Goal: Task Accomplishment & Management: Complete application form

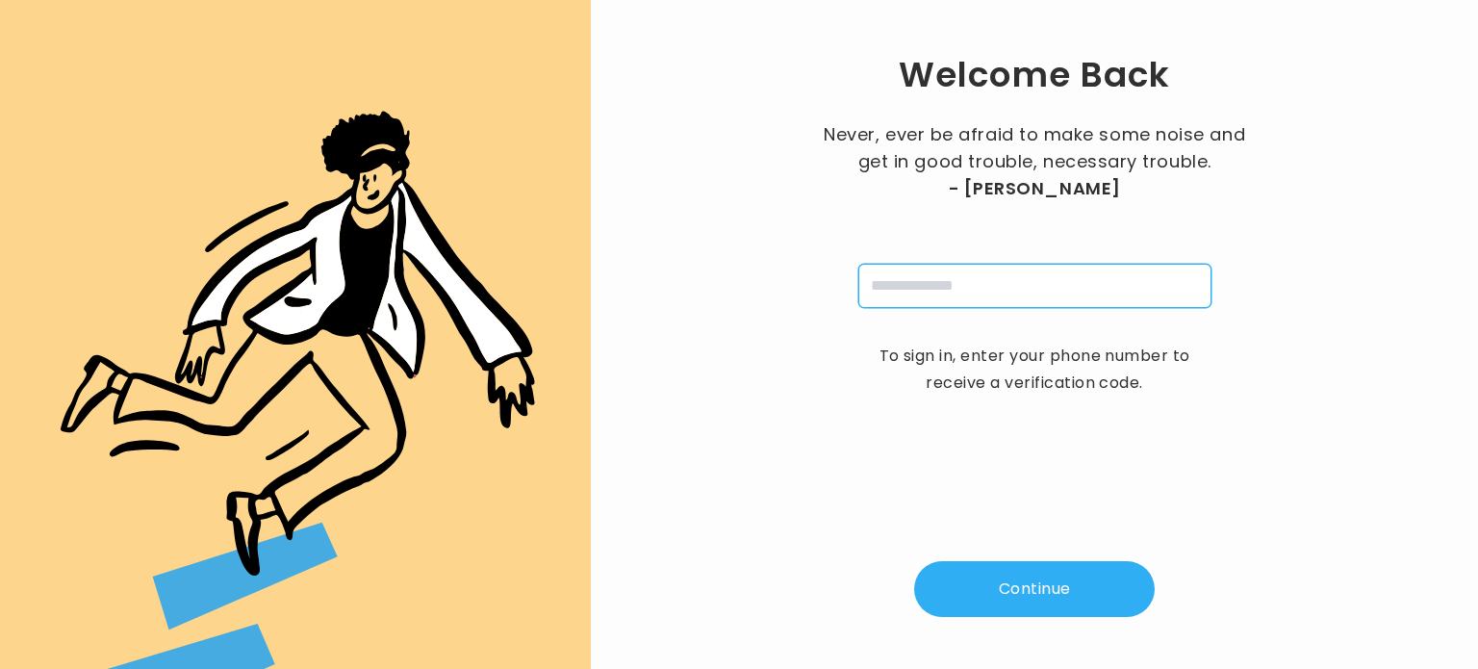
click at [965, 269] on input "tel" at bounding box center [1034, 286] width 353 height 44
type input "**********"
click at [1031, 579] on button "Continue" at bounding box center [1034, 589] width 241 height 56
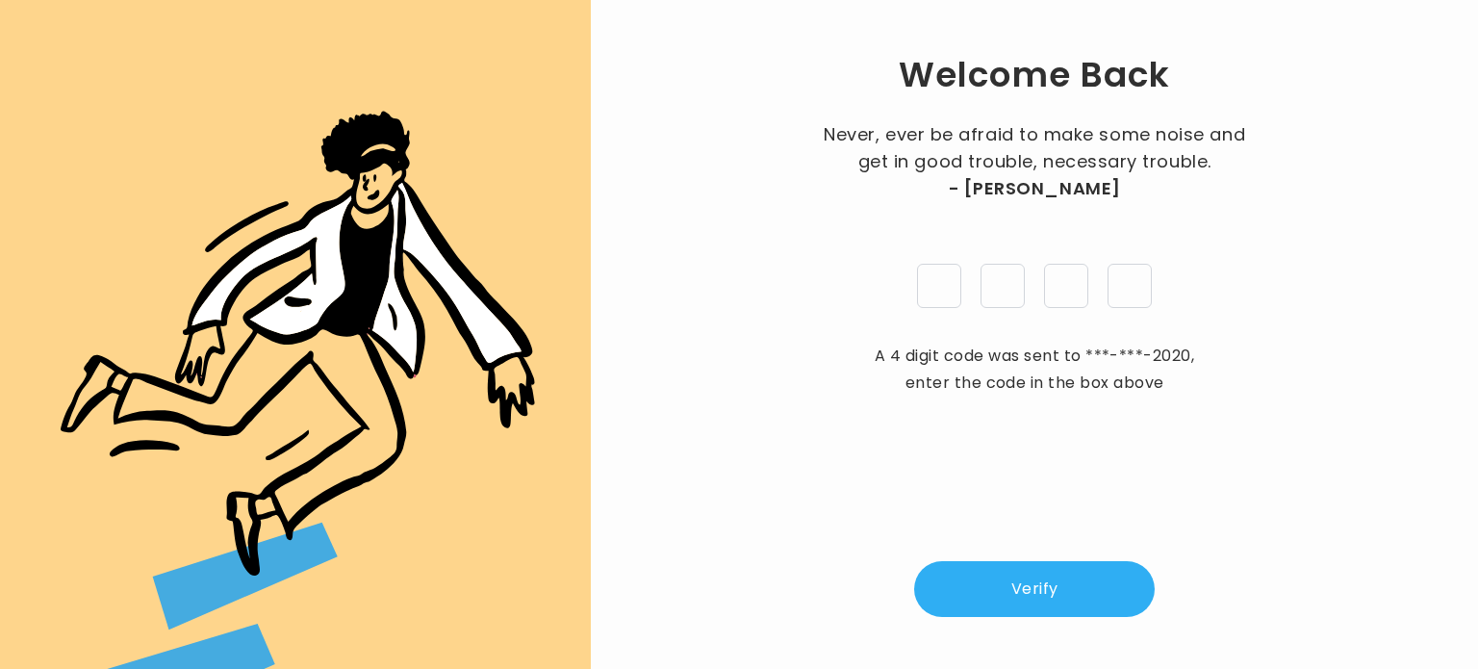
type input "*"
click at [1054, 588] on button "Verify" at bounding box center [1034, 589] width 241 height 56
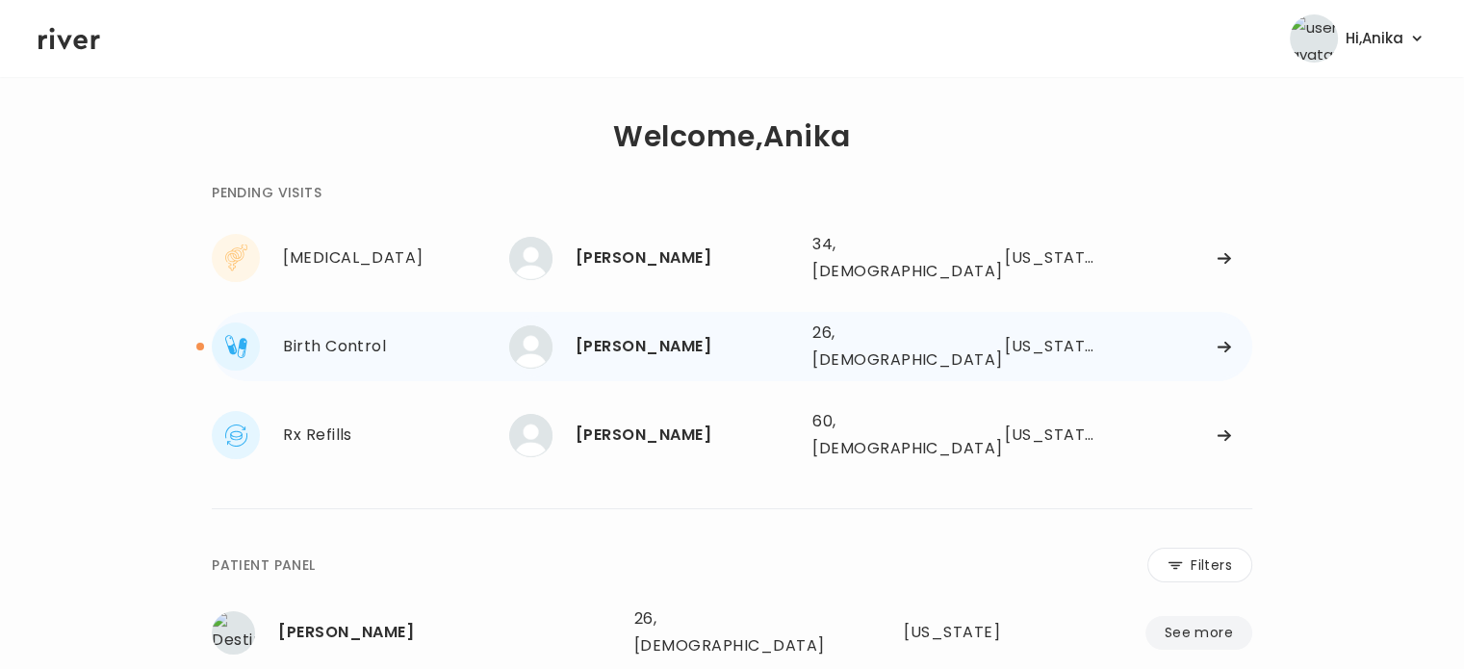
click at [629, 343] on div "[PERSON_NAME]" at bounding box center [686, 346] width 221 height 27
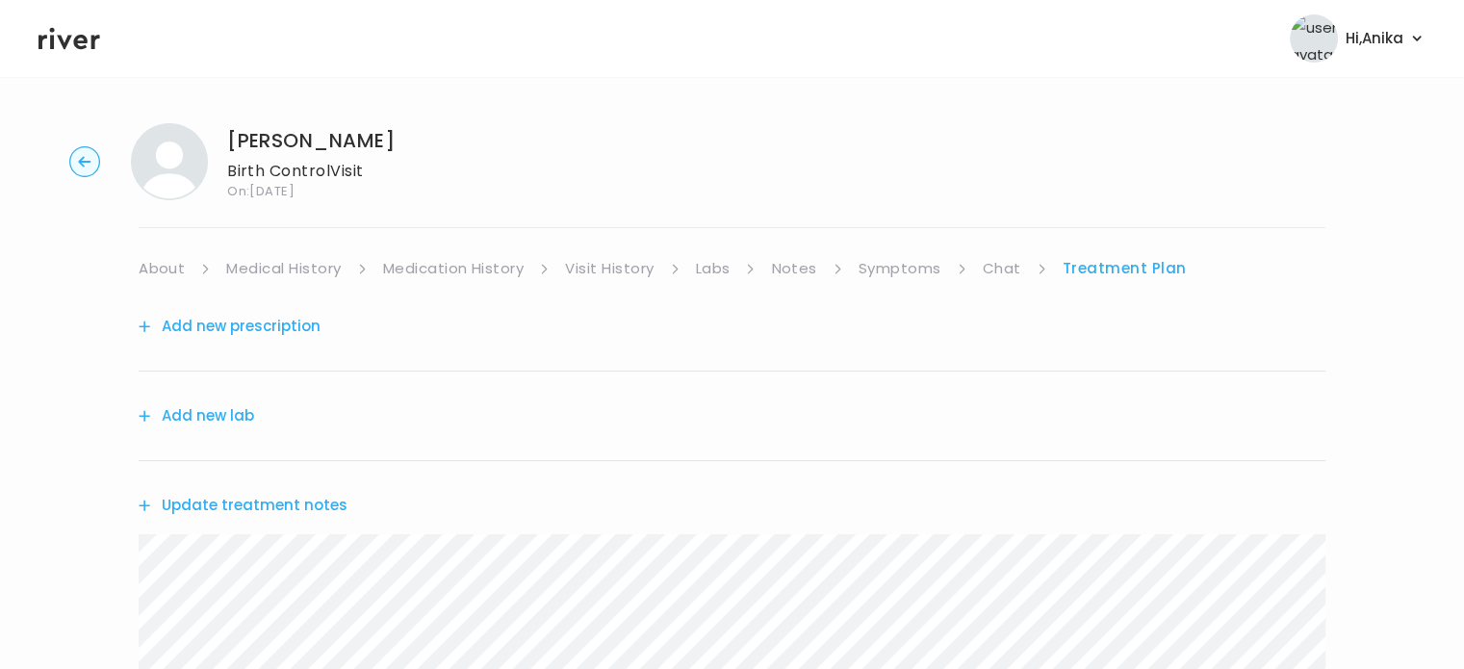
click at [997, 269] on link "Chat" at bounding box center [1002, 268] width 38 height 27
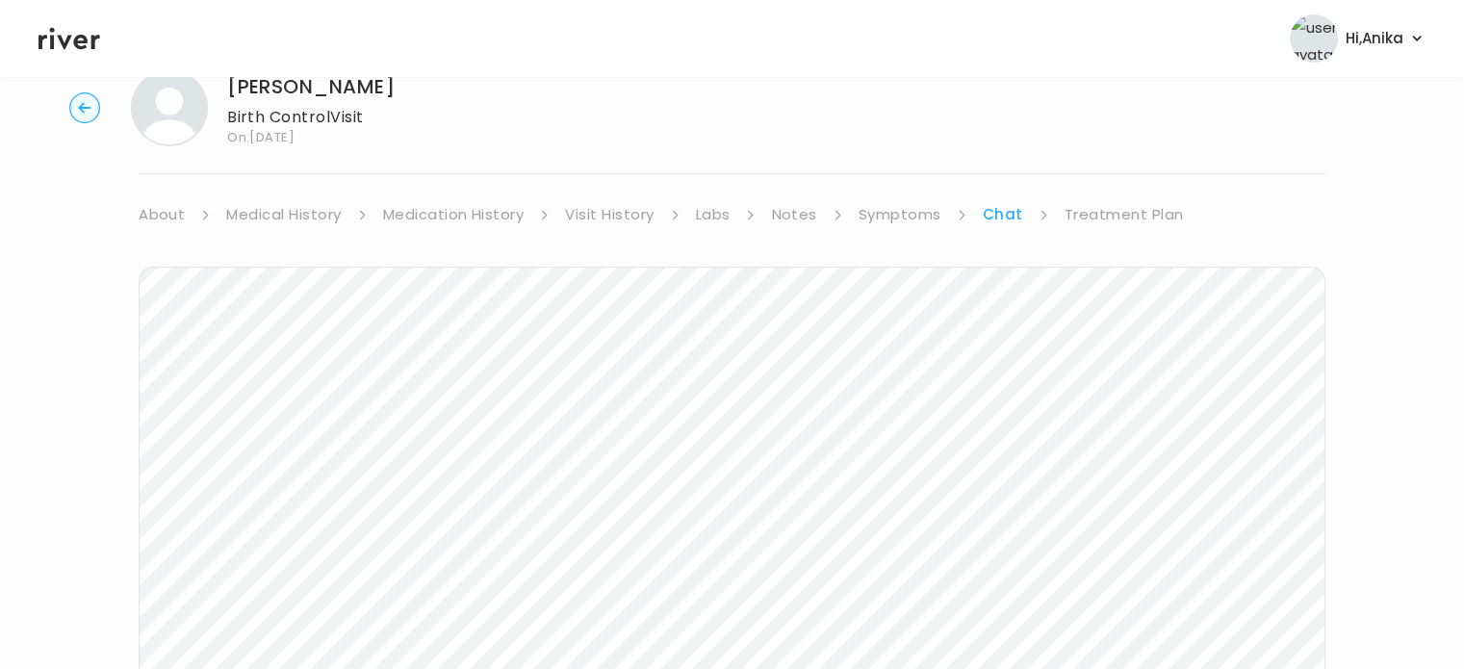
scroll to position [37, 0]
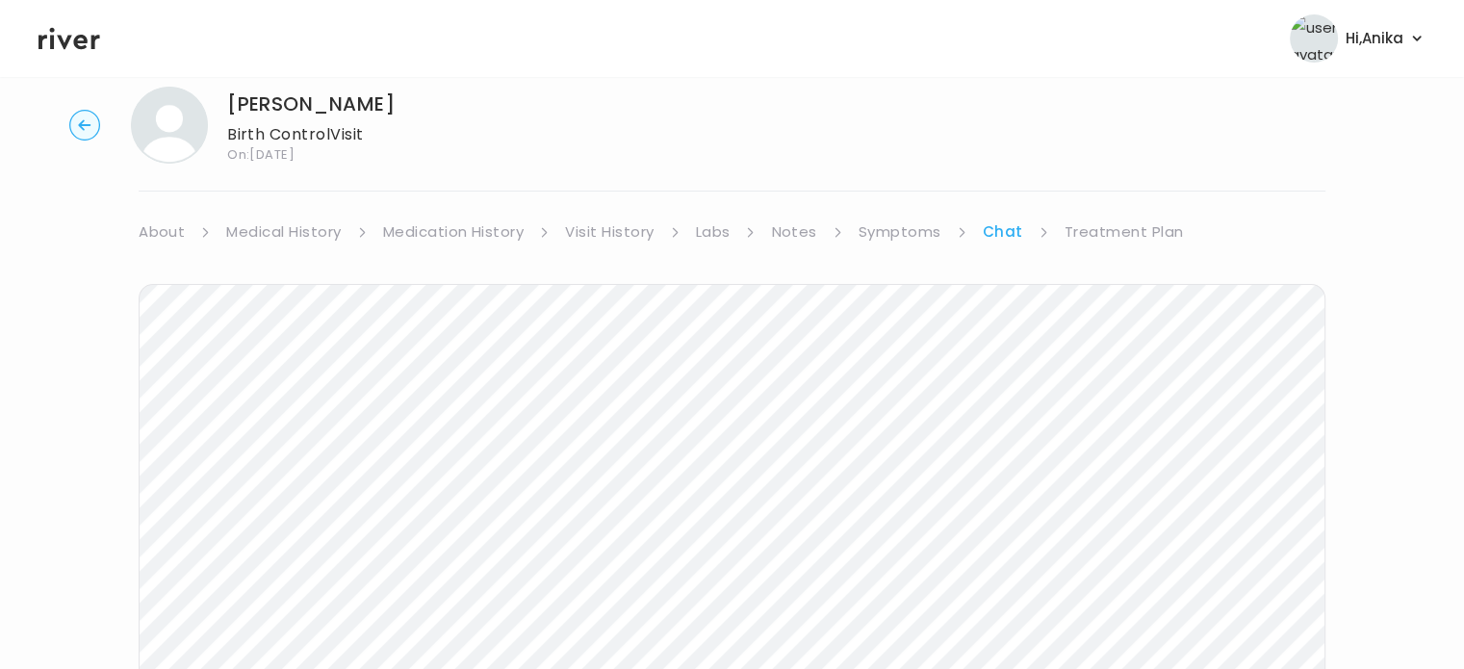
click at [1087, 230] on link "Treatment Plan" at bounding box center [1123, 231] width 119 height 27
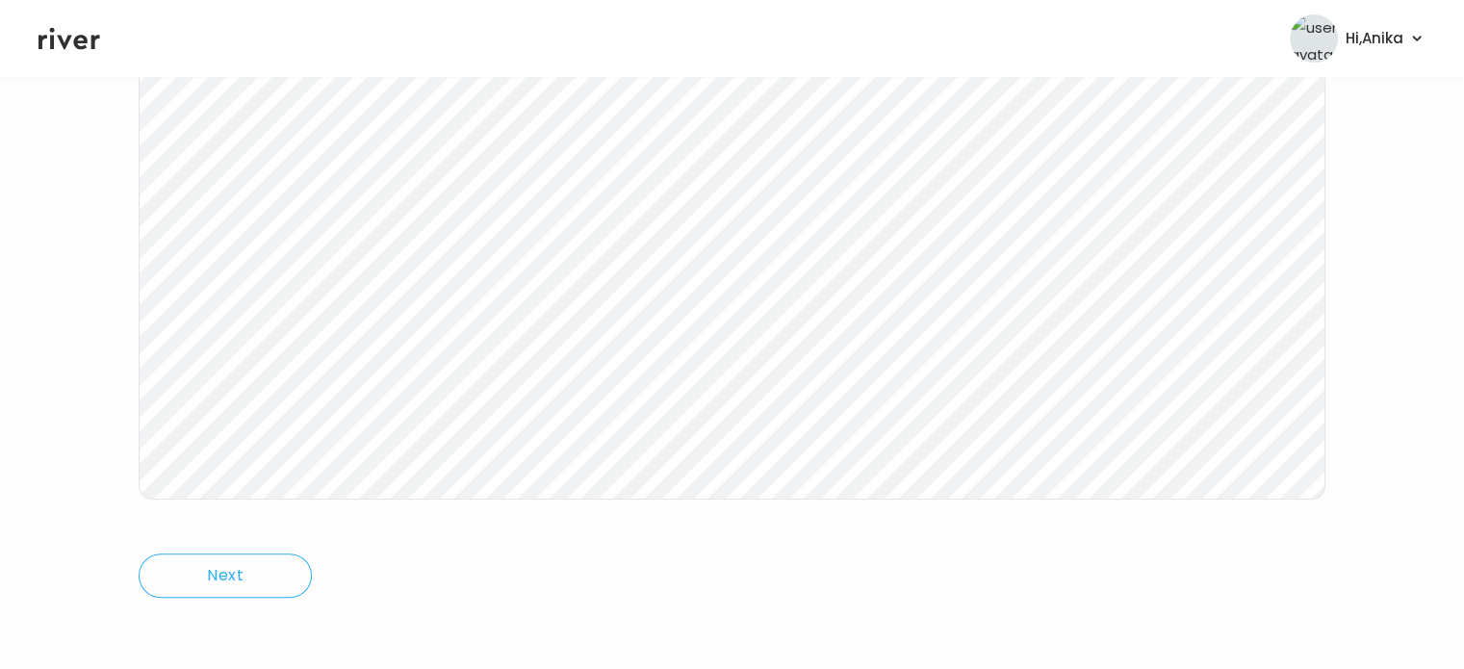
scroll to position [399, 0]
click at [79, 36] on icon at bounding box center [69, 39] width 62 height 22
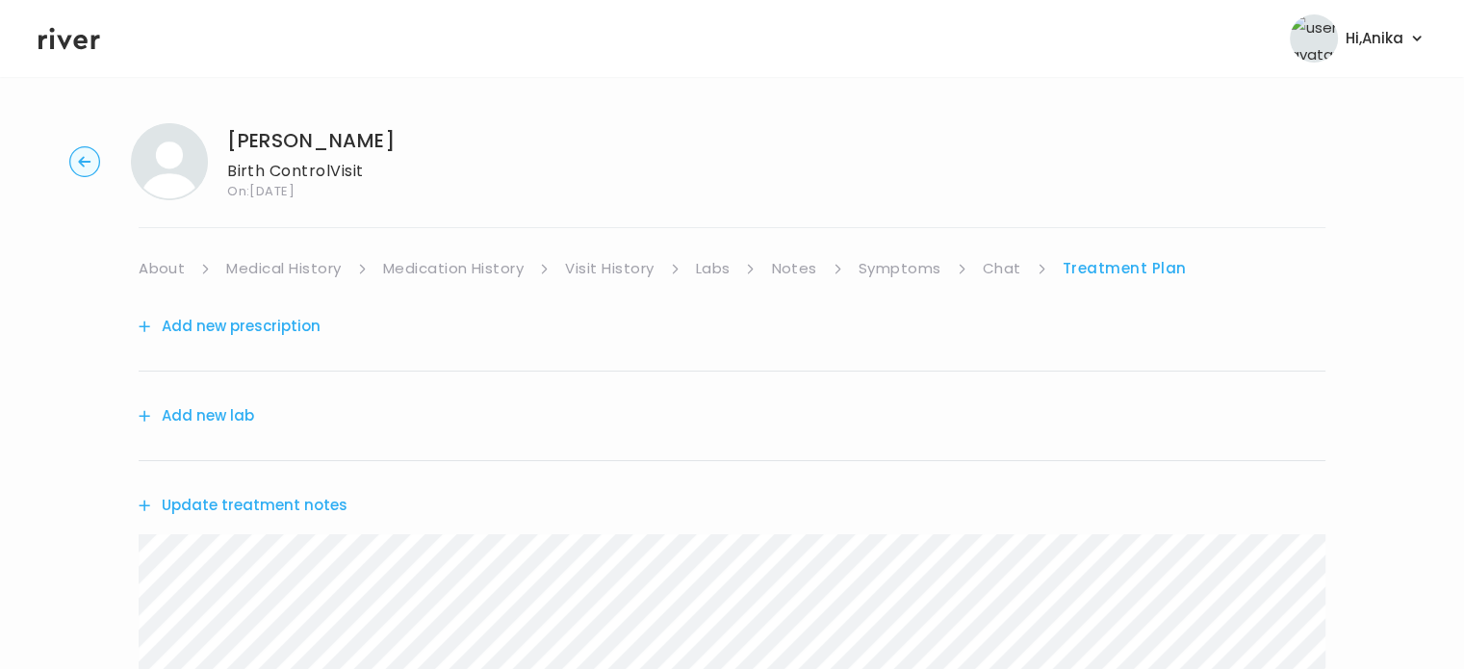
click at [874, 273] on link "Symptoms" at bounding box center [899, 268] width 83 height 27
click at [1020, 271] on li "Chat" at bounding box center [1018, 268] width 64 height 27
click at [1014, 269] on link "Chat" at bounding box center [1005, 268] width 38 height 27
click at [180, 275] on link "About" at bounding box center [162, 268] width 46 height 27
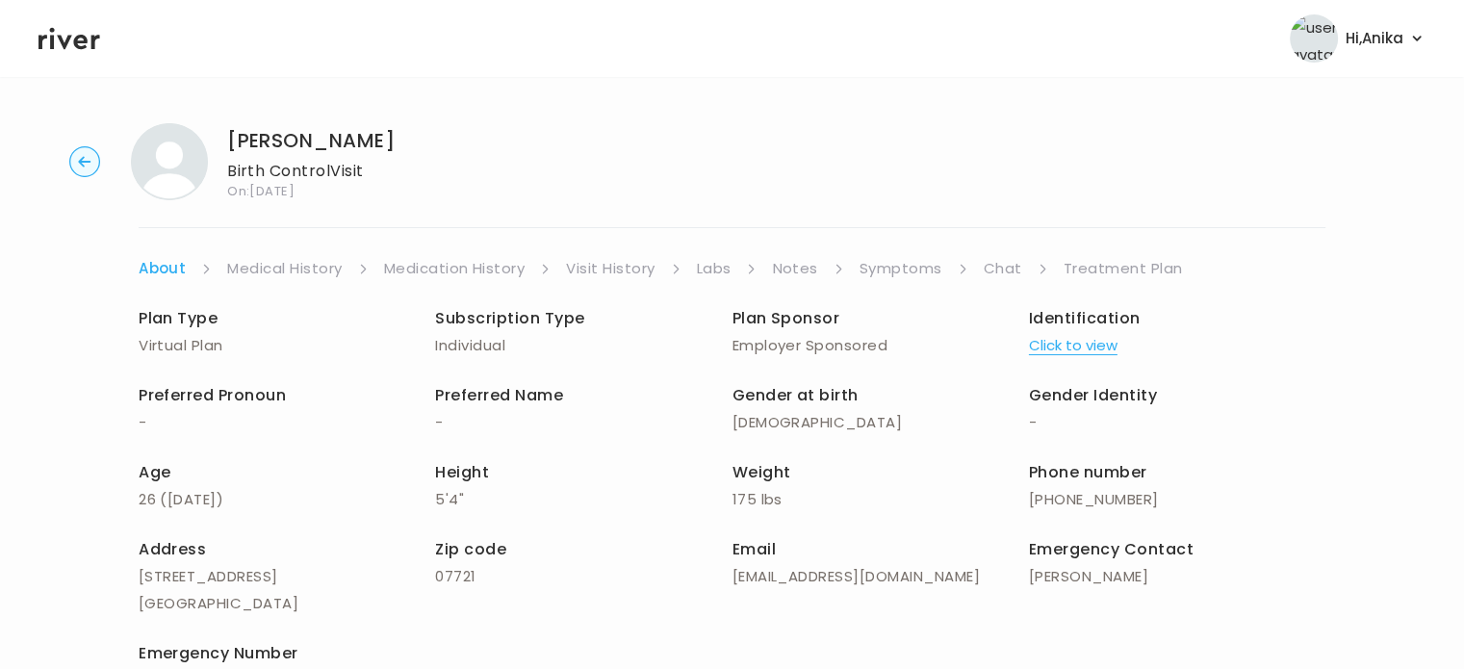
click at [271, 275] on link "Medical History" at bounding box center [284, 268] width 115 height 27
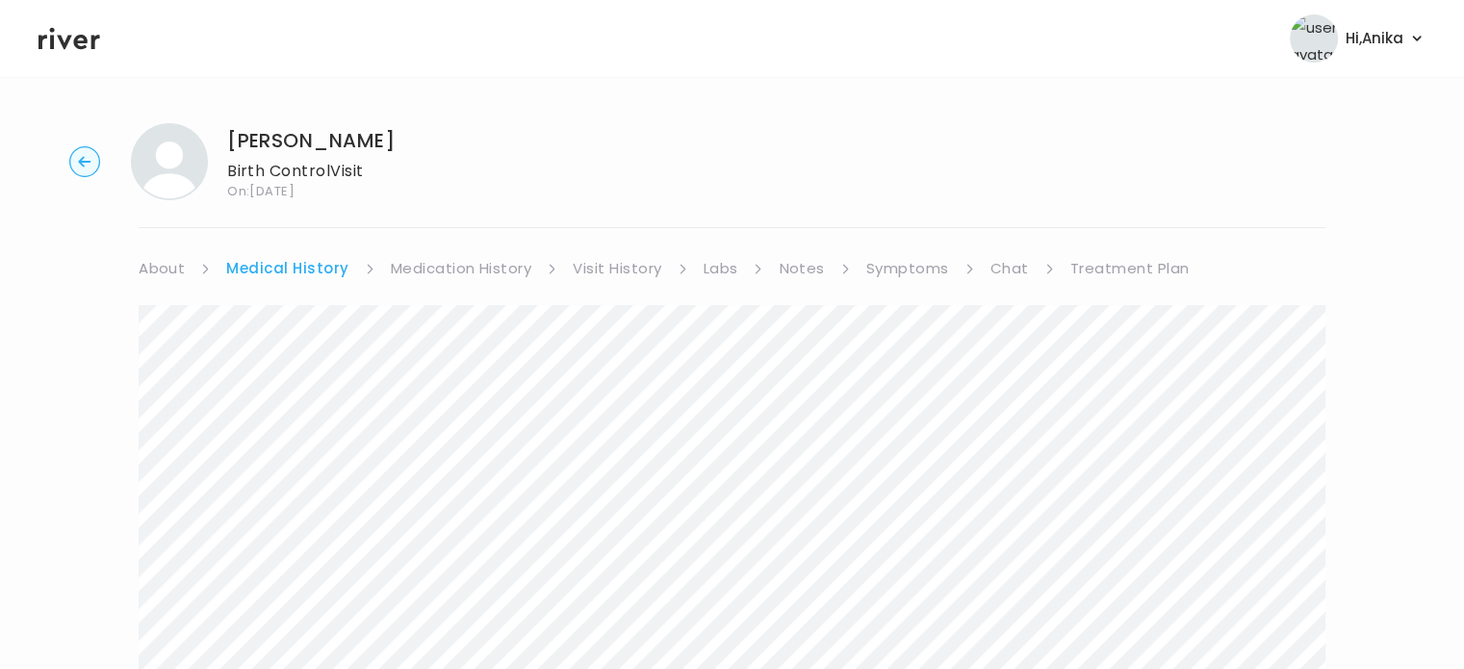
click at [447, 266] on link "Medication History" at bounding box center [461, 268] width 141 height 27
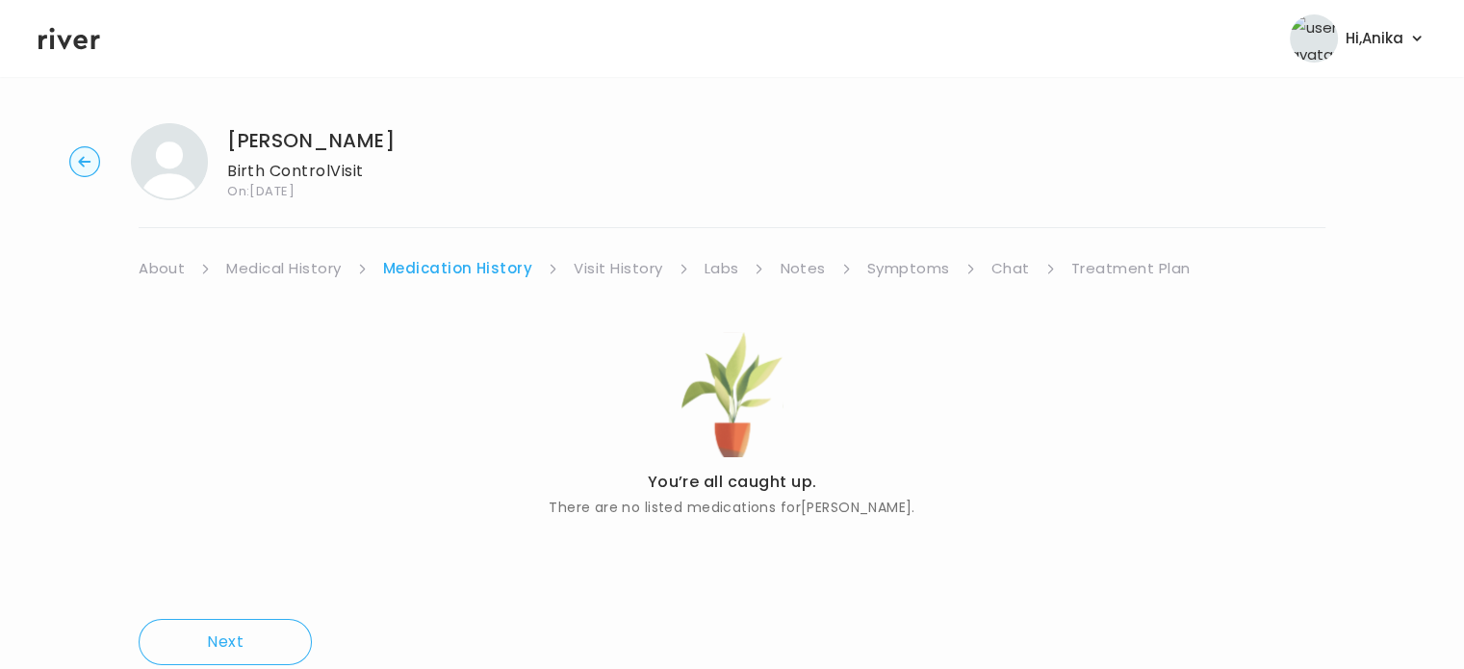
click at [596, 269] on link "Visit History" at bounding box center [618, 268] width 89 height 27
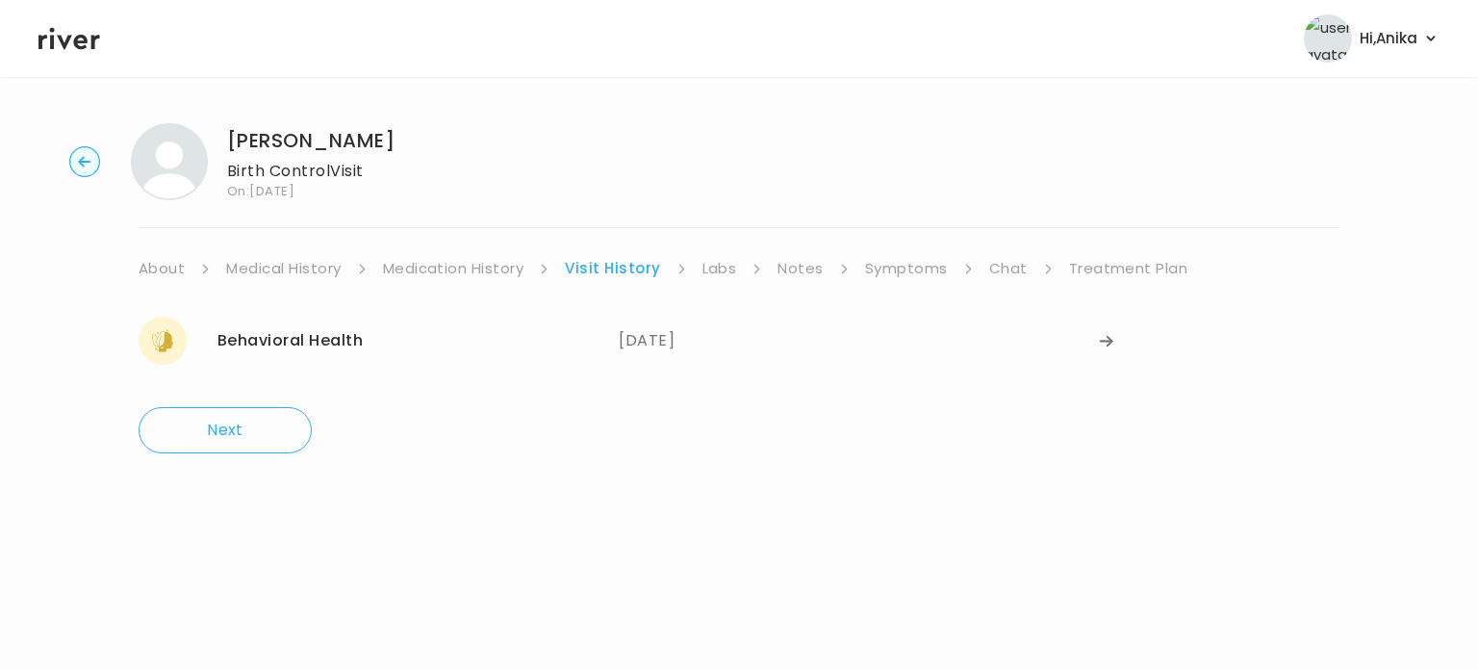
click at [719, 267] on link "Labs" at bounding box center [720, 268] width 35 height 27
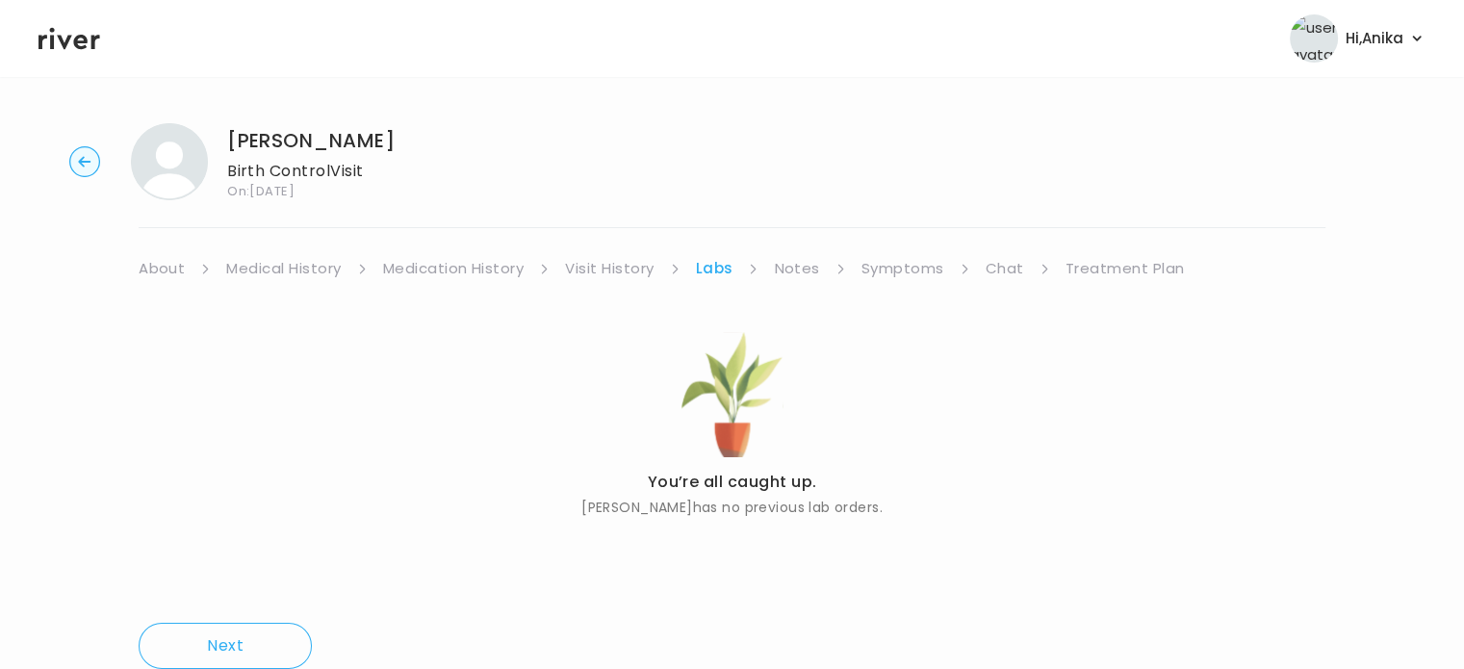
click at [797, 269] on link "Notes" at bounding box center [796, 268] width 45 height 27
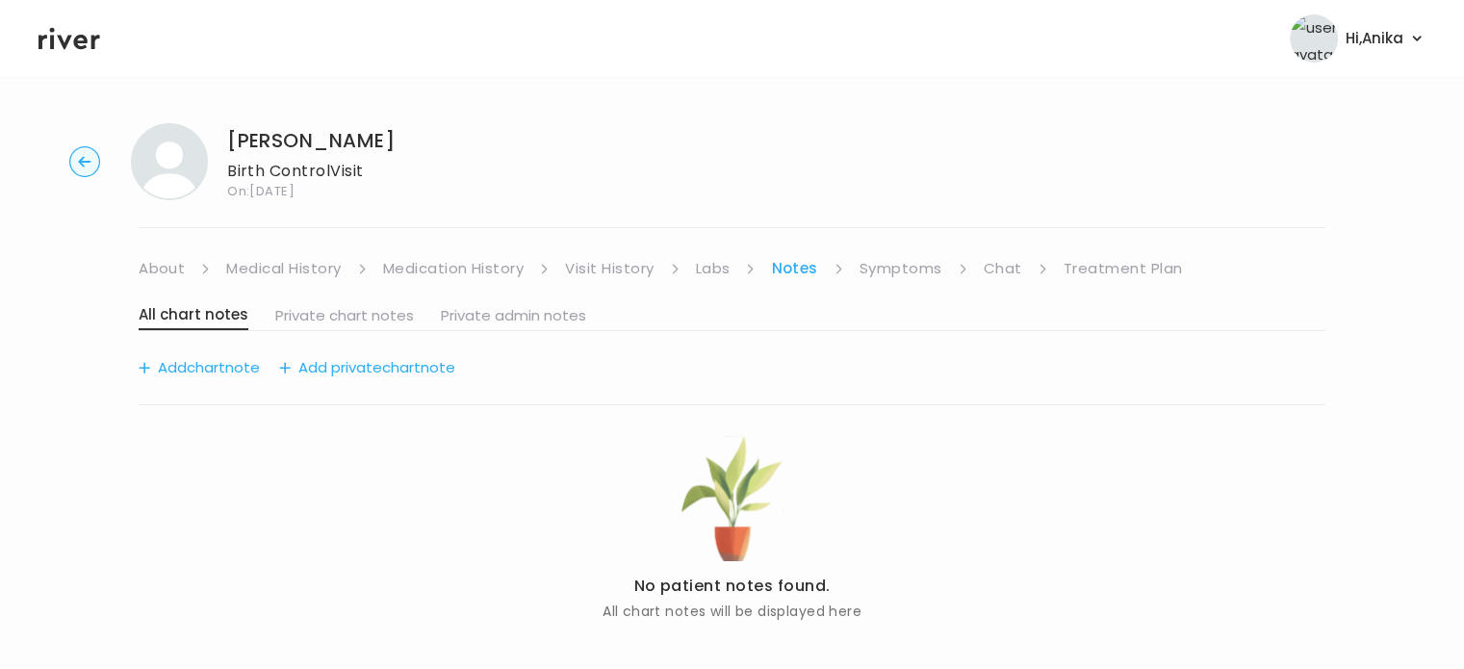
click at [897, 276] on link "Symptoms" at bounding box center [900, 268] width 83 height 27
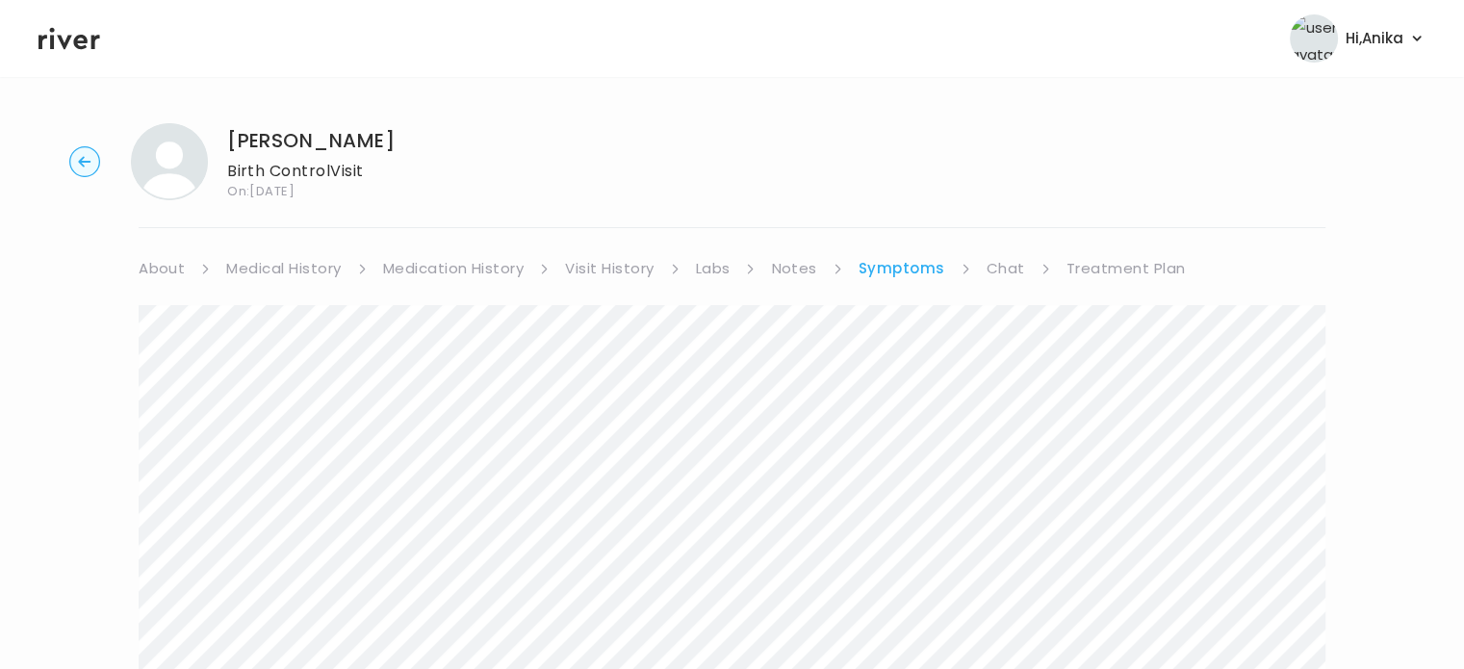
click at [1005, 272] on link "Chat" at bounding box center [1005, 268] width 38 height 27
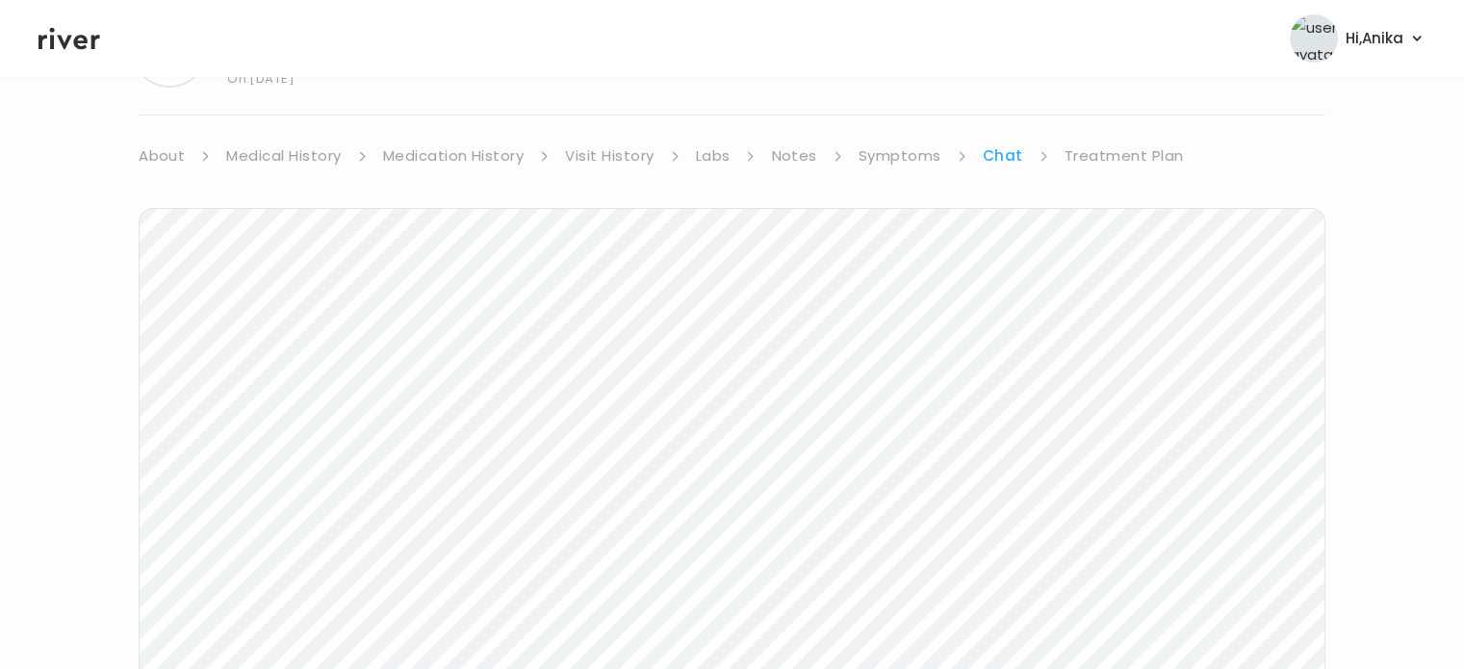
click at [1113, 149] on link "Treatment Plan" at bounding box center [1123, 155] width 119 height 27
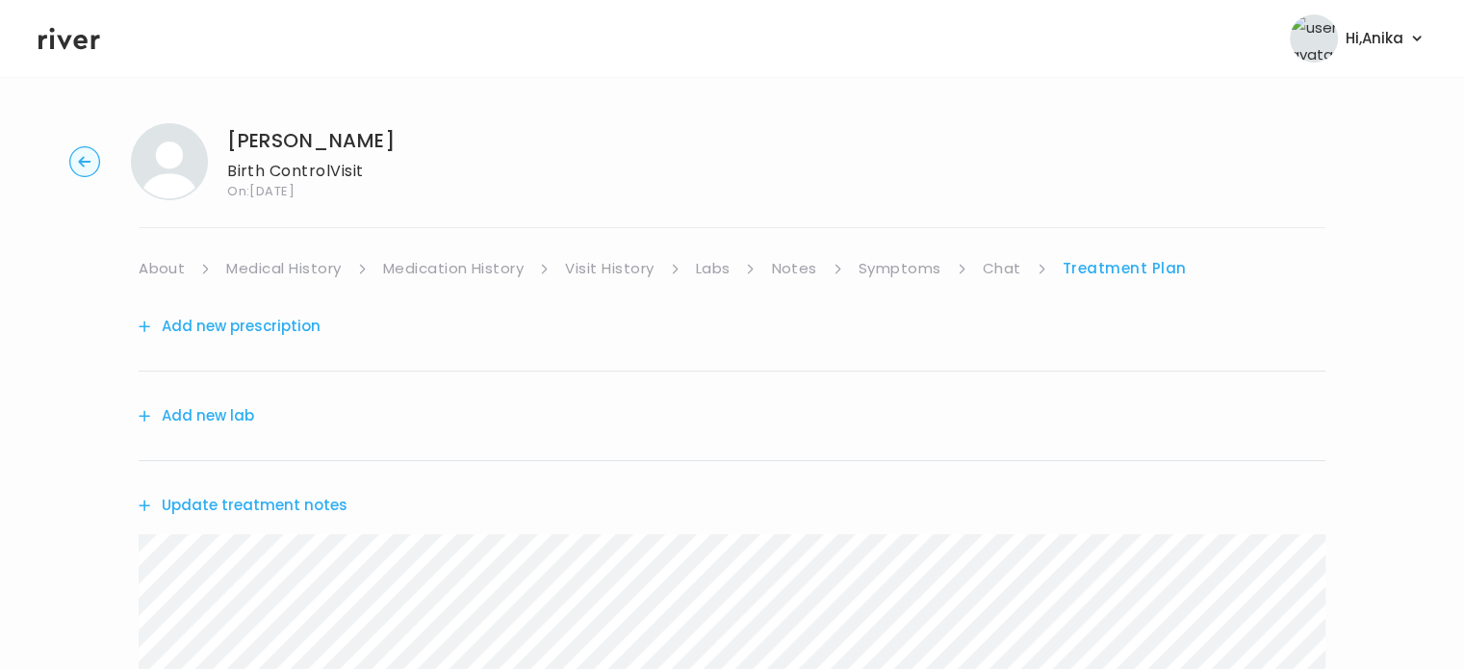
click at [77, 37] on icon at bounding box center [69, 39] width 62 height 22
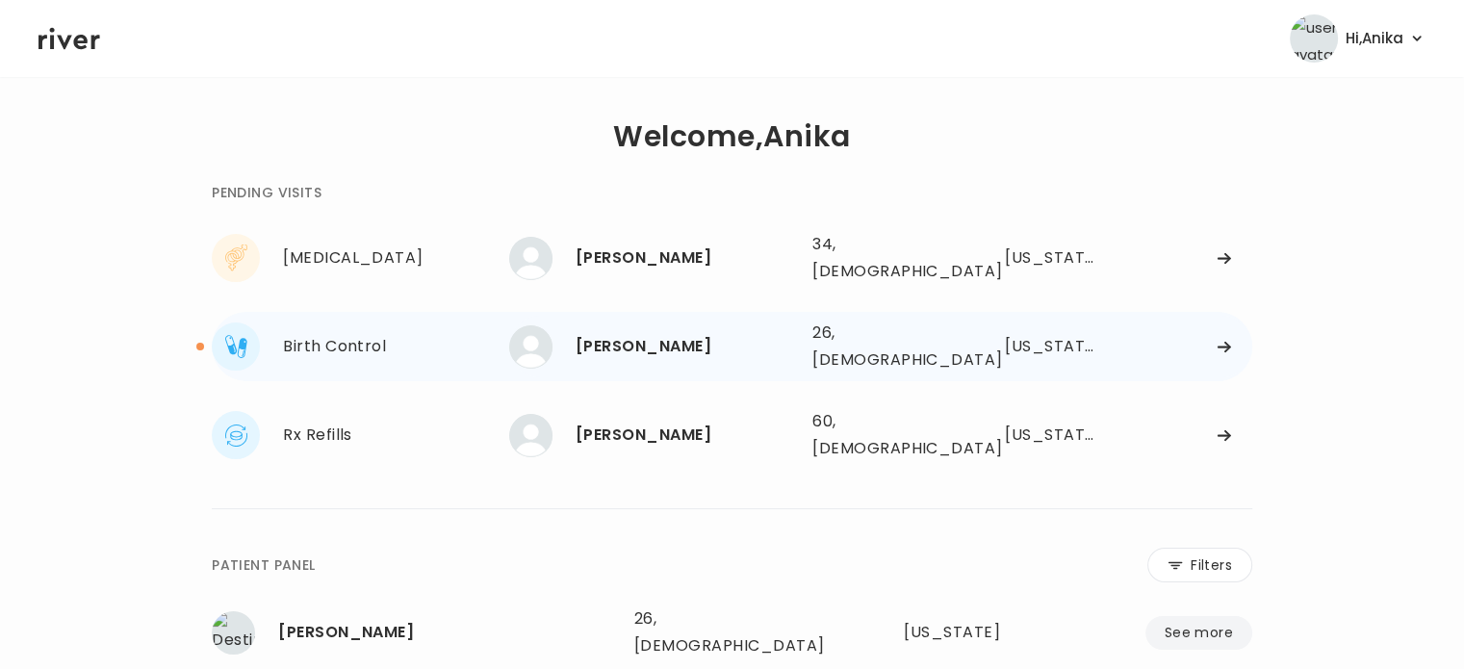
click at [638, 333] on div "HIRA KHAN" at bounding box center [686, 346] width 221 height 27
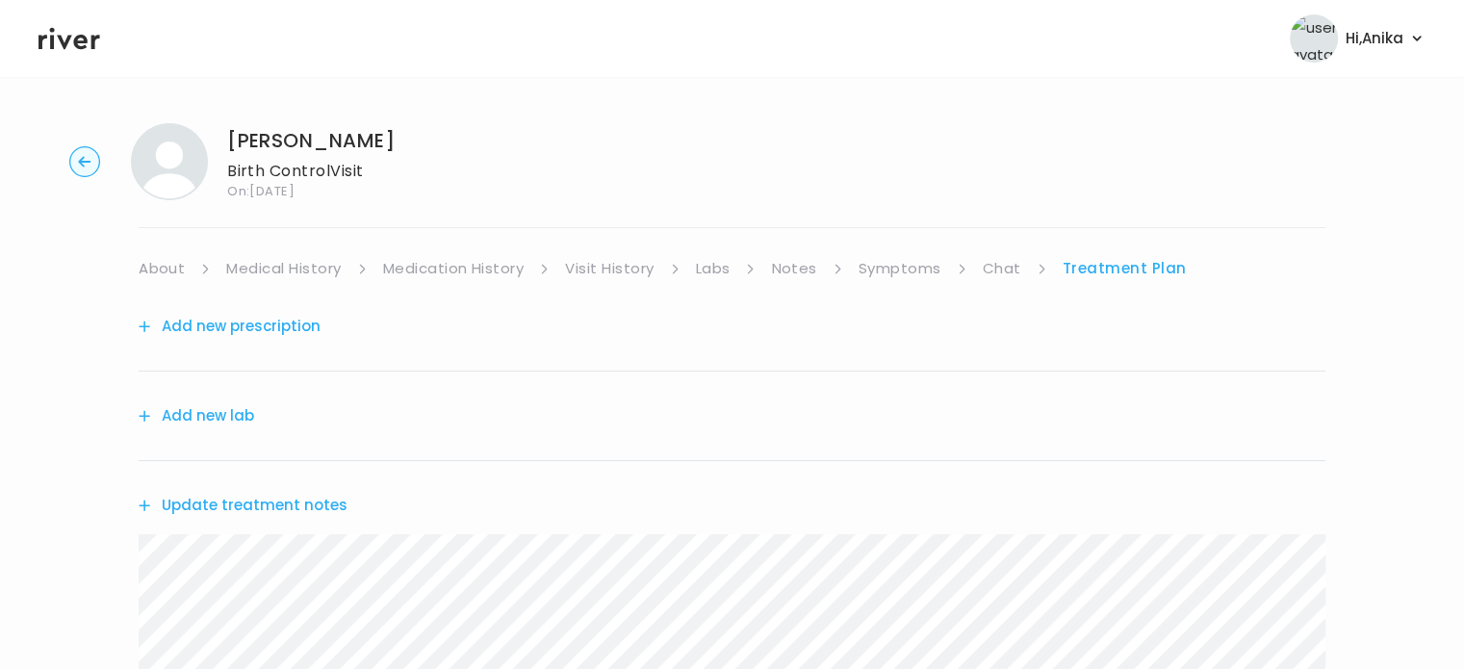
click at [1001, 269] on link "Chat" at bounding box center [1002, 268] width 38 height 27
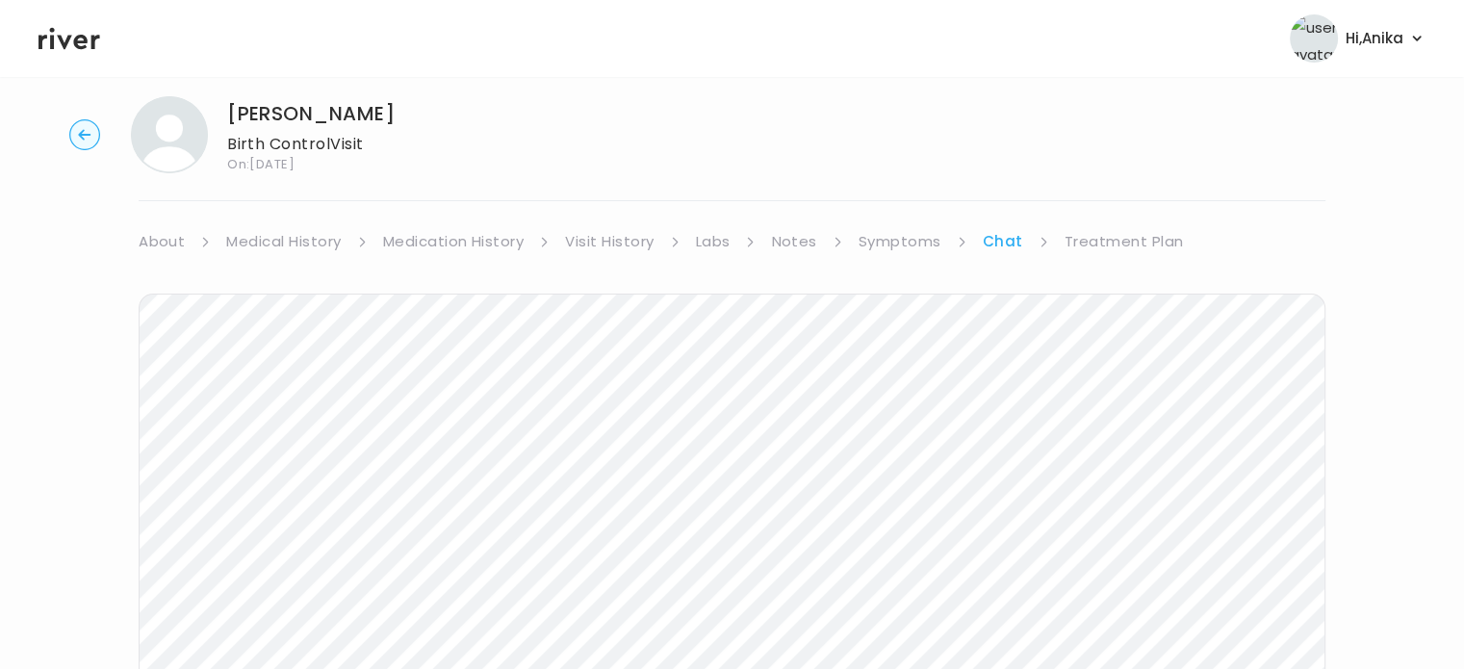
scroll to position [8, 0]
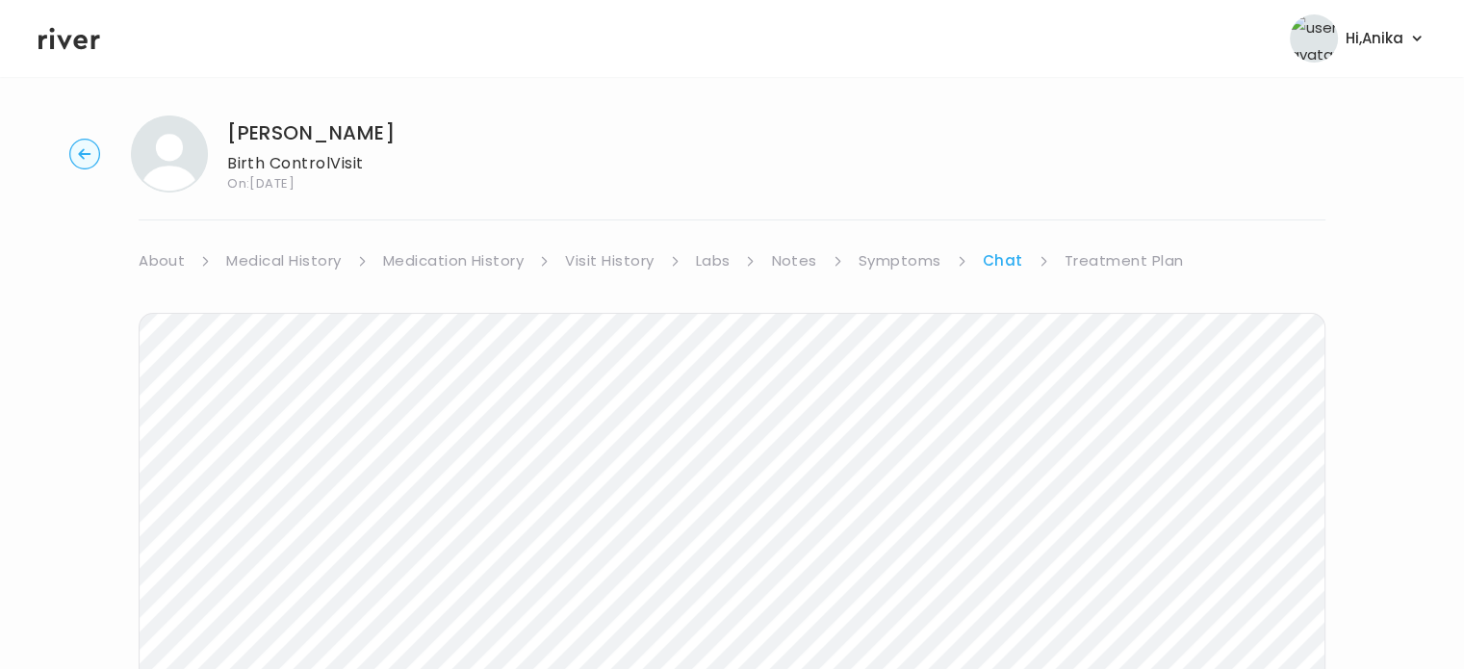
click at [166, 264] on link "About" at bounding box center [162, 260] width 46 height 27
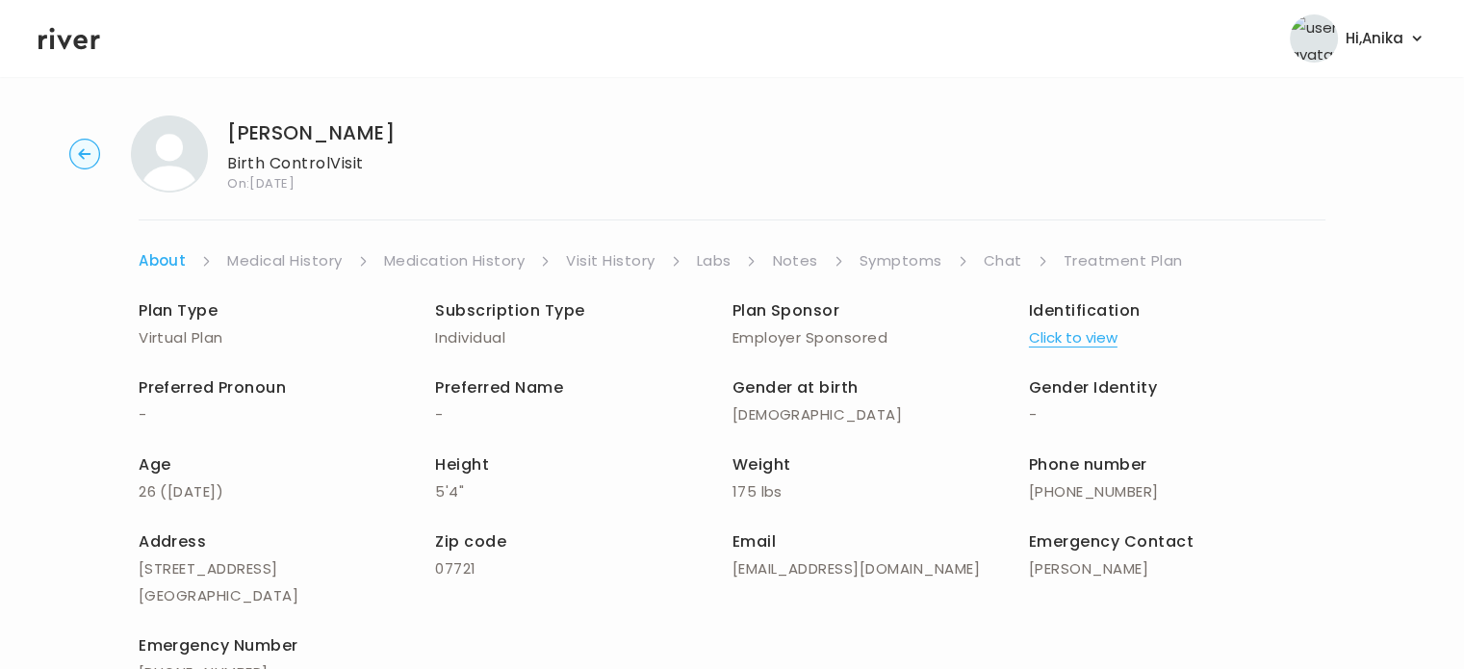
click at [311, 254] on link "Medical History" at bounding box center [284, 260] width 115 height 27
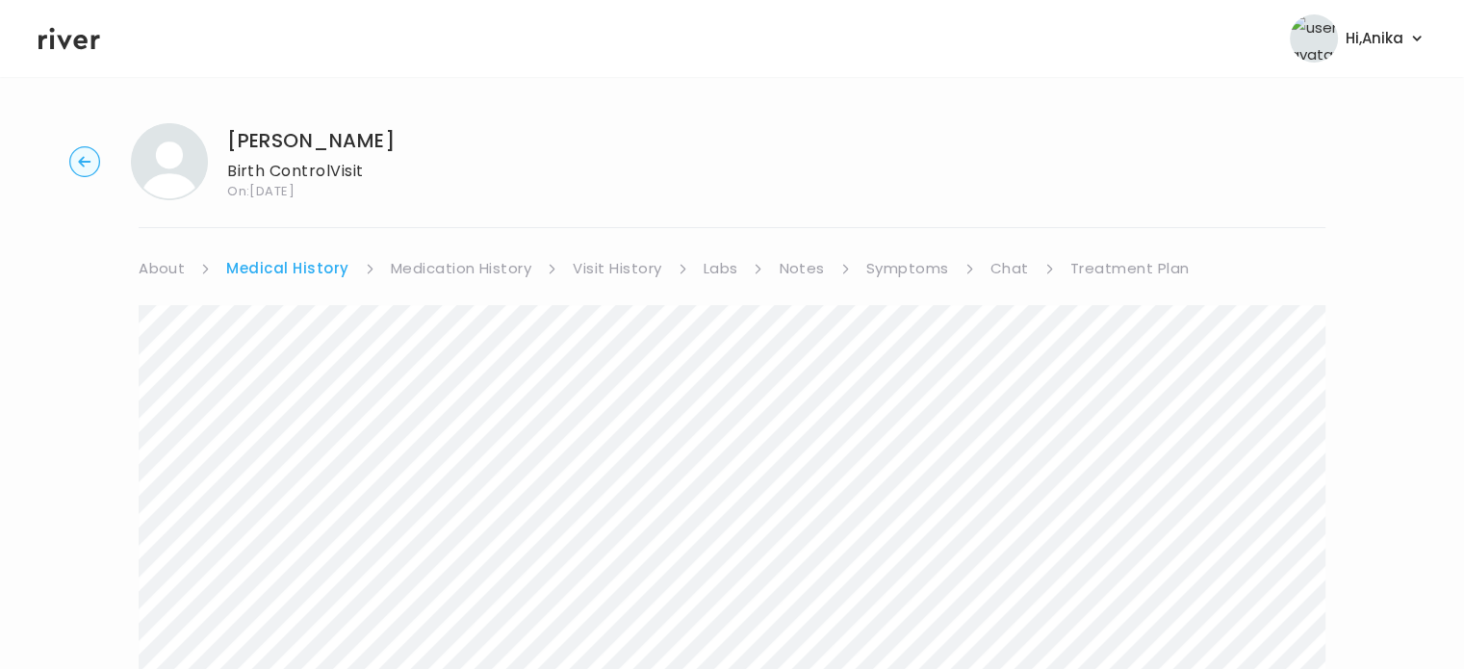
click at [412, 269] on link "Medication History" at bounding box center [461, 268] width 141 height 27
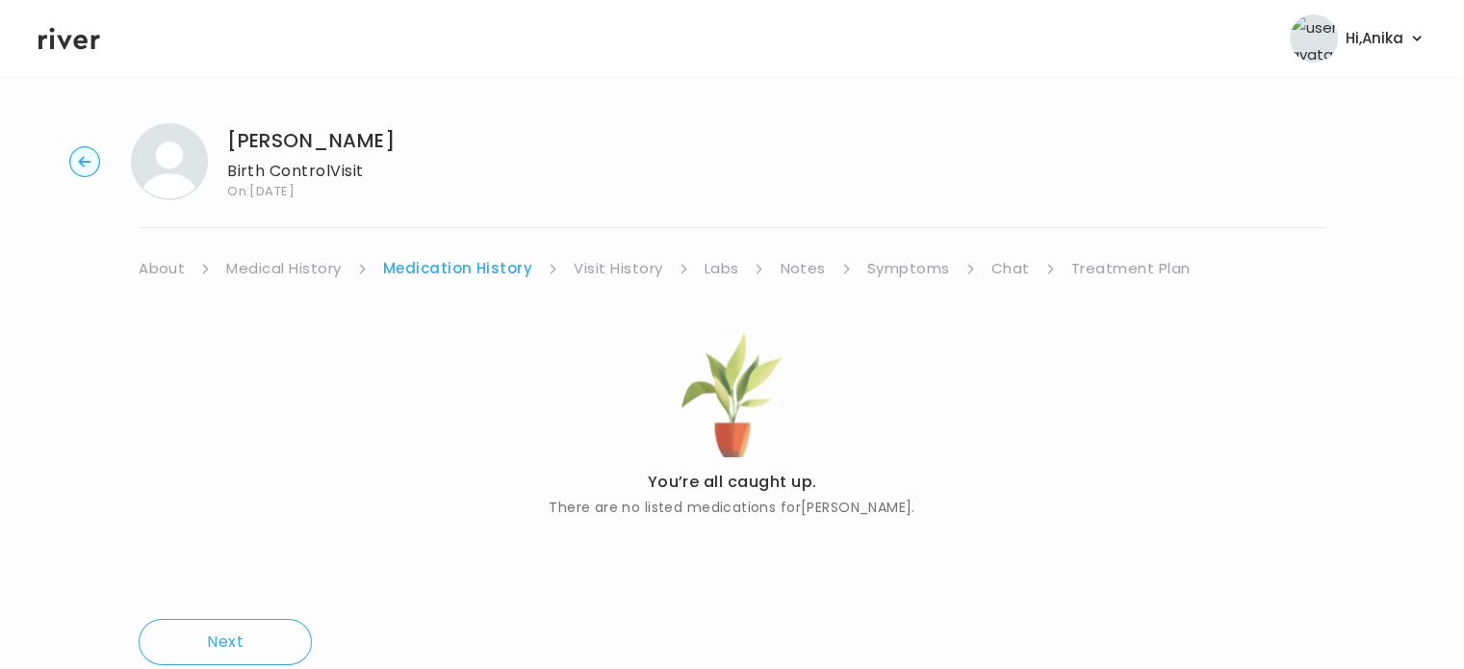
click at [587, 263] on link "Visit History" at bounding box center [618, 268] width 89 height 27
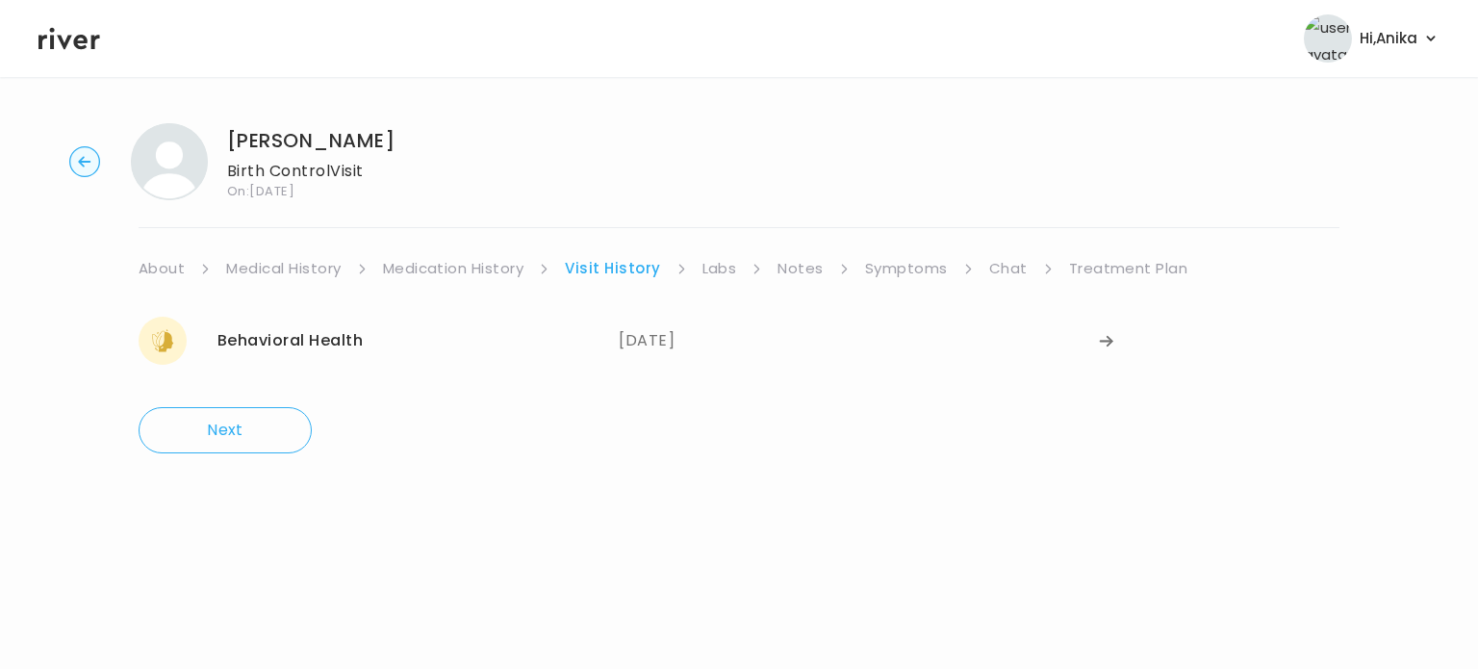
click at [720, 269] on link "Labs" at bounding box center [720, 268] width 35 height 27
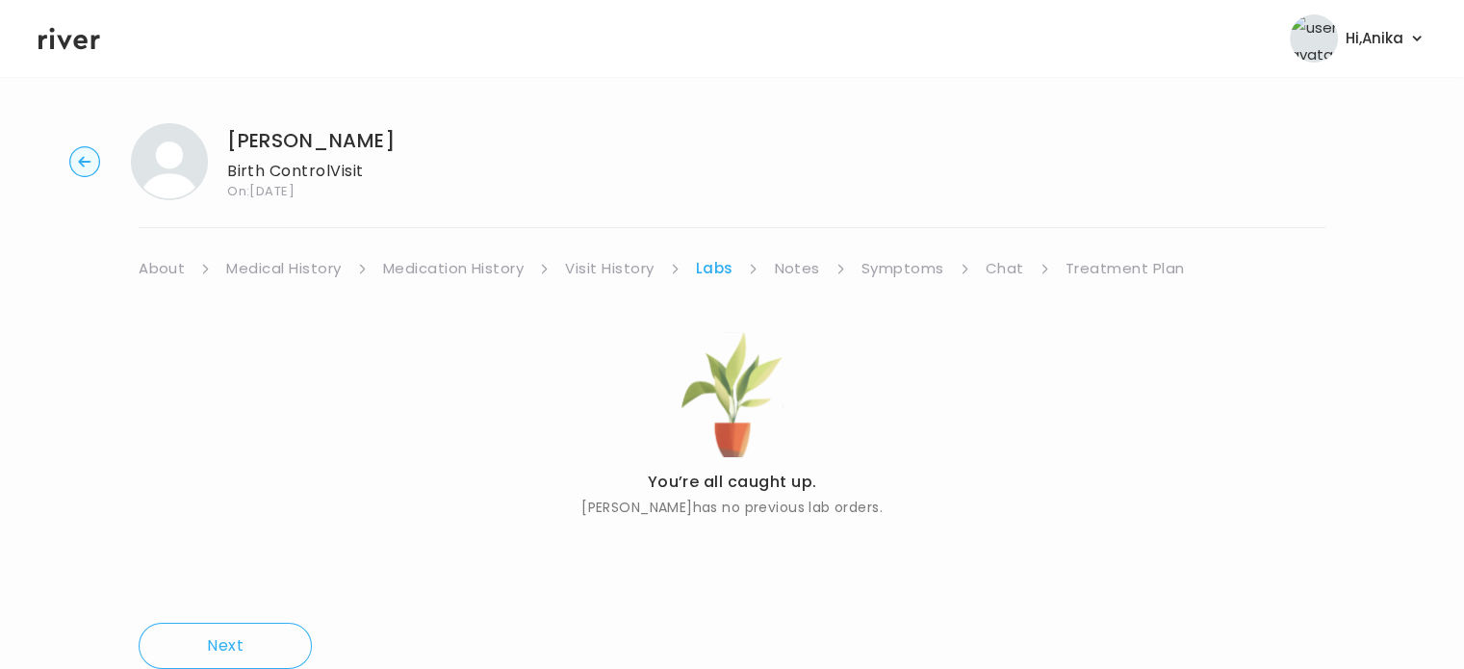
click at [786, 273] on link "Notes" at bounding box center [796, 268] width 45 height 27
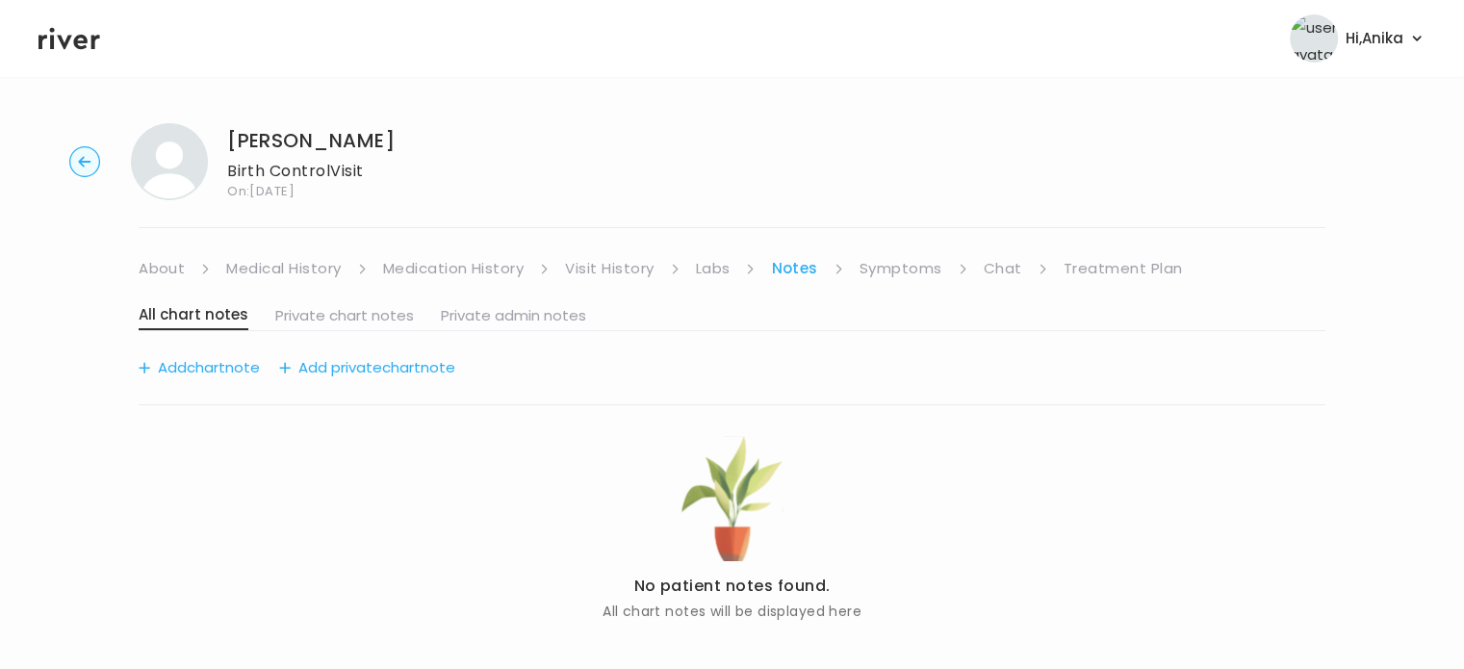
click at [902, 268] on link "Symptoms" at bounding box center [900, 268] width 83 height 27
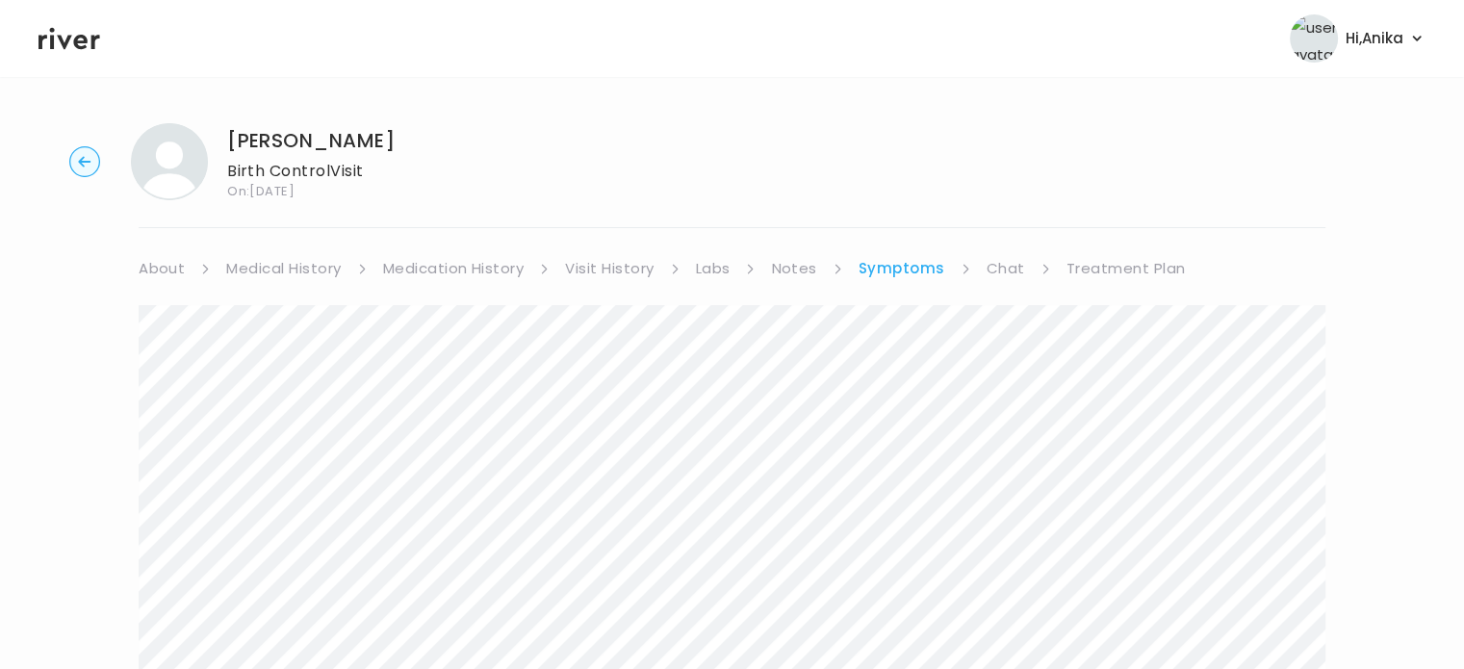
click at [998, 266] on link "Chat" at bounding box center [1005, 268] width 38 height 27
click at [1134, 264] on link "Treatment Plan" at bounding box center [1123, 268] width 119 height 27
click at [324, 510] on button "Update treatment notes" at bounding box center [243, 505] width 209 height 27
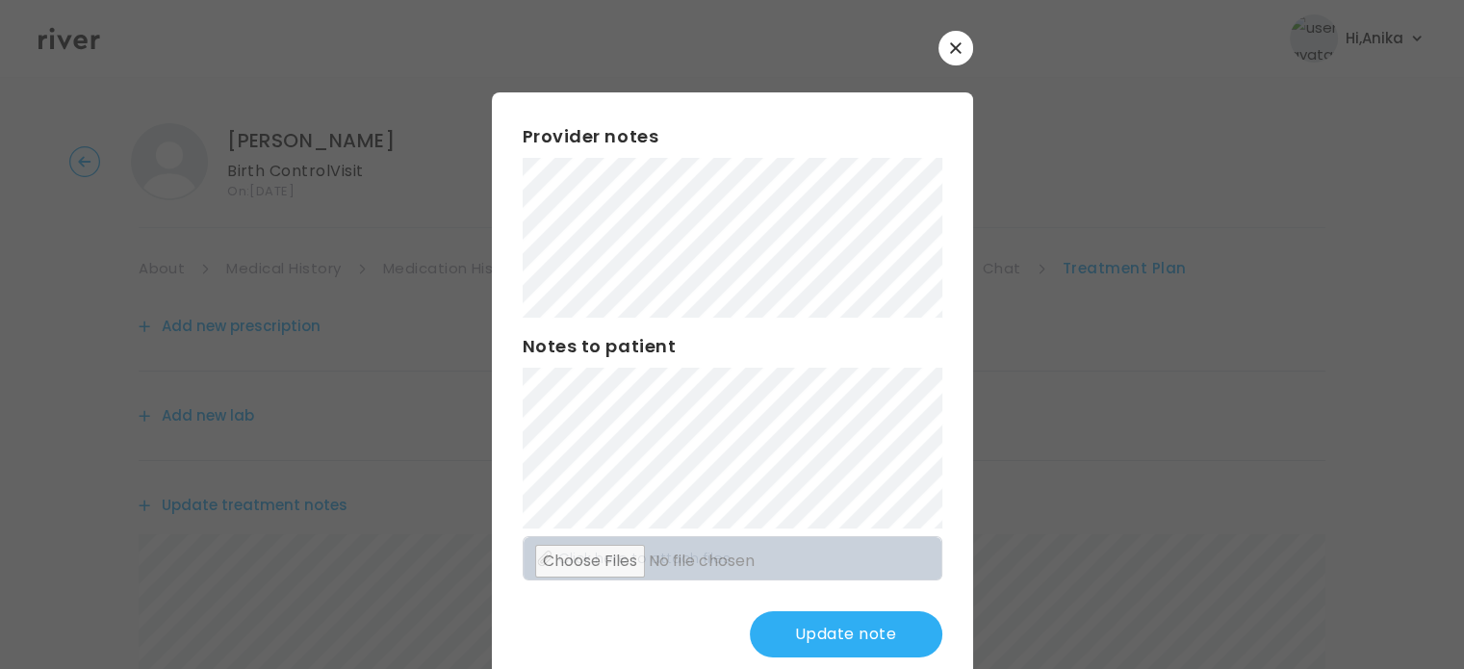
click at [323, 172] on div "​ Provider notes Notes to patient Click here to attach files Update note" at bounding box center [732, 359] width 1464 height 719
click at [455, 183] on div "​ Provider notes Notes to patient Click here to attach files Update note" at bounding box center [732, 359] width 1464 height 719
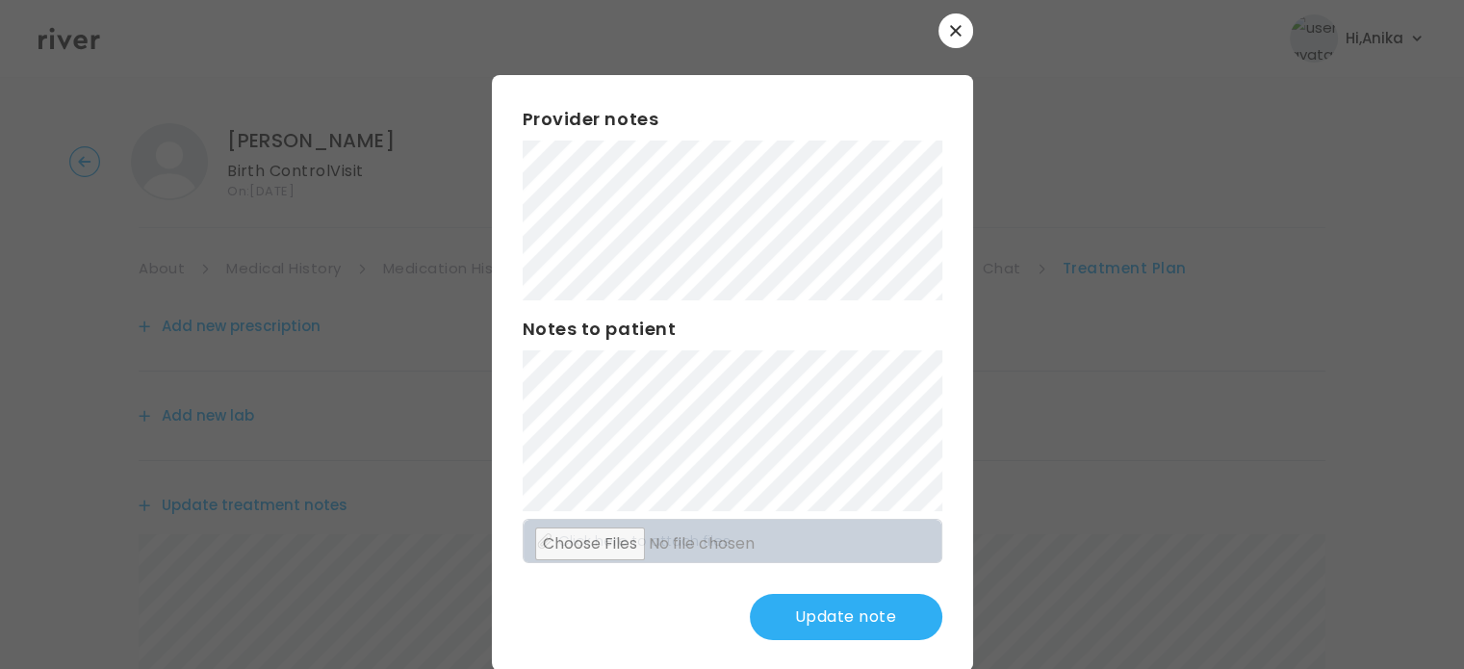
scroll to position [19, 0]
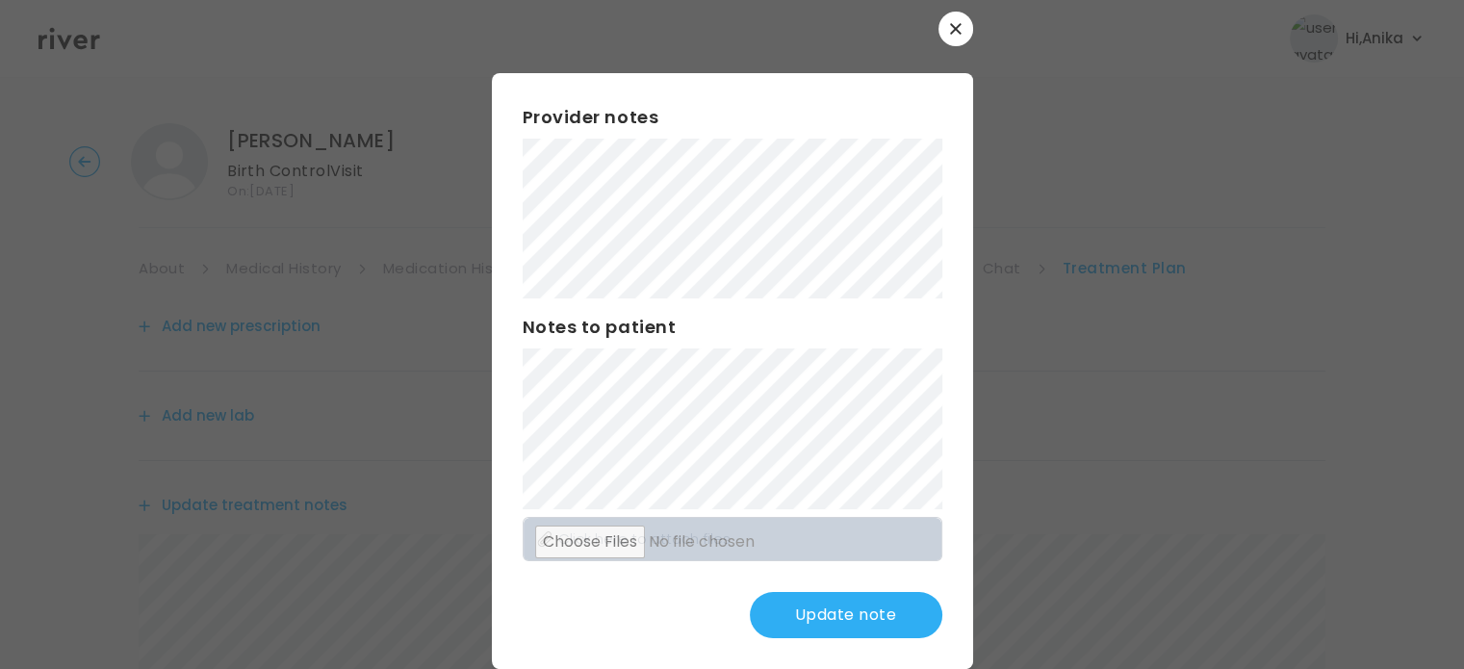
click at [499, 261] on div "Provider notes Notes to patient Click here to attach files Update note" at bounding box center [732, 371] width 481 height 596
click at [814, 619] on button "Update note" at bounding box center [846, 615] width 192 height 46
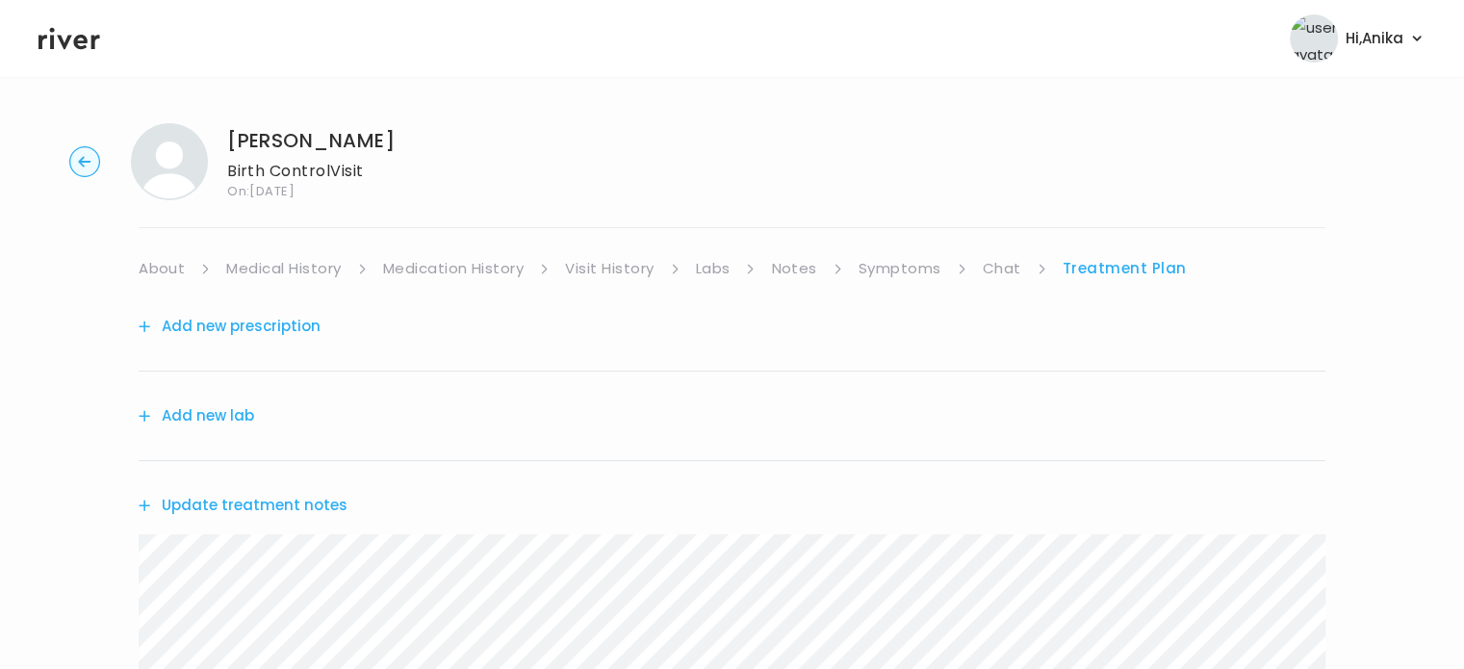
click at [929, 261] on link "Symptoms" at bounding box center [899, 268] width 83 height 27
click at [1109, 266] on link "Treatment Plan" at bounding box center [1125, 268] width 119 height 27
click at [300, 498] on button "Update treatment notes" at bounding box center [243, 505] width 209 height 27
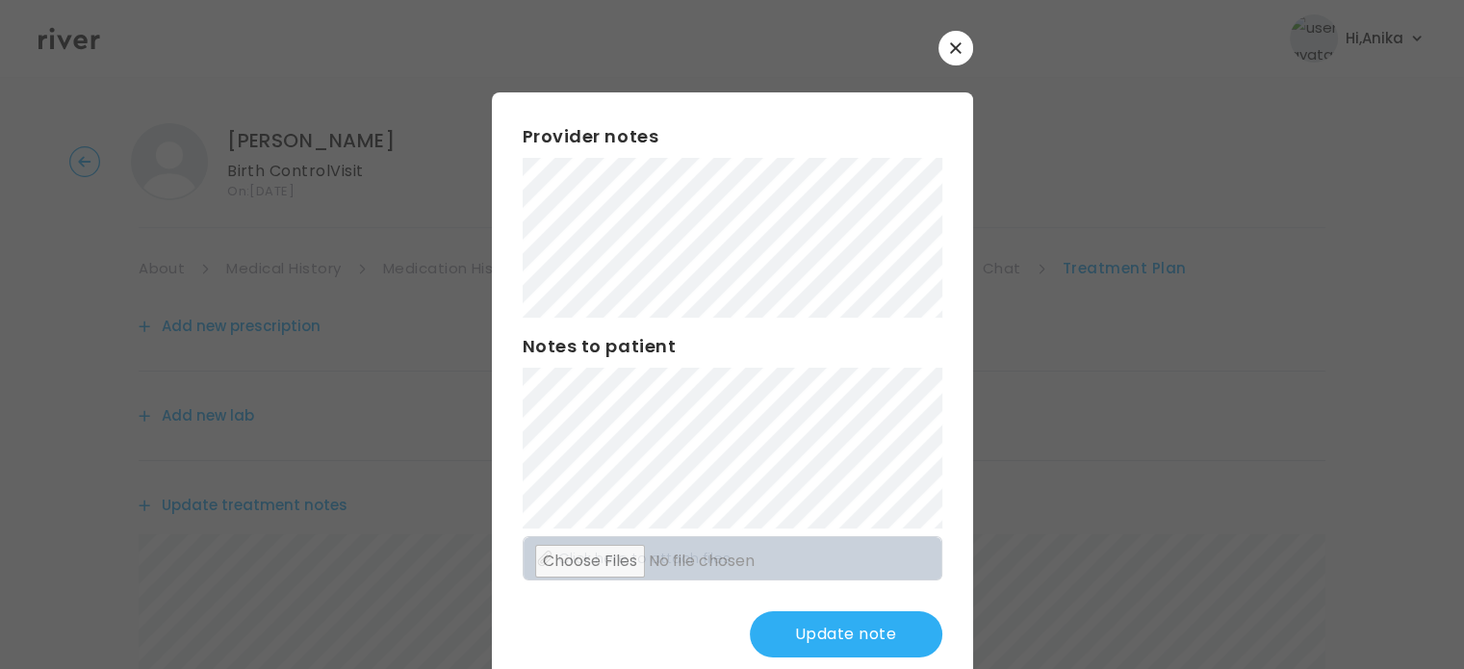
click at [808, 633] on button "Update note" at bounding box center [846, 634] width 192 height 46
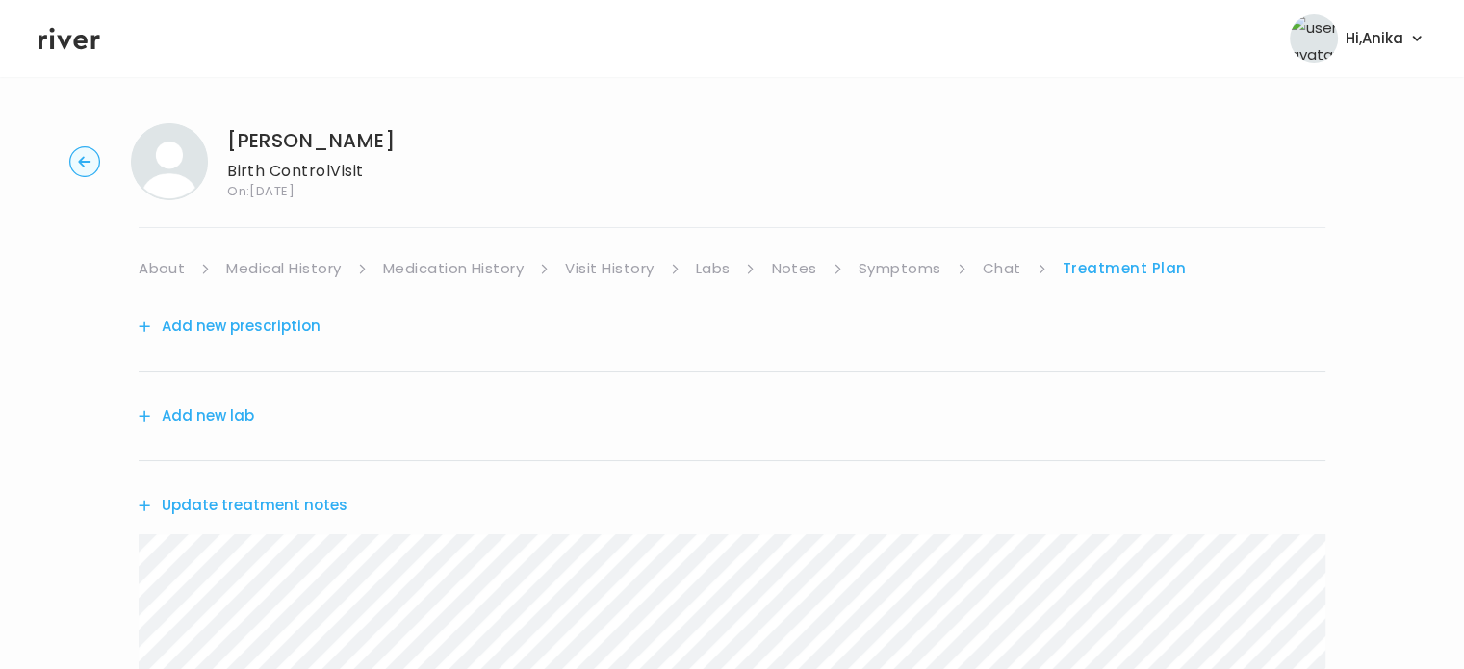
click at [64, 36] on icon at bounding box center [69, 38] width 62 height 29
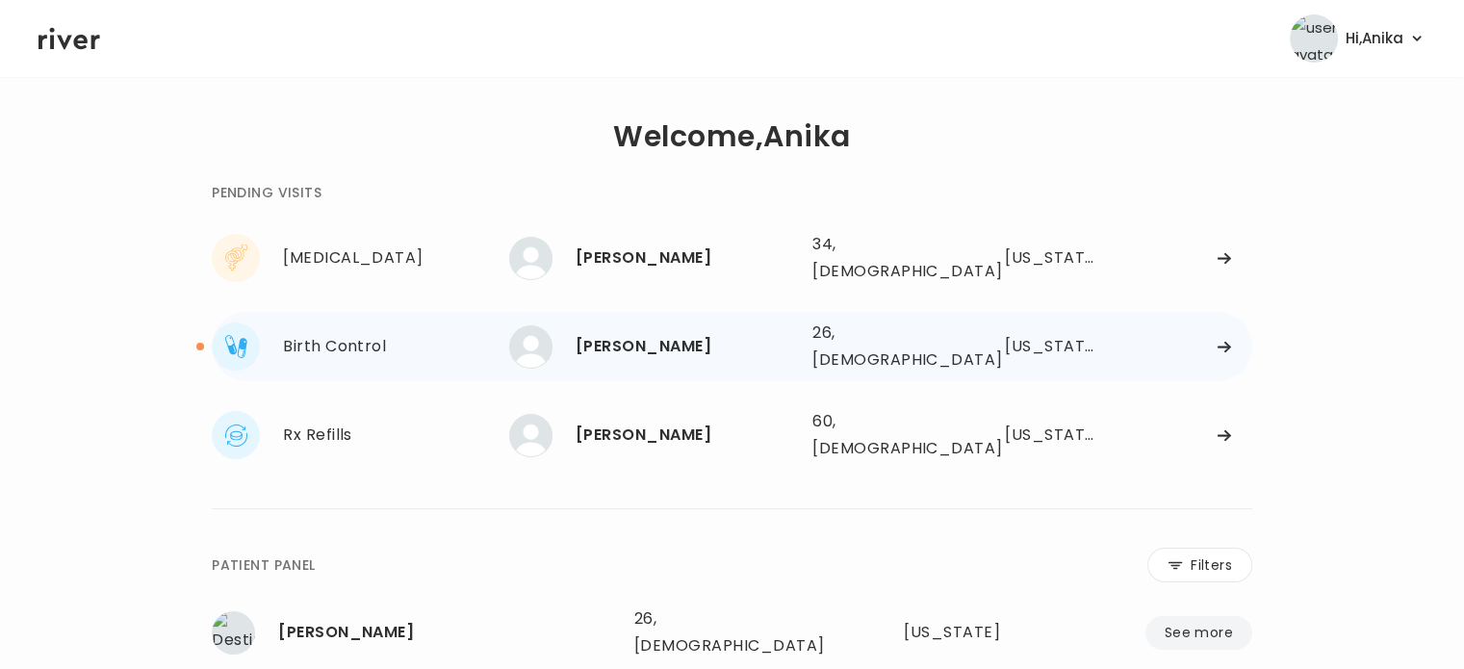
click at [640, 341] on div "HIRA KHAN" at bounding box center [686, 346] width 221 height 27
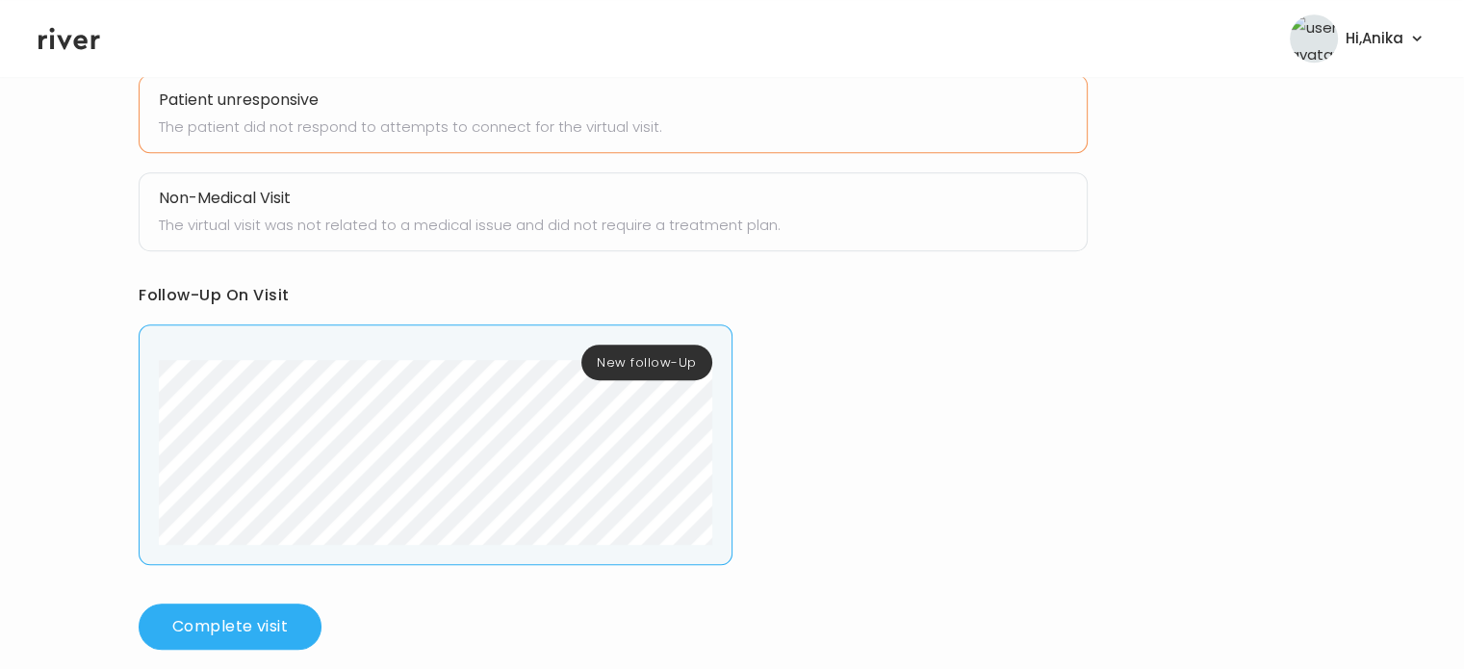
scroll to position [998, 0]
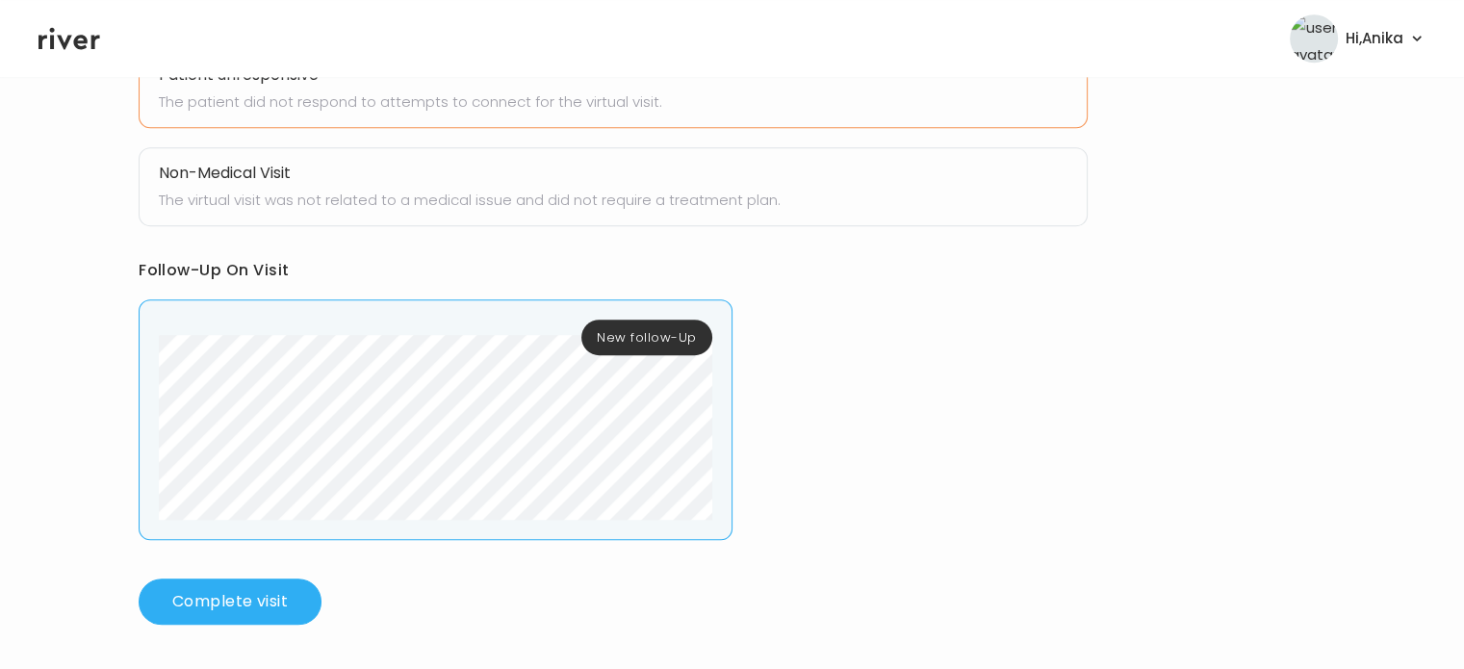
click at [224, 594] on button "Complete visit" at bounding box center [230, 601] width 183 height 46
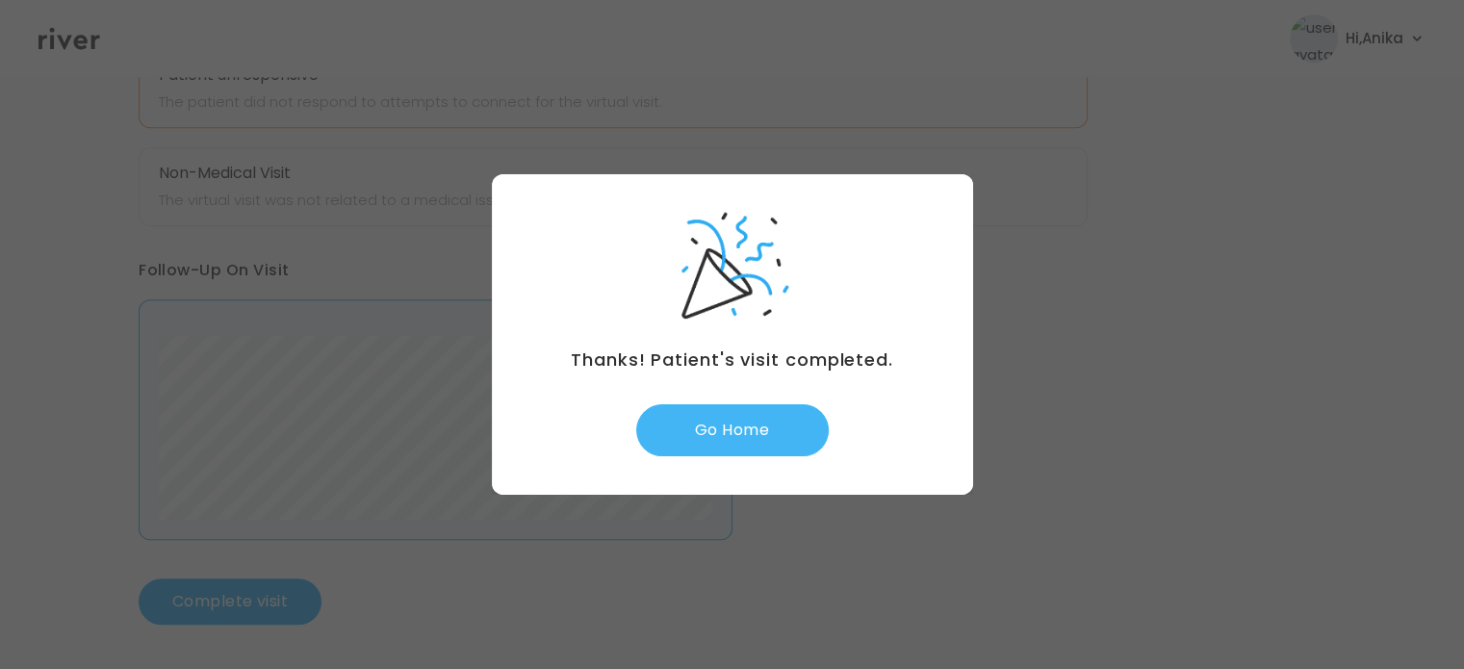
click at [747, 435] on button "Go Home" at bounding box center [732, 430] width 192 height 52
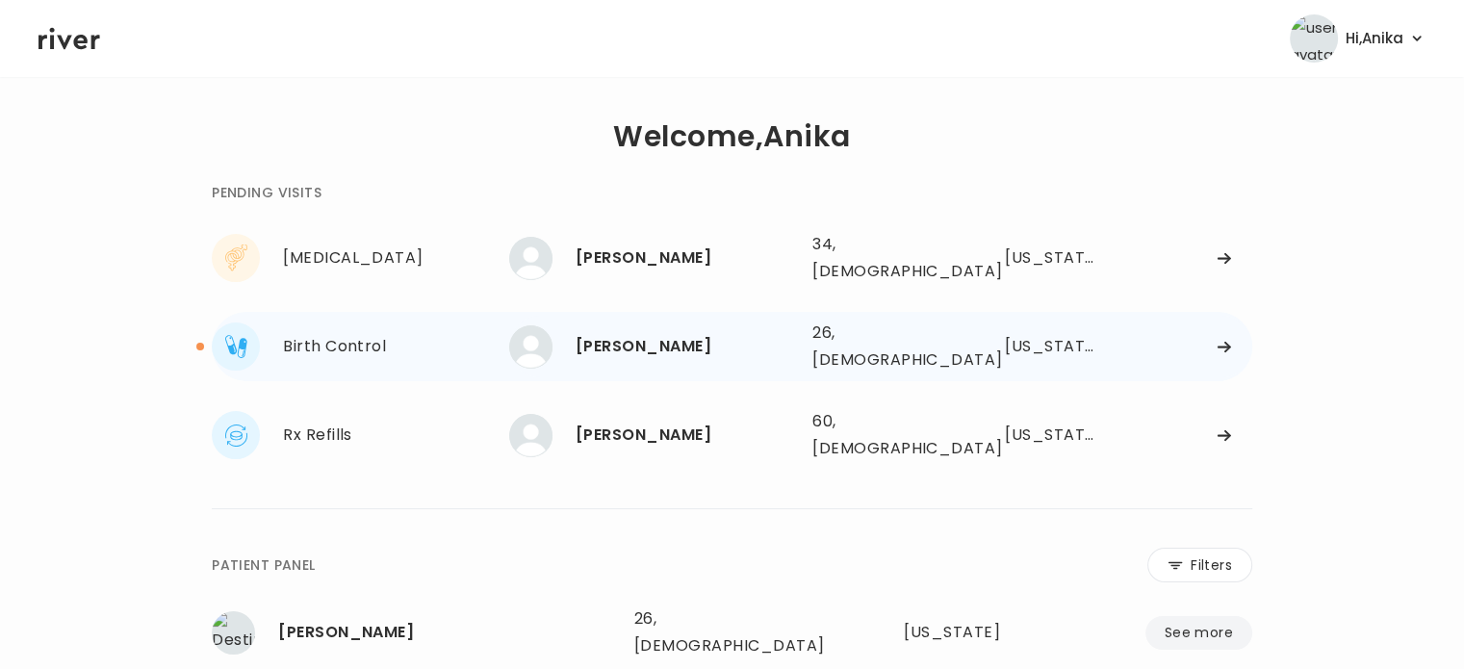
click at [612, 333] on div "[PERSON_NAME]" at bounding box center [686, 346] width 221 height 27
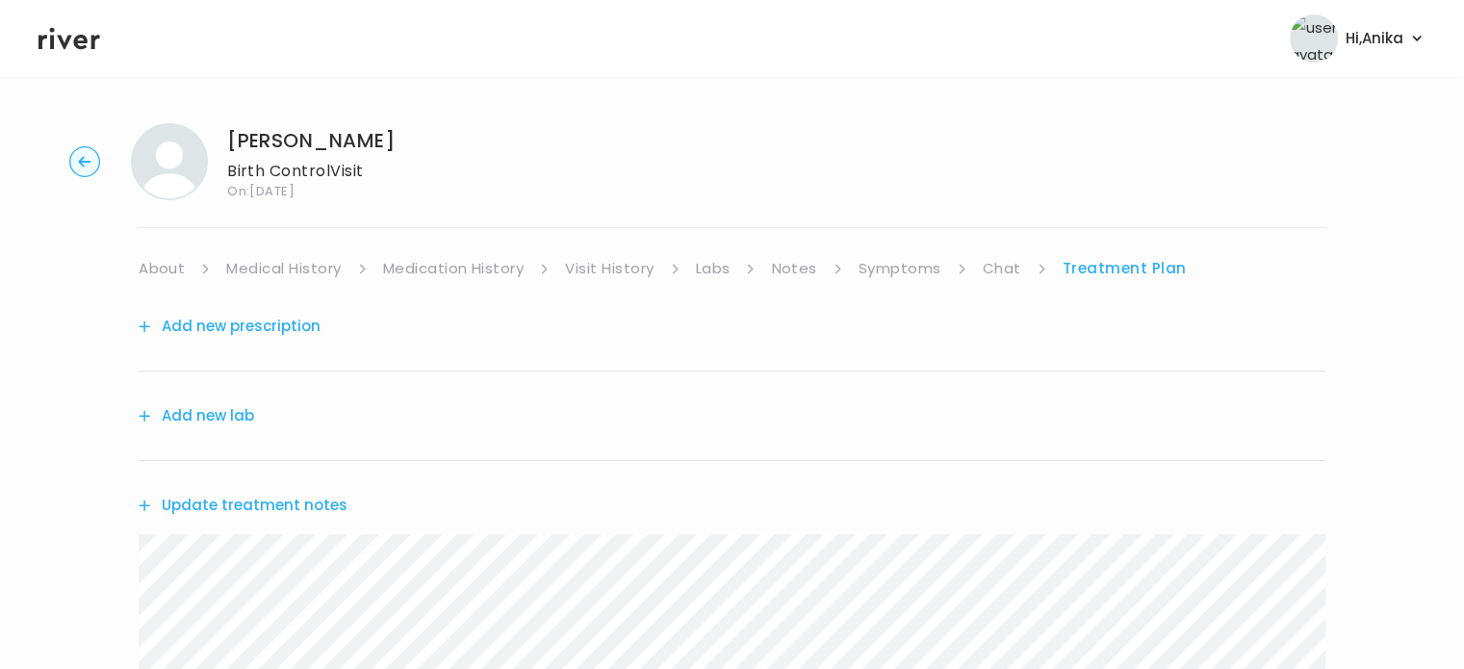
click at [166, 284] on div "Add new prescription" at bounding box center [732, 327] width 1187 height 90
click at [169, 265] on link "About" at bounding box center [162, 268] width 46 height 27
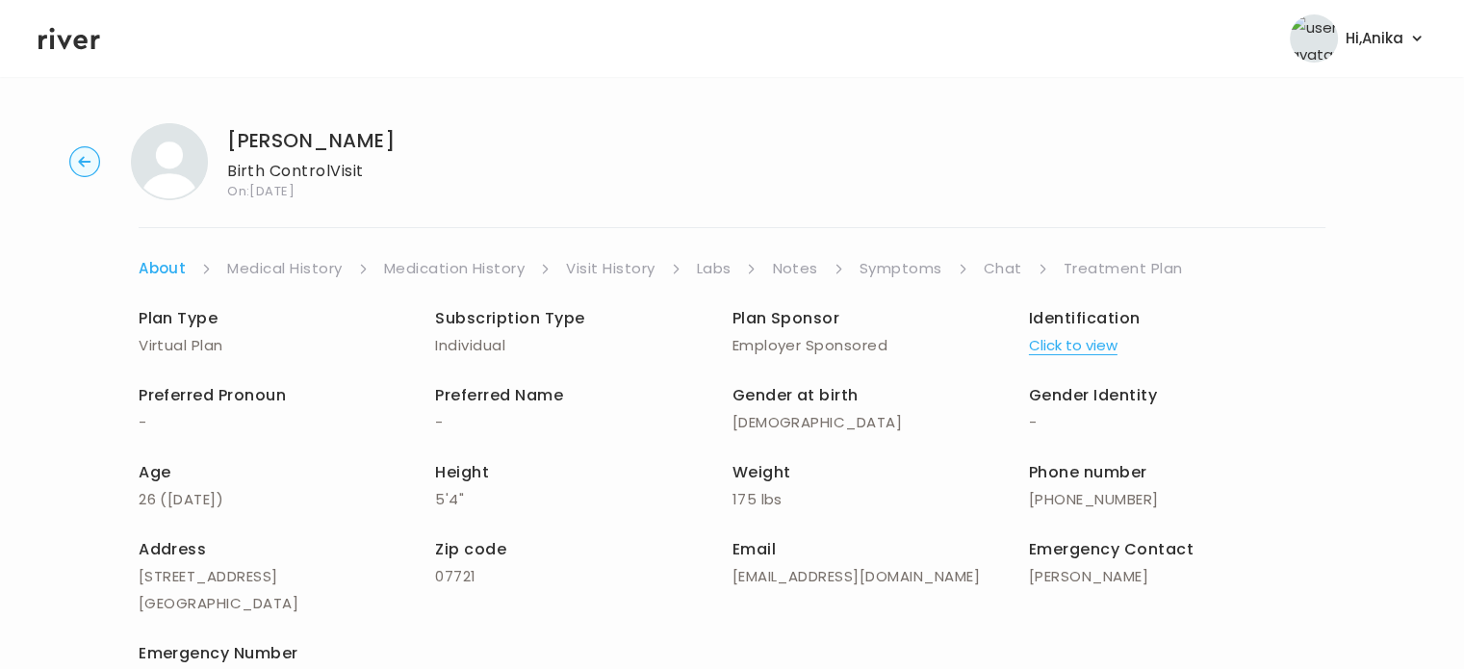
click at [263, 257] on link "Medical History" at bounding box center [284, 268] width 115 height 27
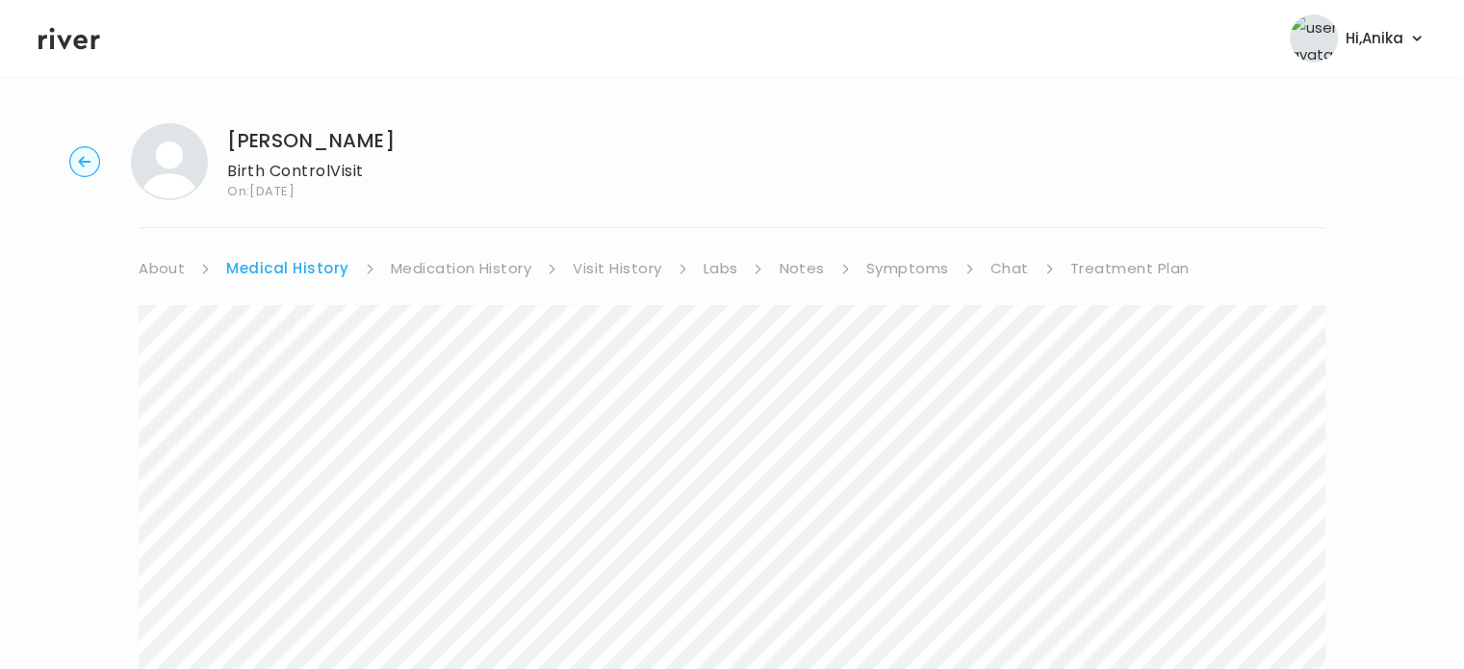
click at [425, 256] on link "Medication History" at bounding box center [461, 268] width 141 height 27
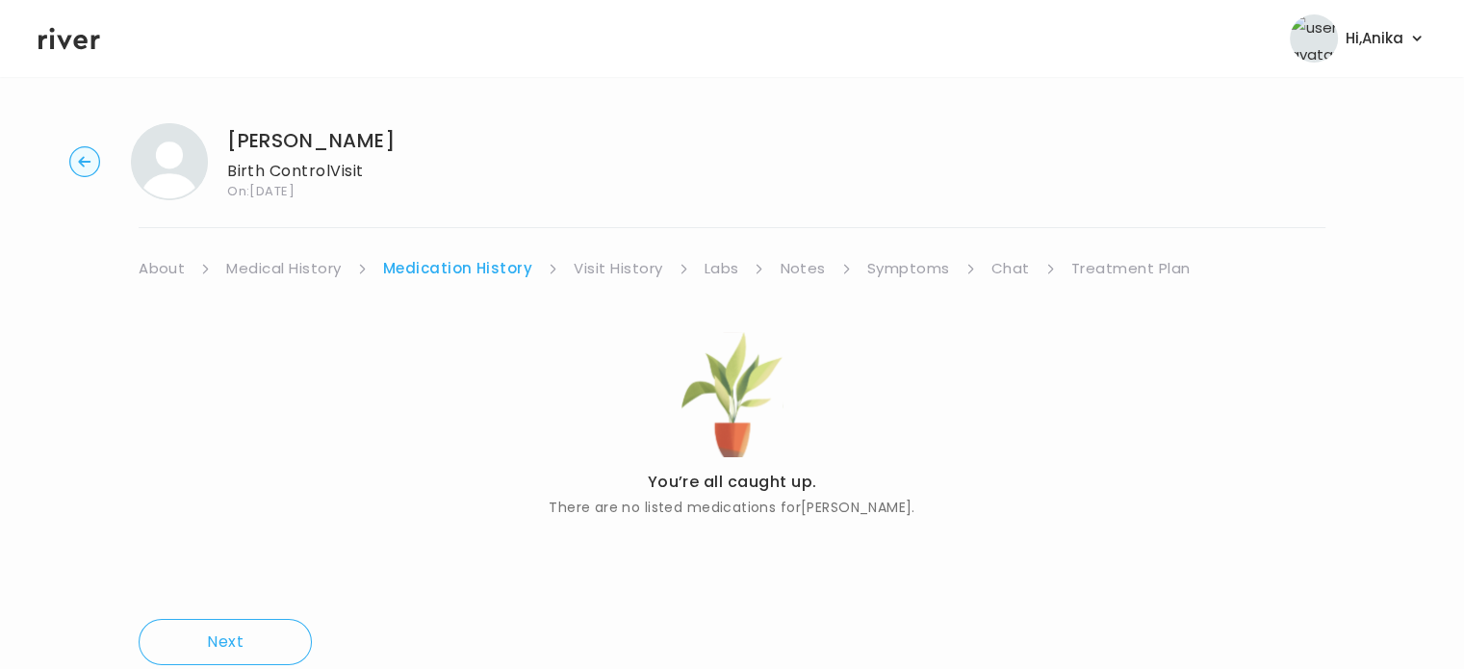
click at [620, 274] on link "Visit History" at bounding box center [618, 268] width 89 height 27
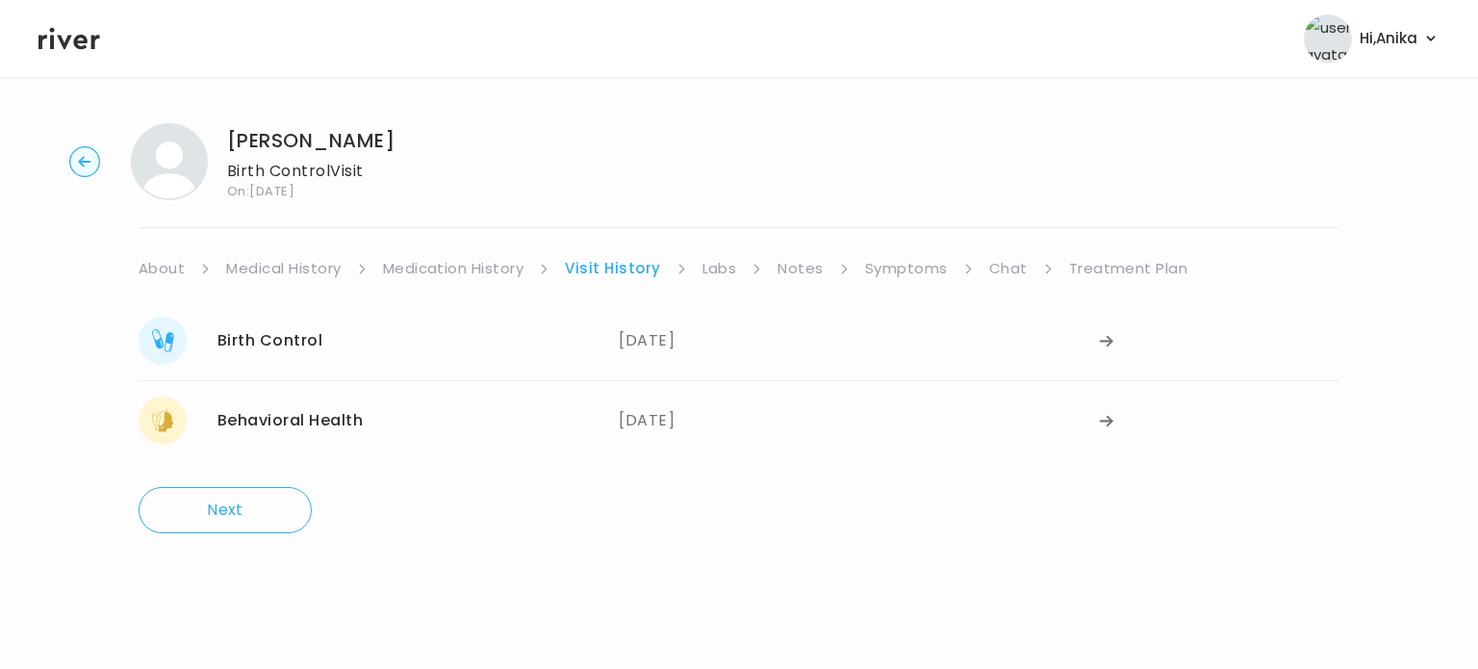
click at [720, 263] on link "Labs" at bounding box center [720, 268] width 35 height 27
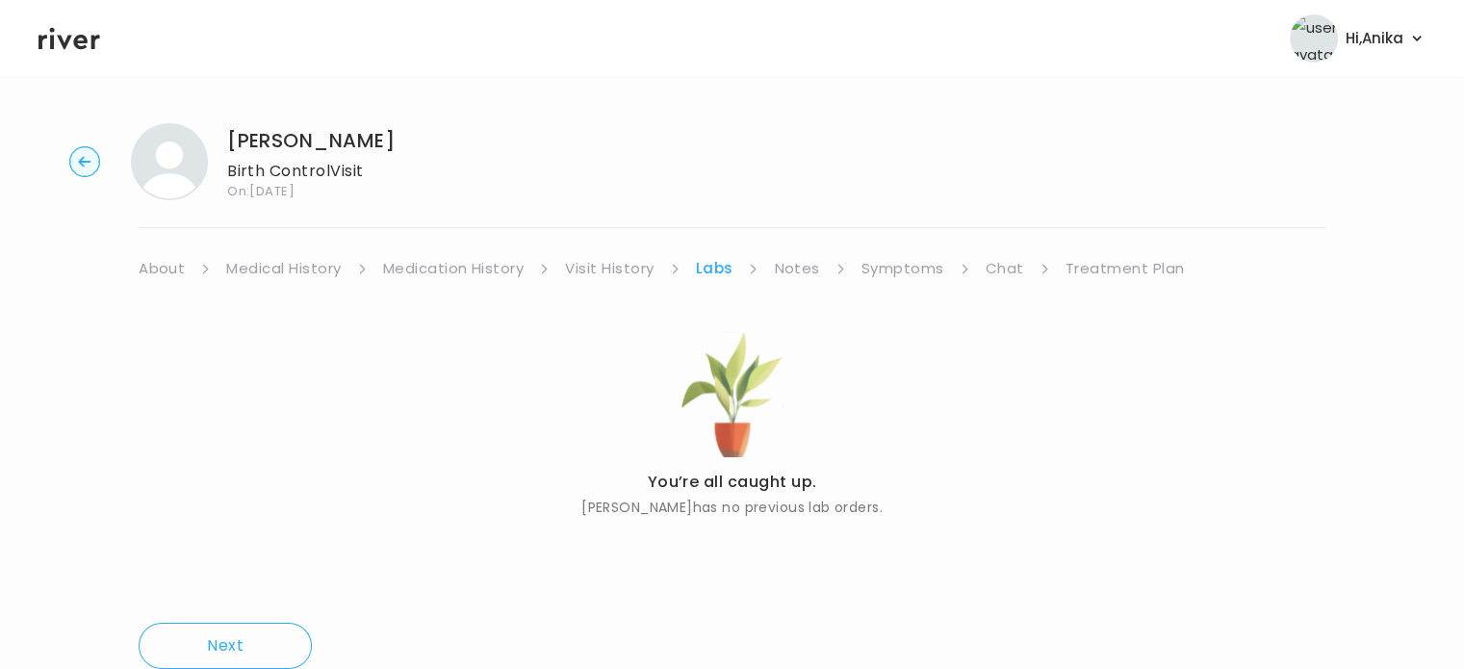
click at [805, 269] on link "Notes" at bounding box center [796, 268] width 45 height 27
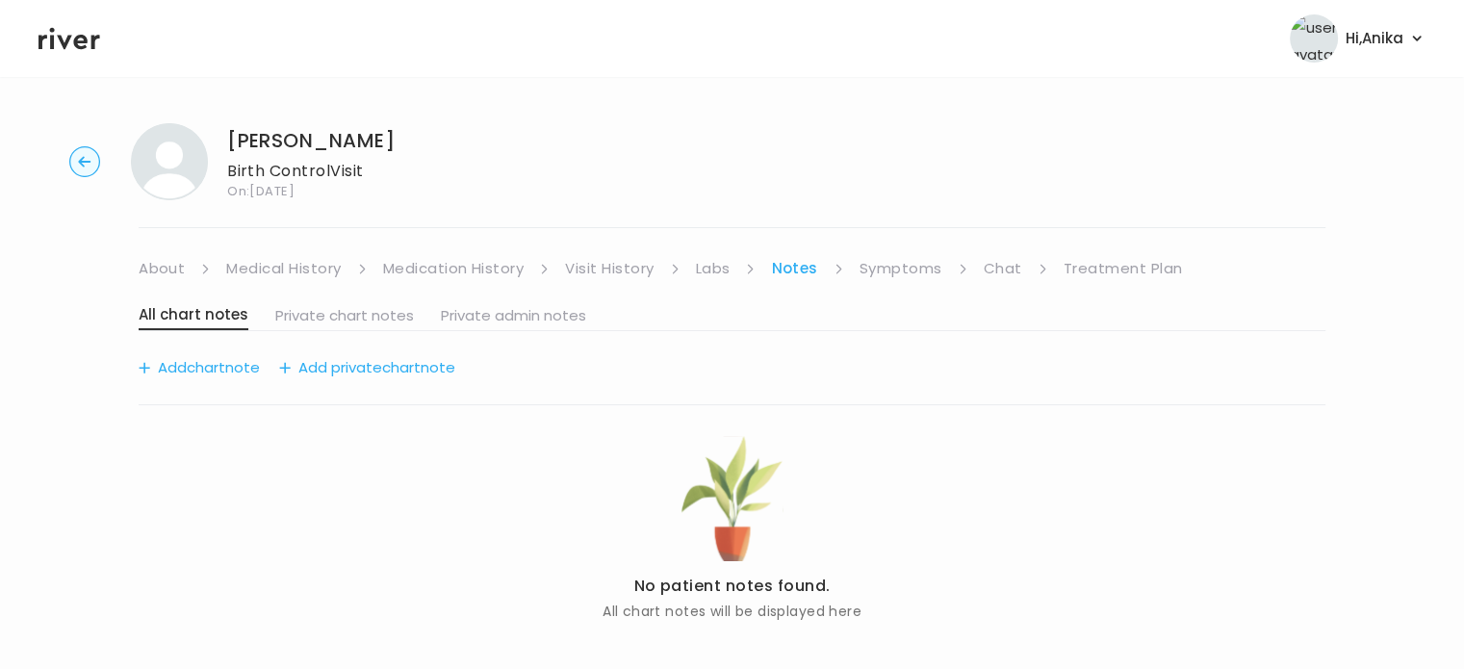
click at [875, 266] on link "Symptoms" at bounding box center [900, 268] width 83 height 27
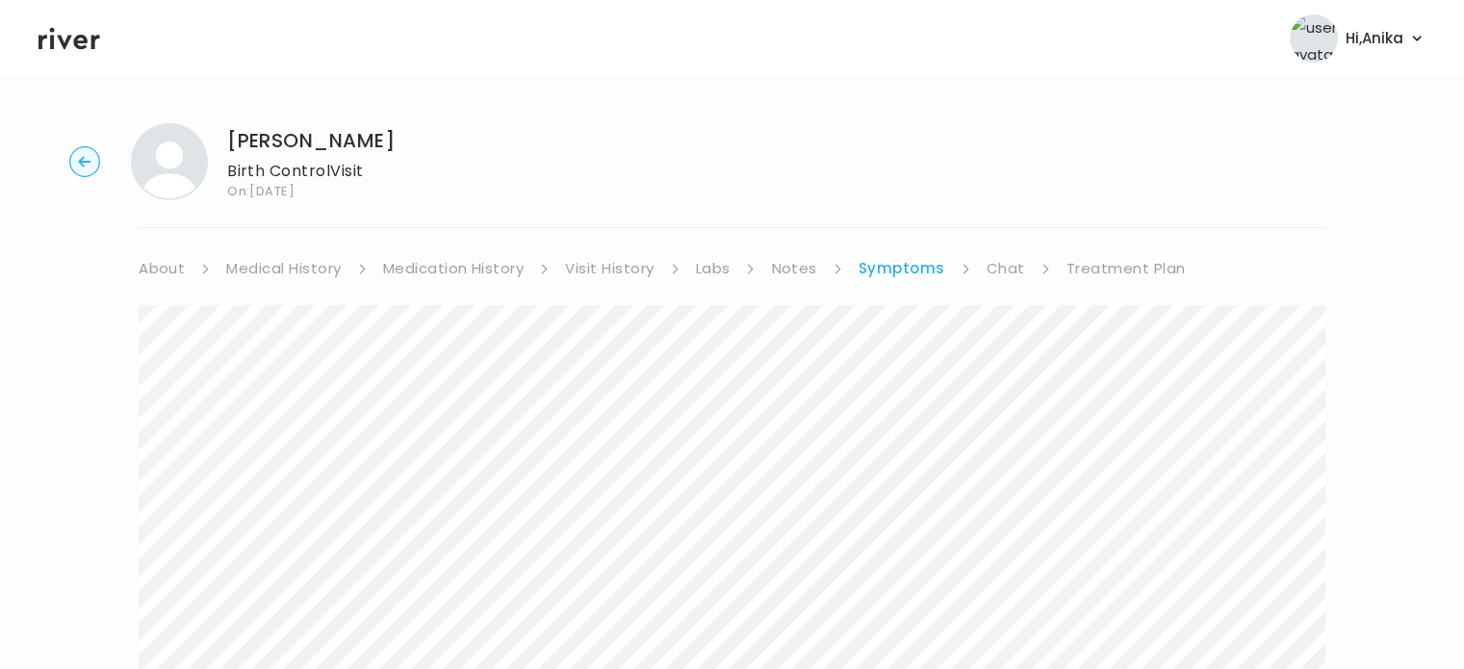
click at [786, 272] on link "Notes" at bounding box center [793, 268] width 45 height 27
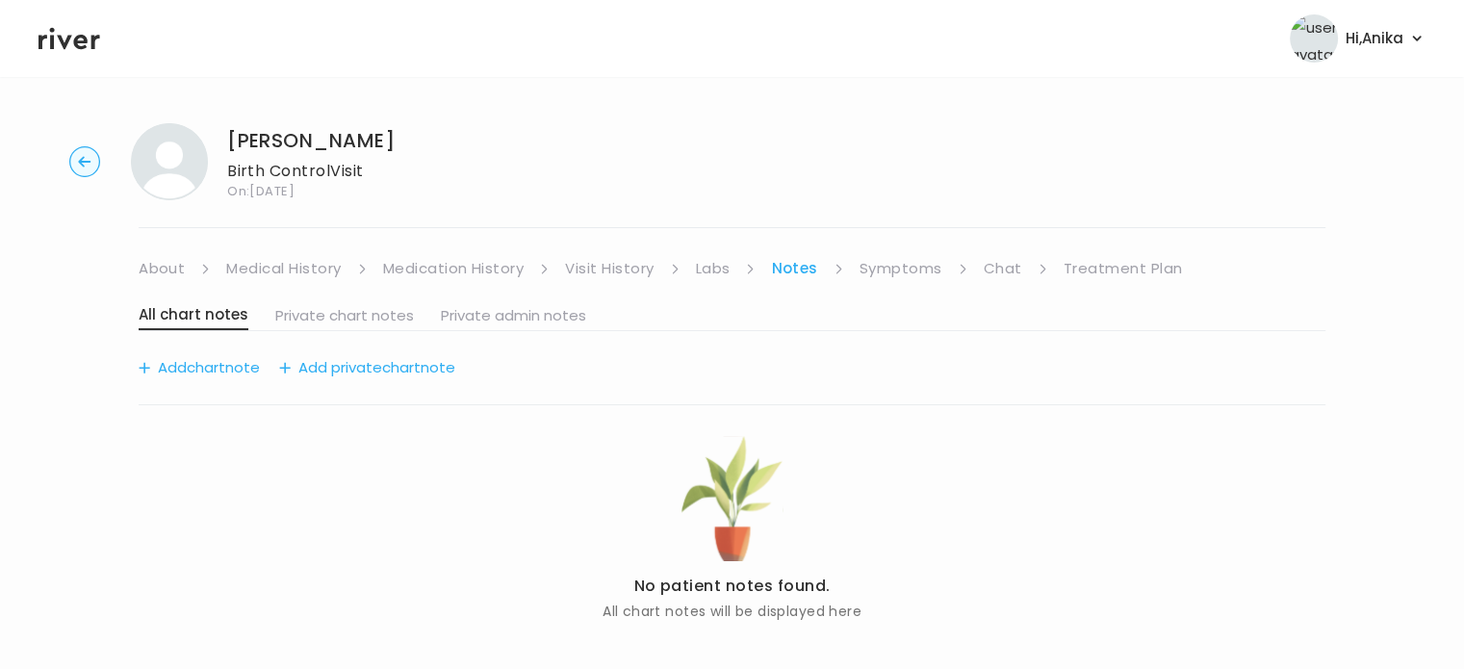
click at [720, 272] on link "Labs" at bounding box center [713, 268] width 35 height 27
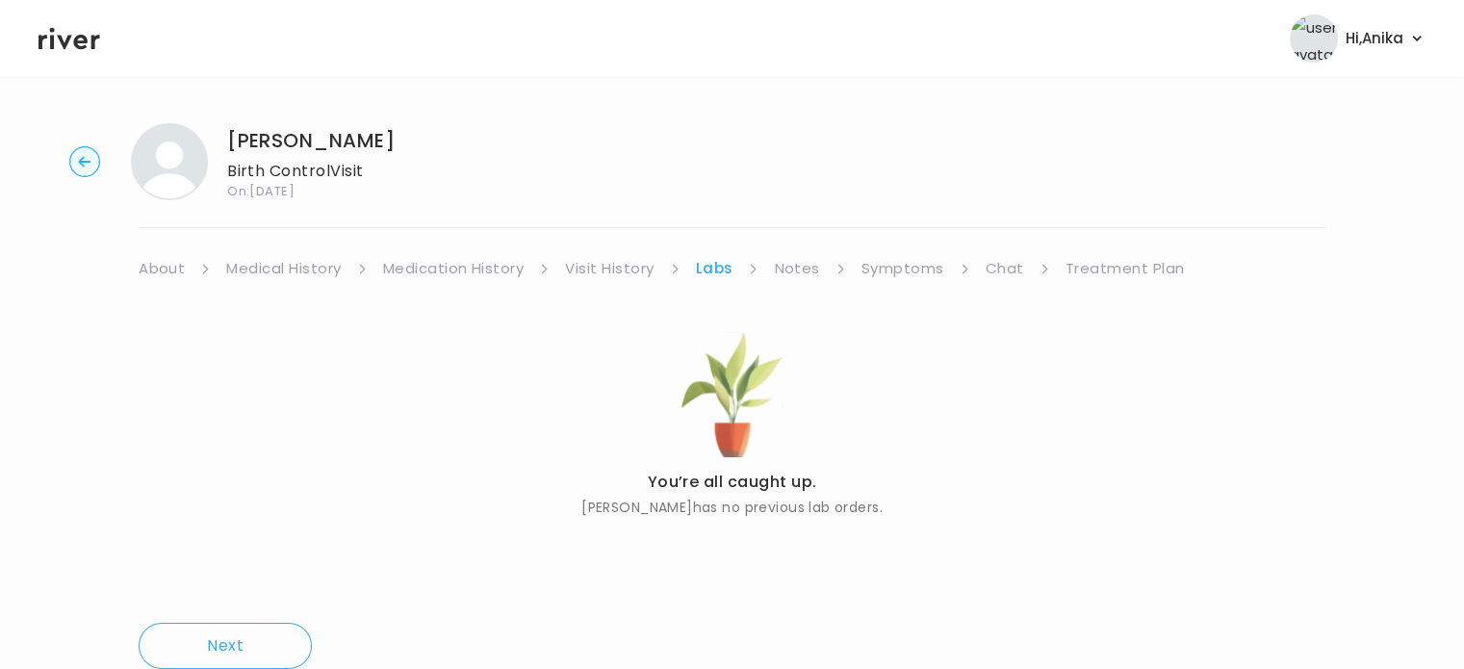
click at [812, 276] on link "Notes" at bounding box center [796, 268] width 45 height 27
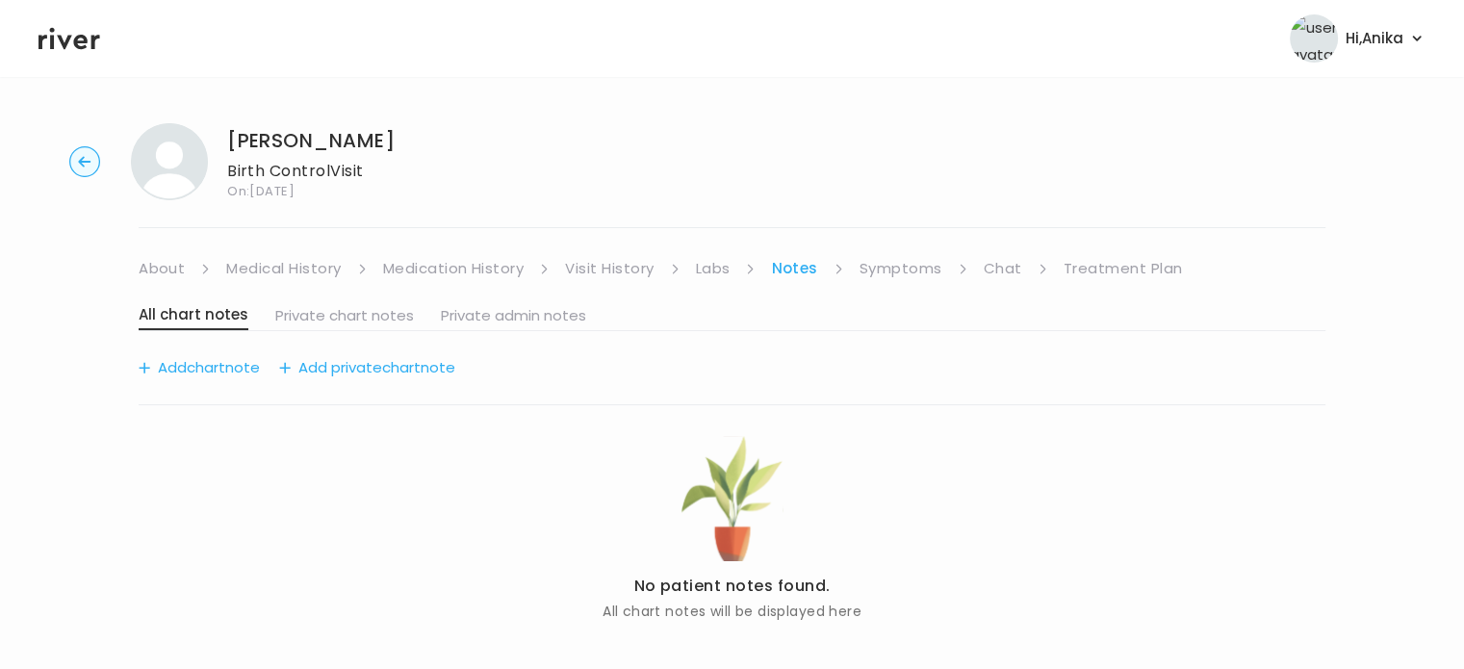
click at [890, 272] on link "Symptoms" at bounding box center [900, 268] width 83 height 27
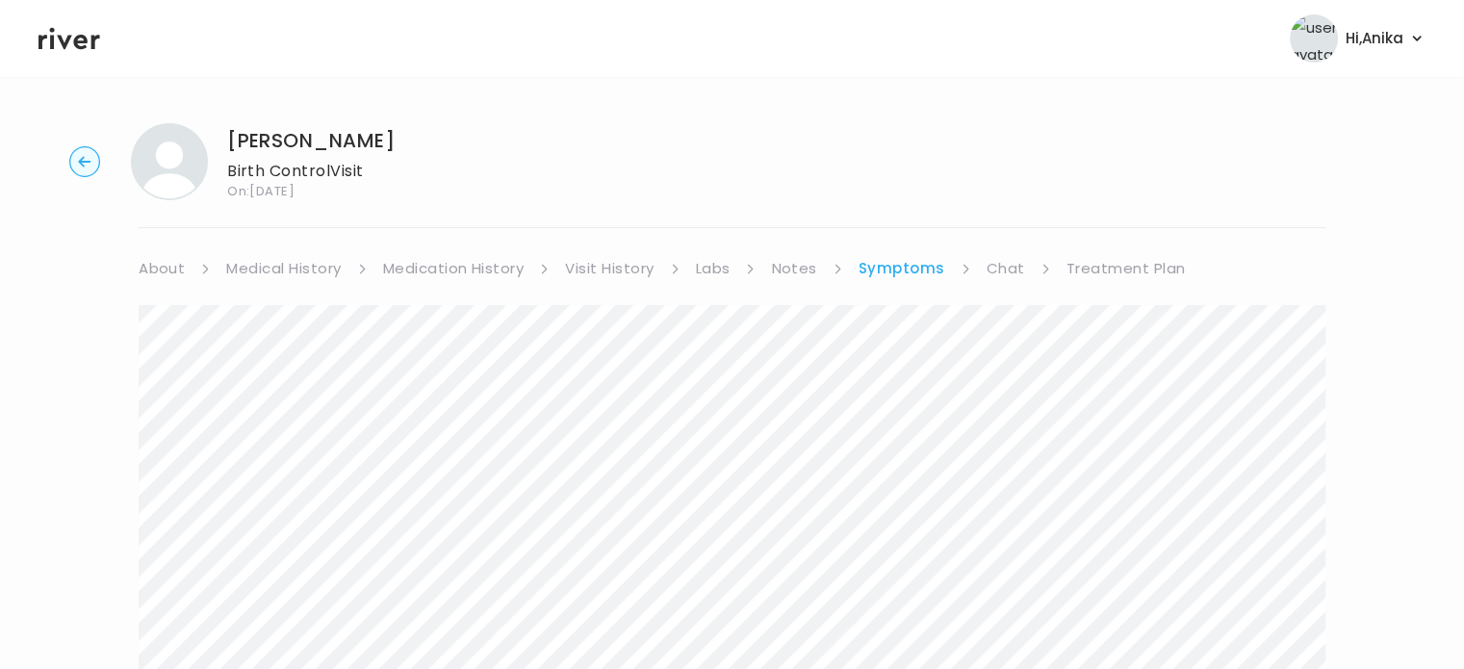
click at [1003, 274] on link "Chat" at bounding box center [1005, 268] width 38 height 27
click at [1102, 284] on div "Next Ping message sent" at bounding box center [732, 652] width 1187 height 741
click at [1097, 267] on link "Treatment Plan" at bounding box center [1123, 268] width 119 height 27
click at [84, 168] on circle "button" at bounding box center [85, 162] width 30 height 30
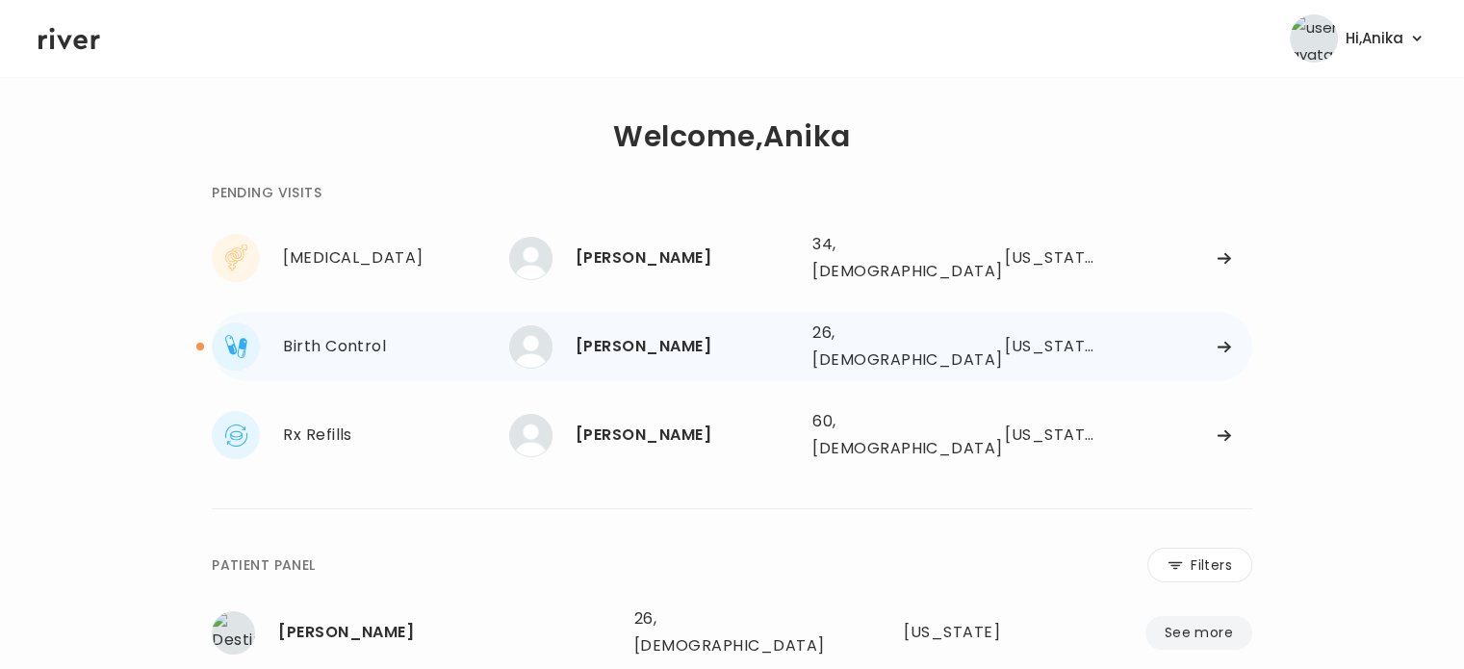
click at [634, 333] on div "HIRA KHAN" at bounding box center [686, 346] width 221 height 27
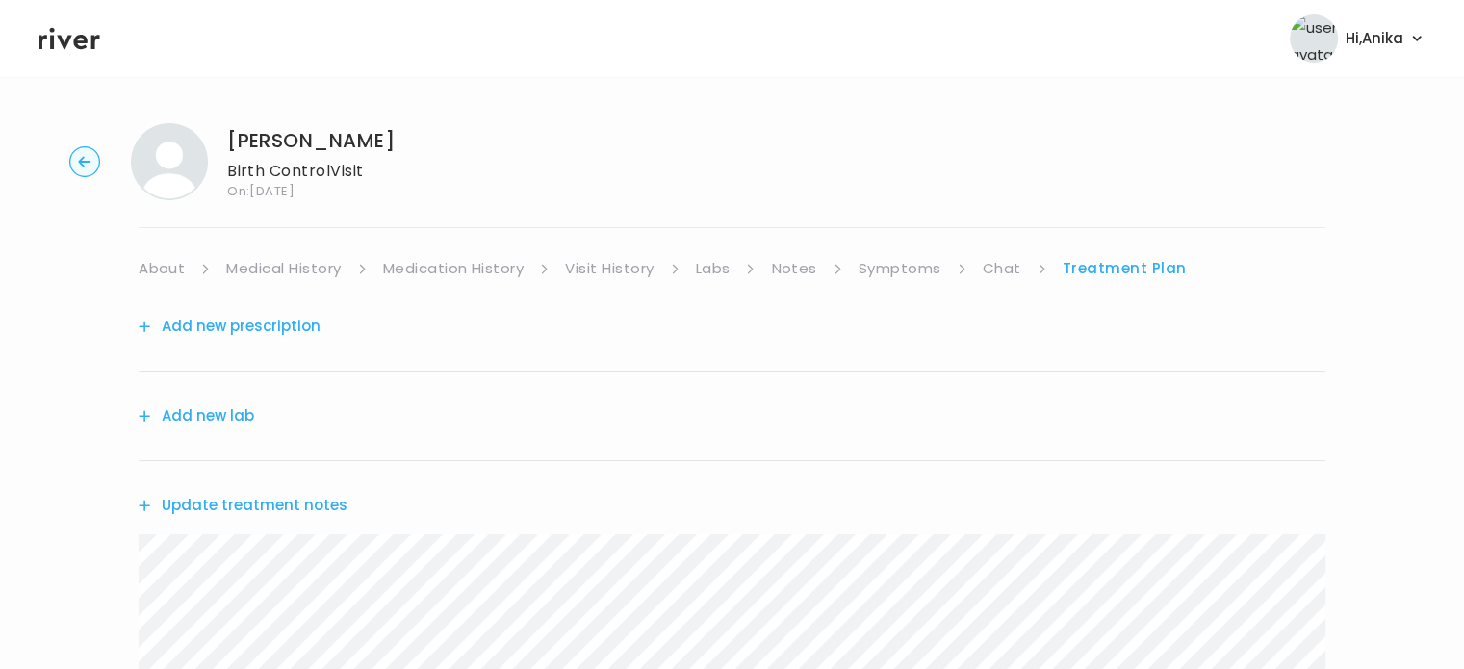
click at [63, 41] on icon at bounding box center [69, 39] width 62 height 22
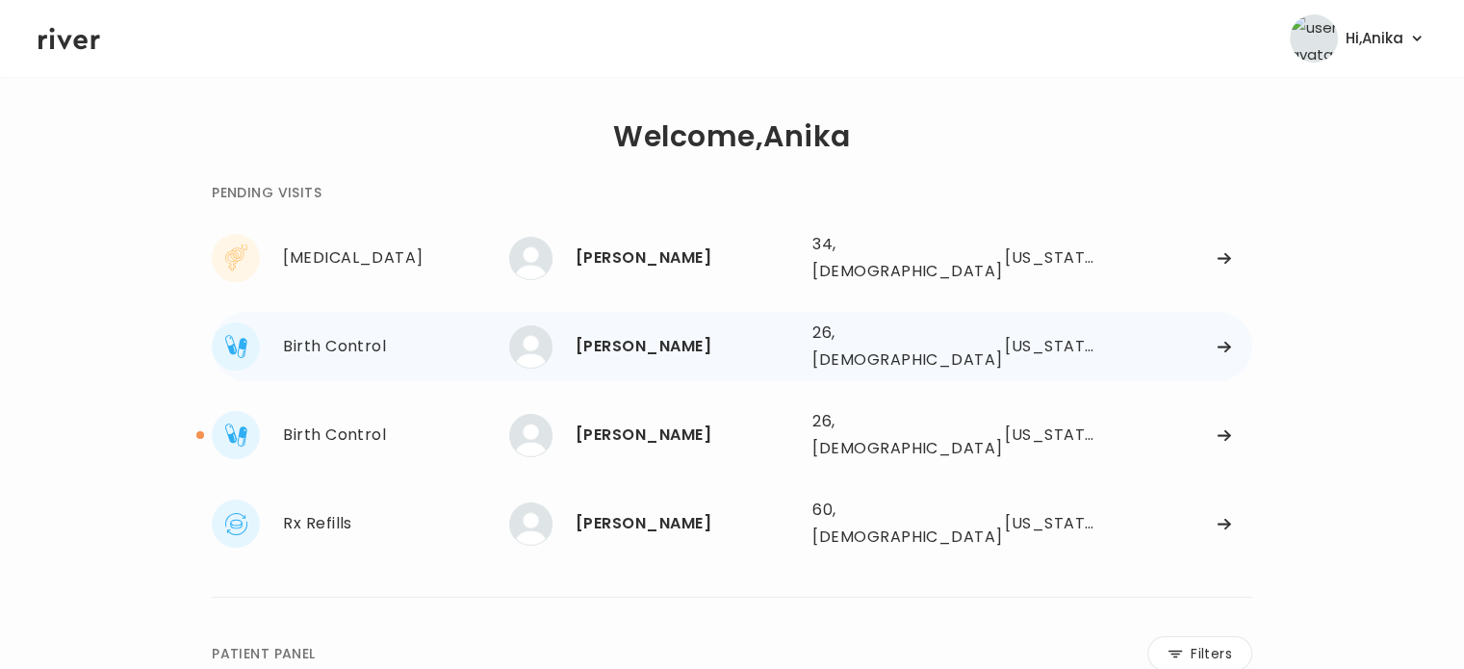
click at [643, 344] on div "HIRA KHAN" at bounding box center [686, 346] width 221 height 27
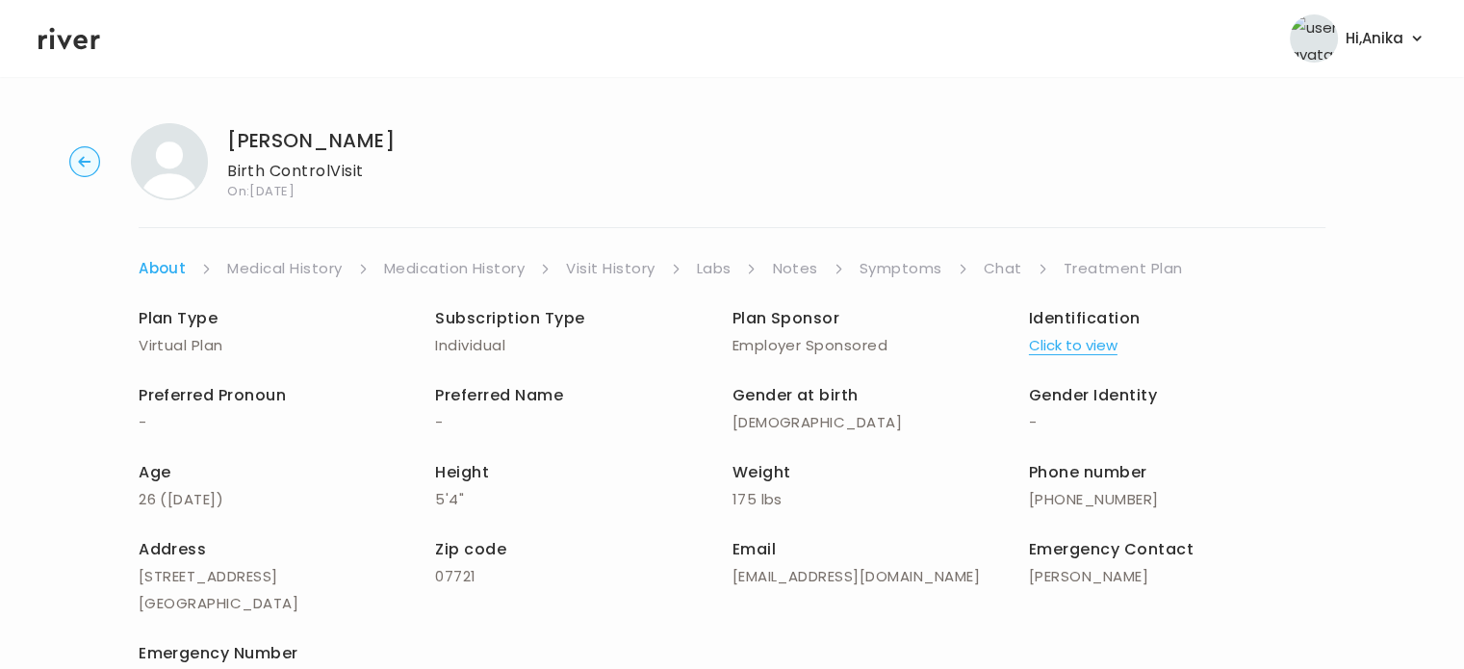
click at [1116, 268] on link "Treatment Plan" at bounding box center [1122, 268] width 119 height 27
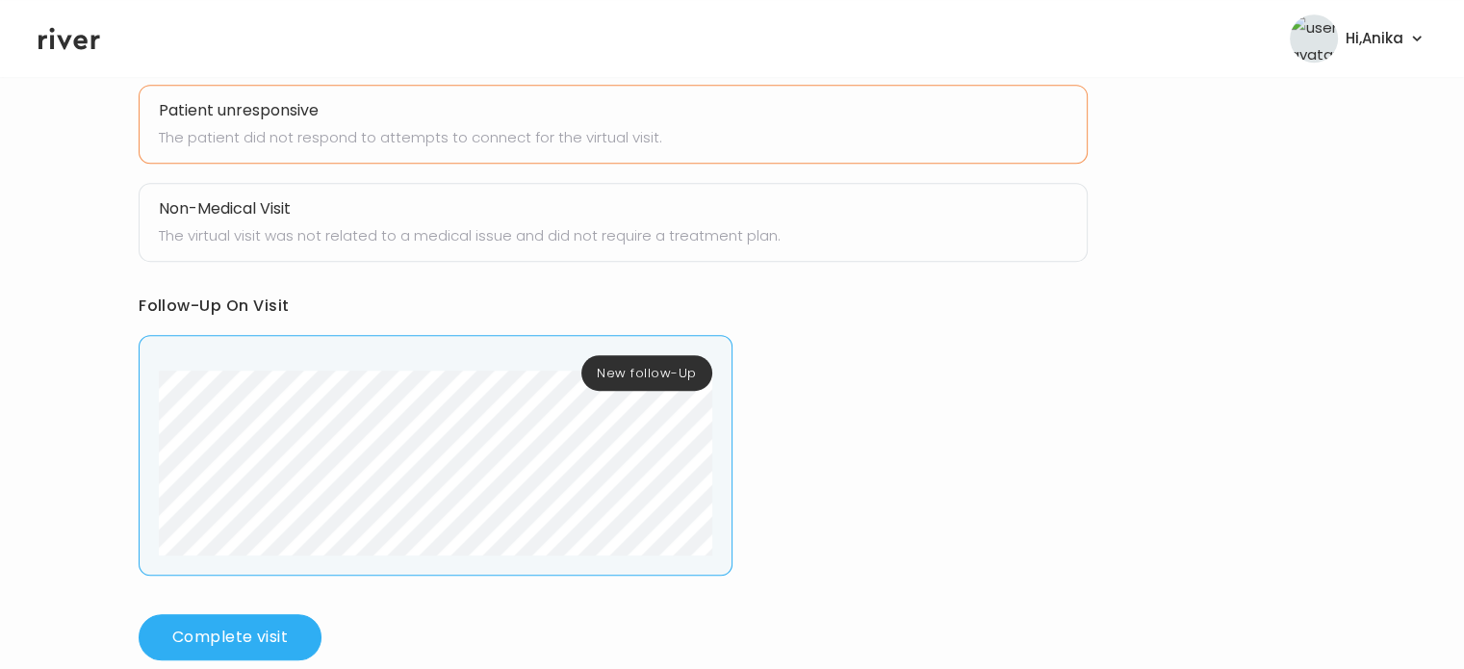
scroll to position [998, 0]
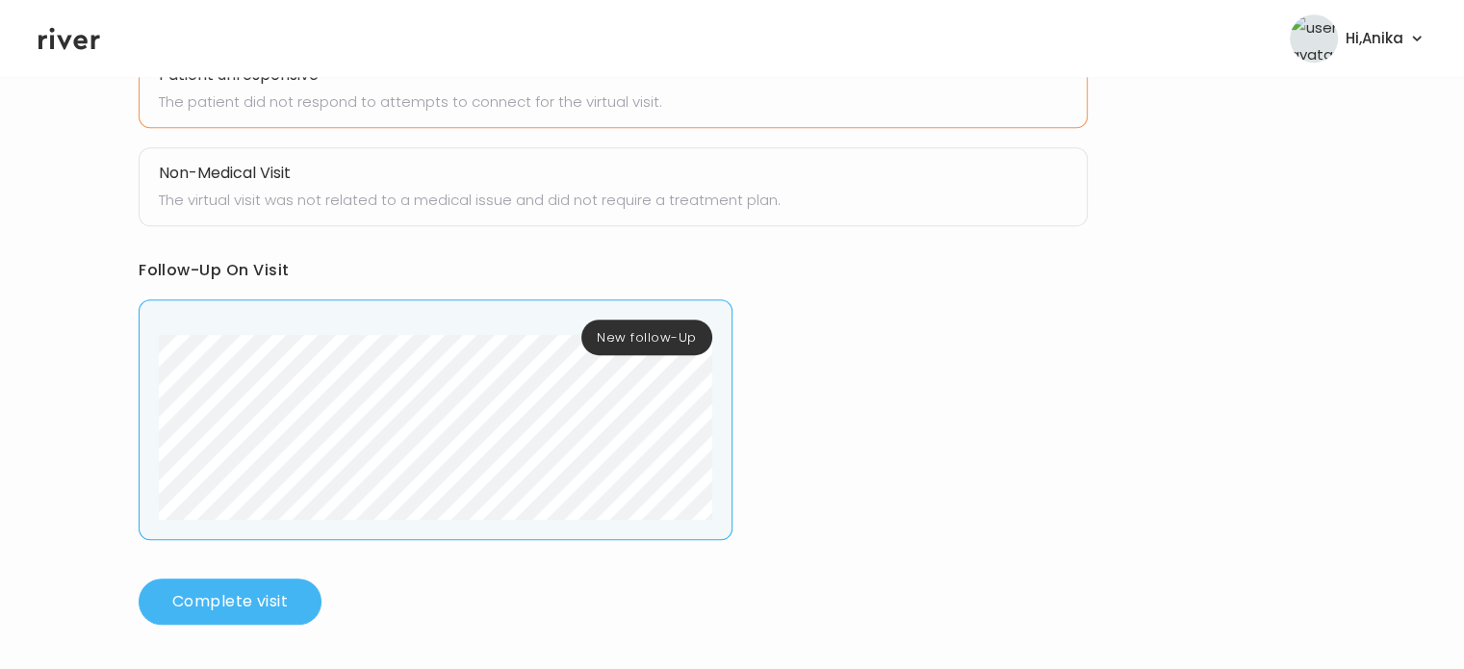
click at [235, 605] on button "Complete visit" at bounding box center [230, 601] width 183 height 46
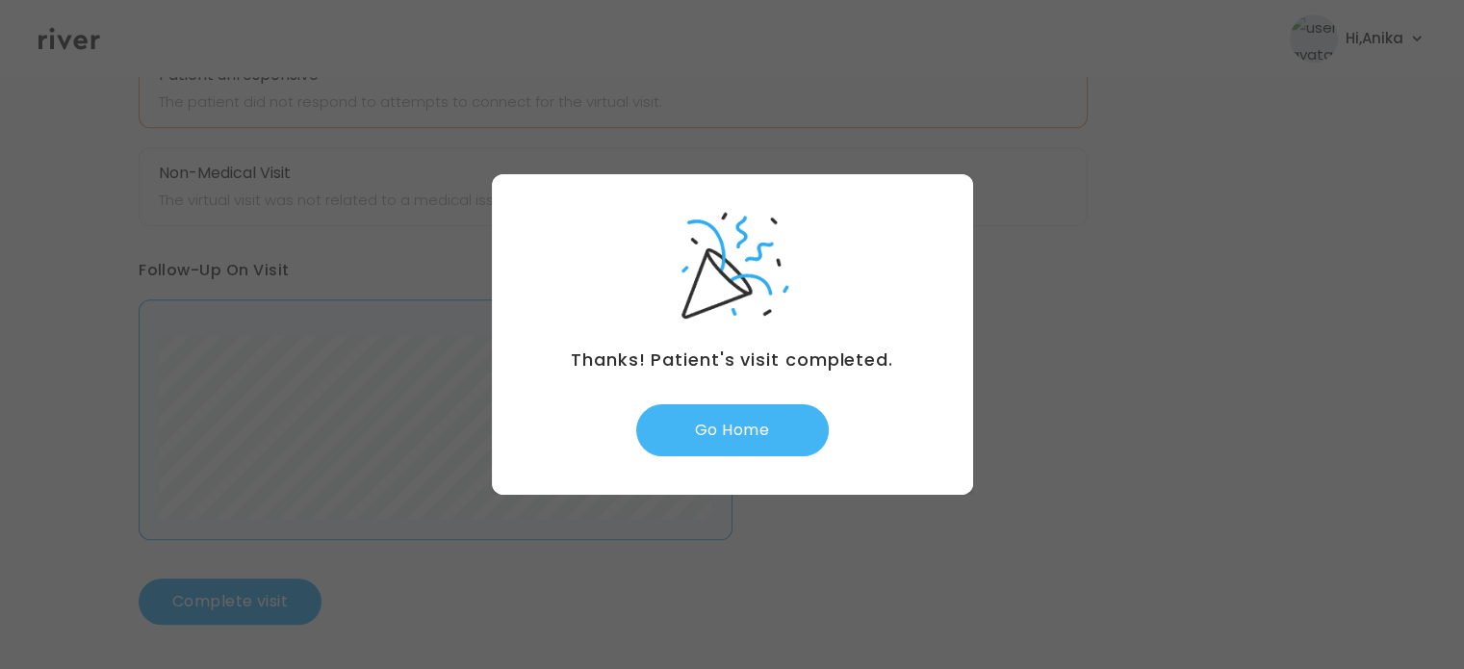
click at [758, 449] on button "Go Home" at bounding box center [732, 430] width 192 height 52
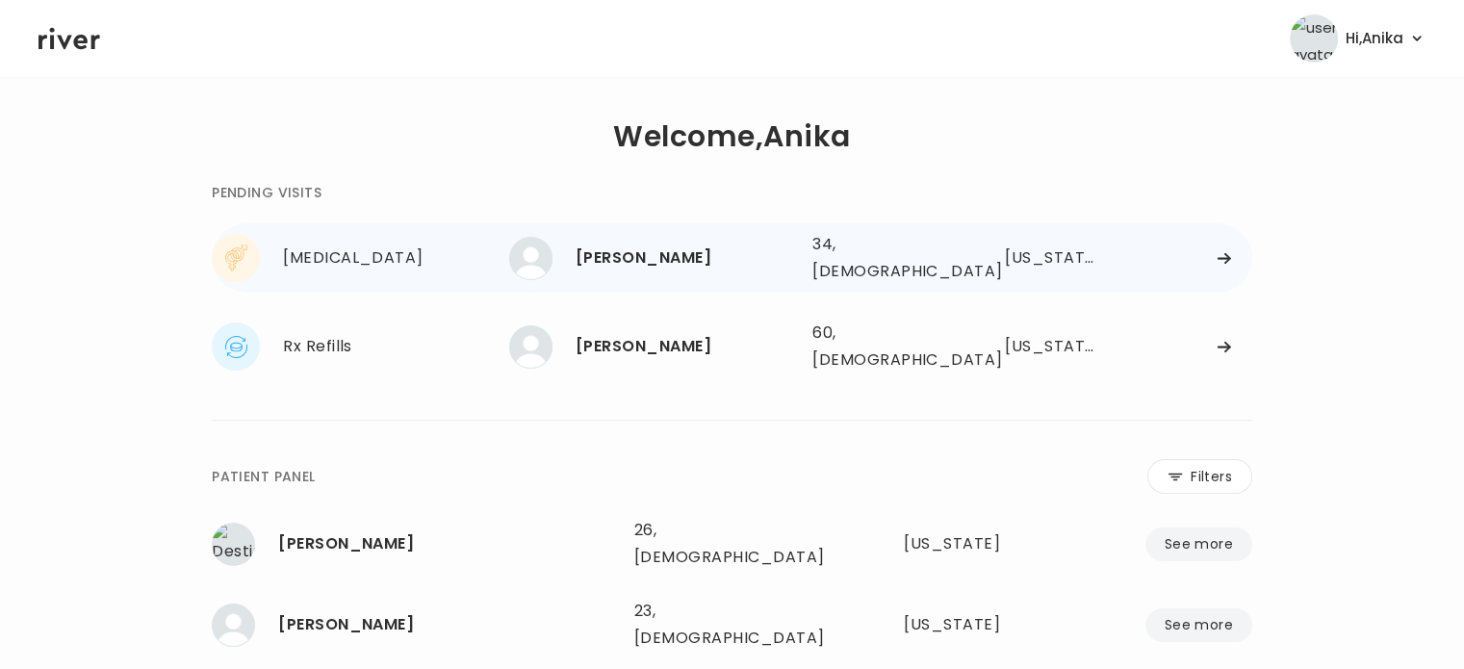
click at [638, 249] on div "[PERSON_NAME]" at bounding box center [686, 257] width 221 height 27
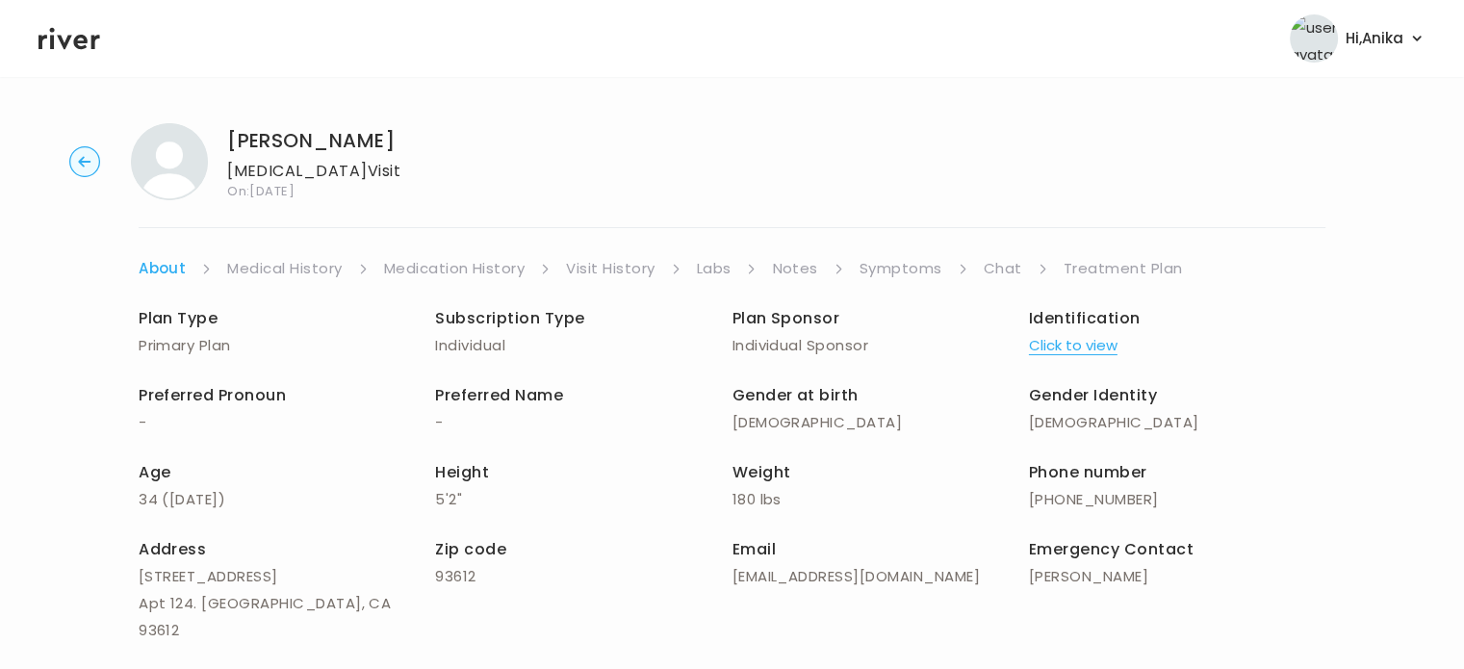
click at [1078, 272] on link "Treatment Plan" at bounding box center [1122, 268] width 119 height 27
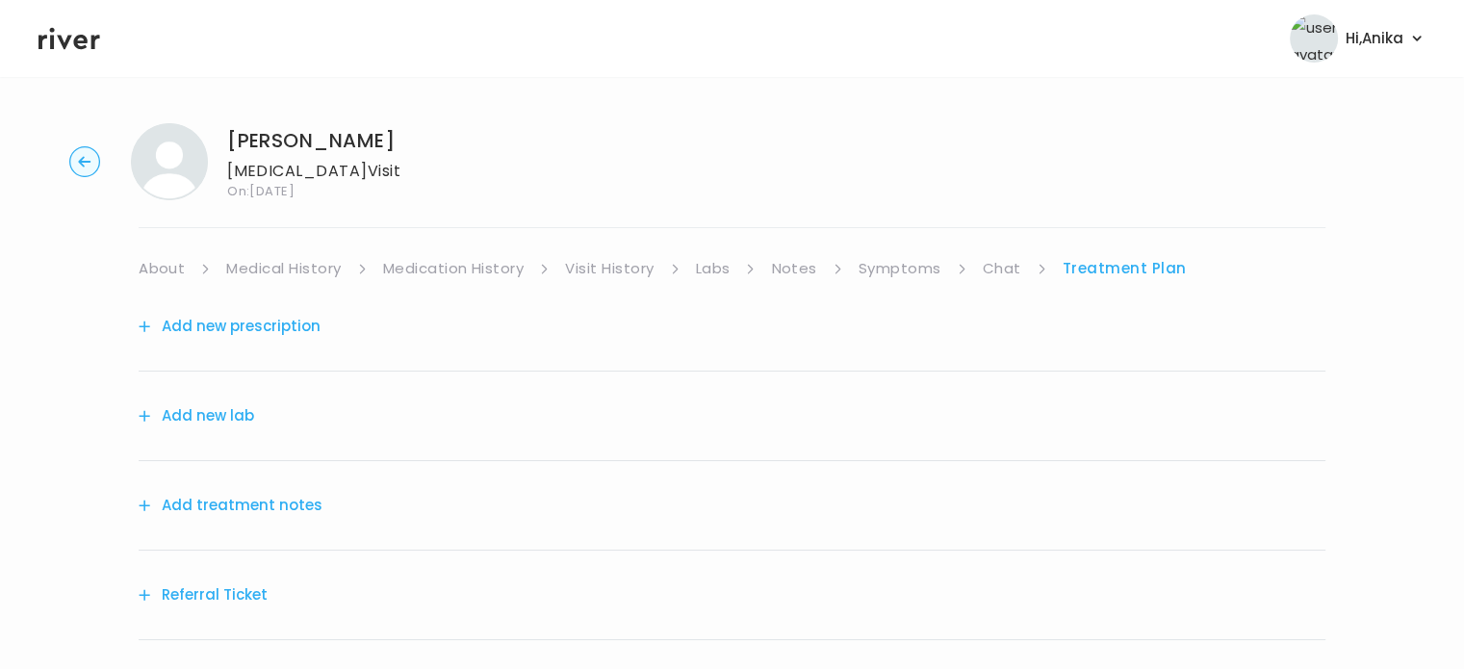
click at [262, 504] on button "Add treatment notes" at bounding box center [231, 505] width 184 height 27
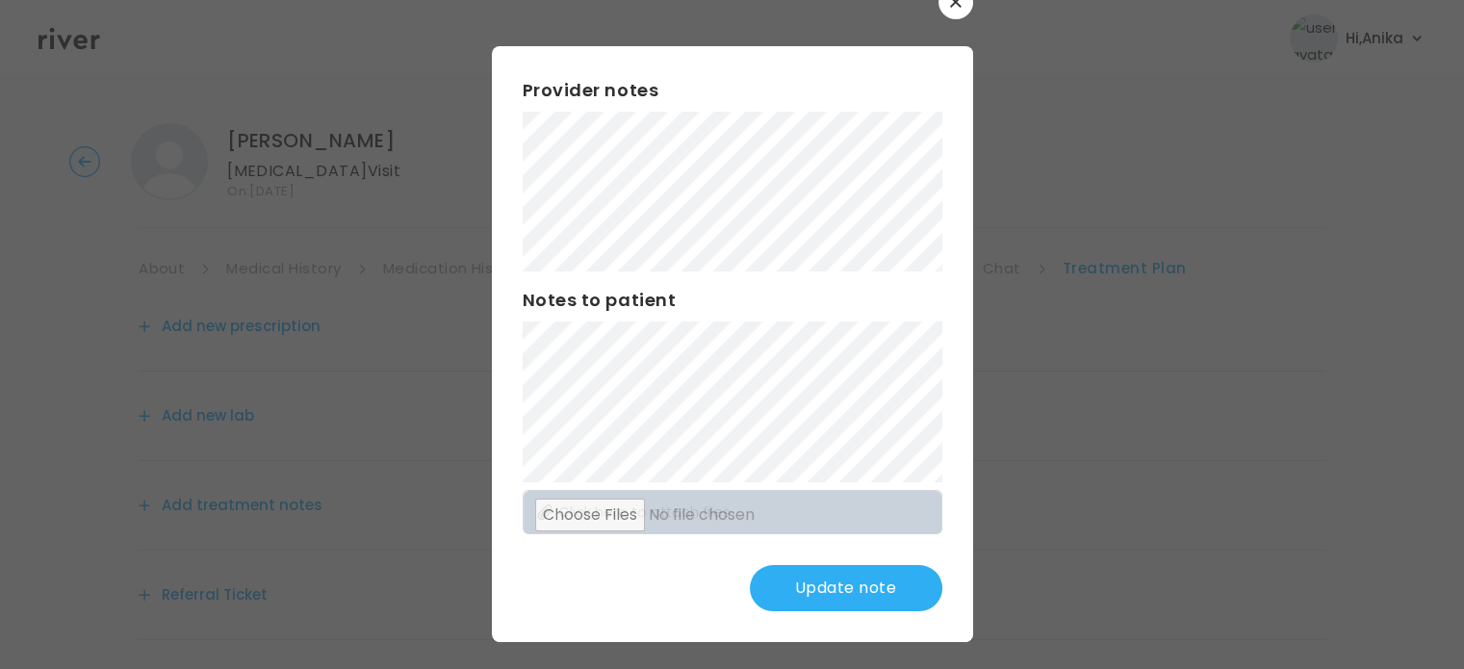
scroll to position [50, 0]
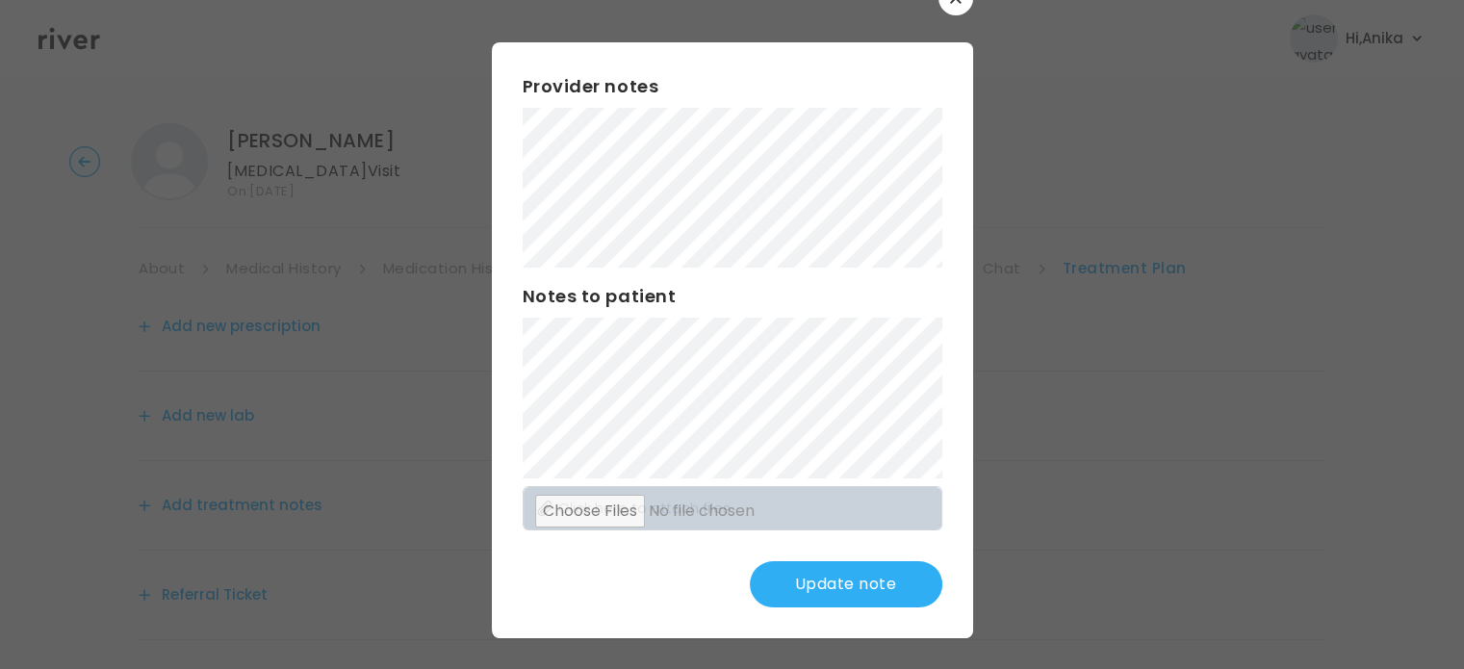
click at [796, 590] on button "Update note" at bounding box center [846, 584] width 192 height 46
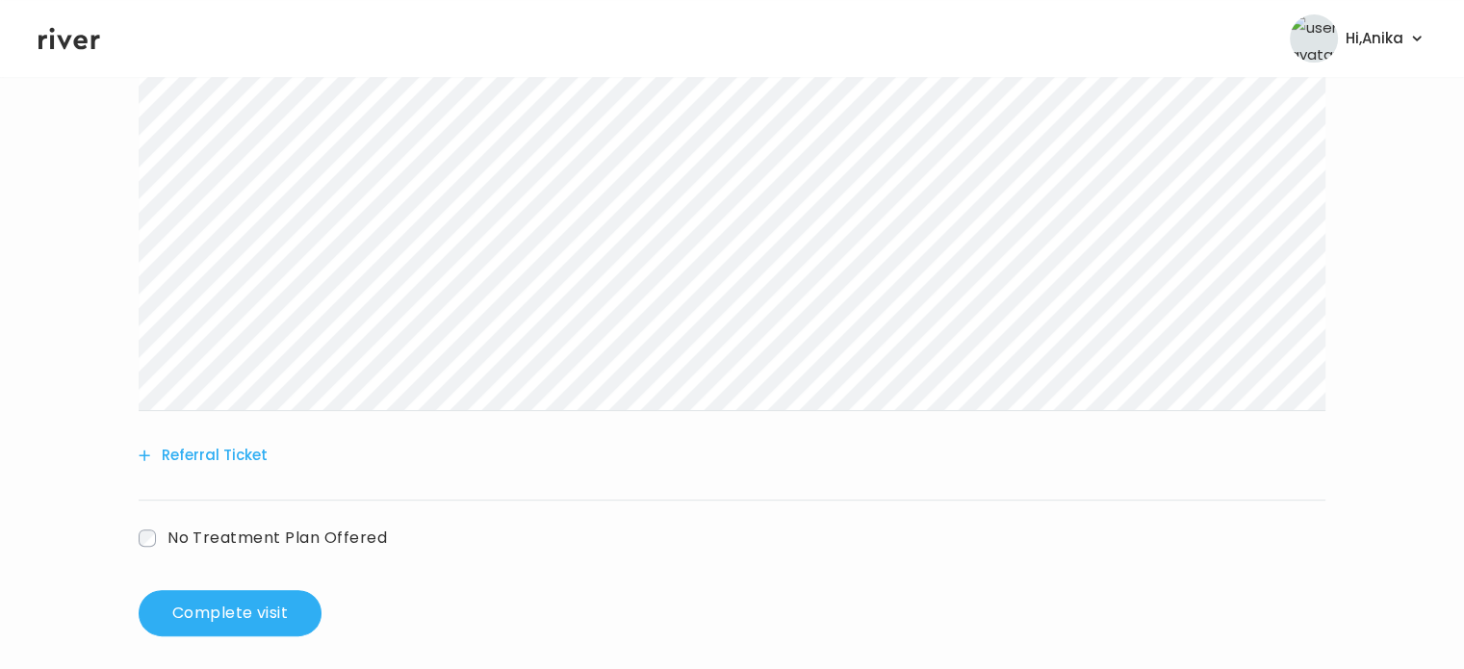
scroll to position [493, 0]
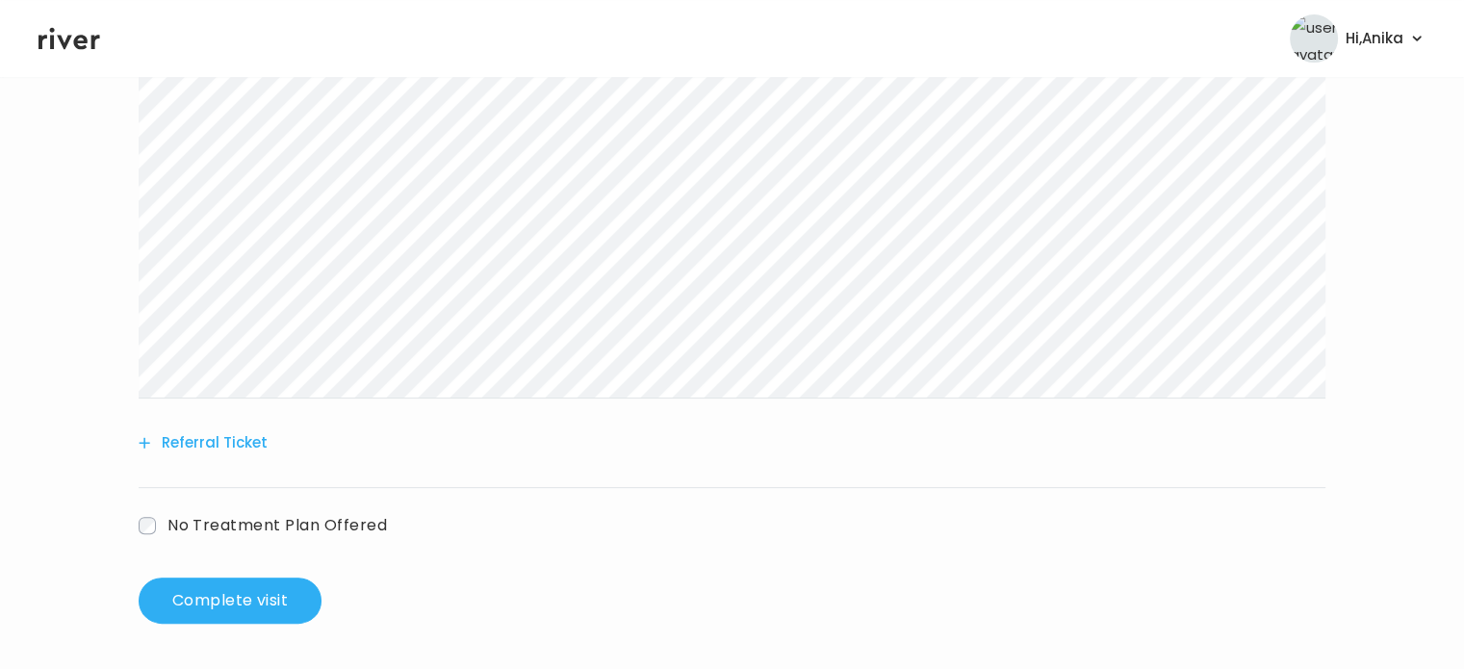
click at [203, 522] on span "No Treatment Plan Offered" at bounding box center [276, 525] width 219 height 22
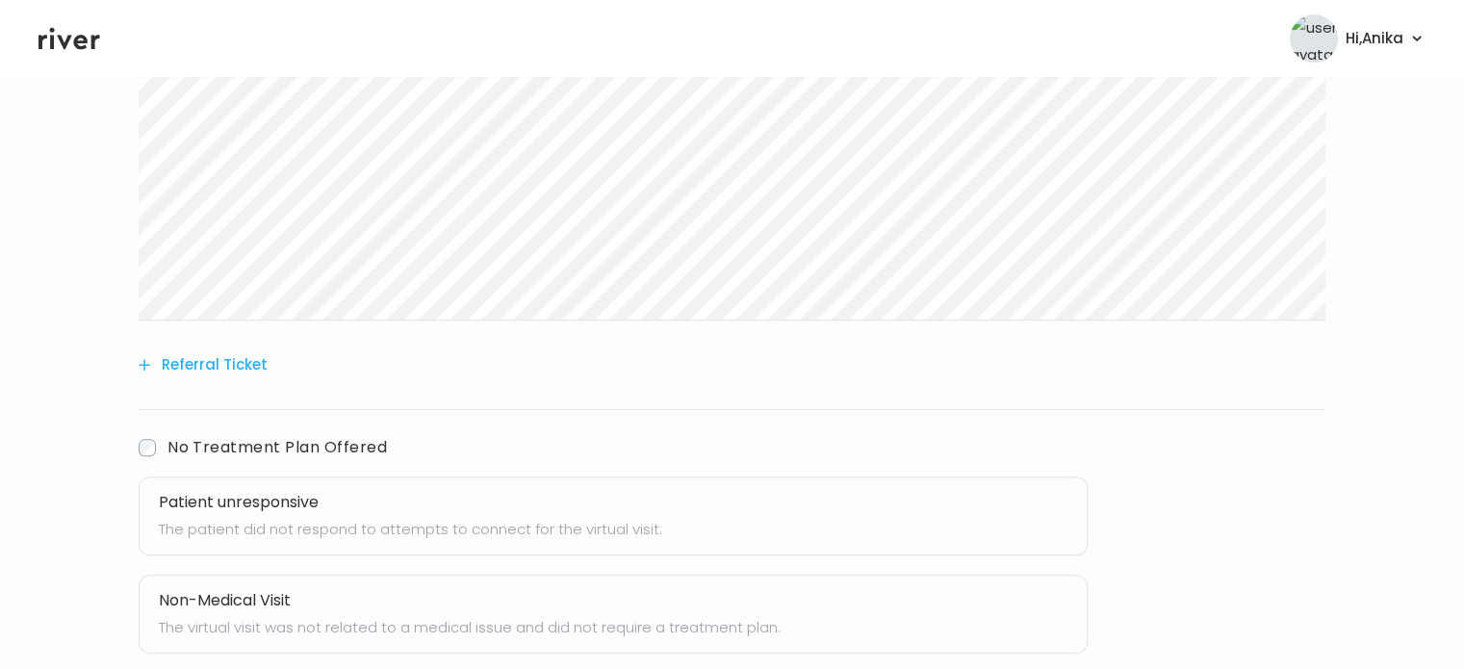
scroll to position [600, 0]
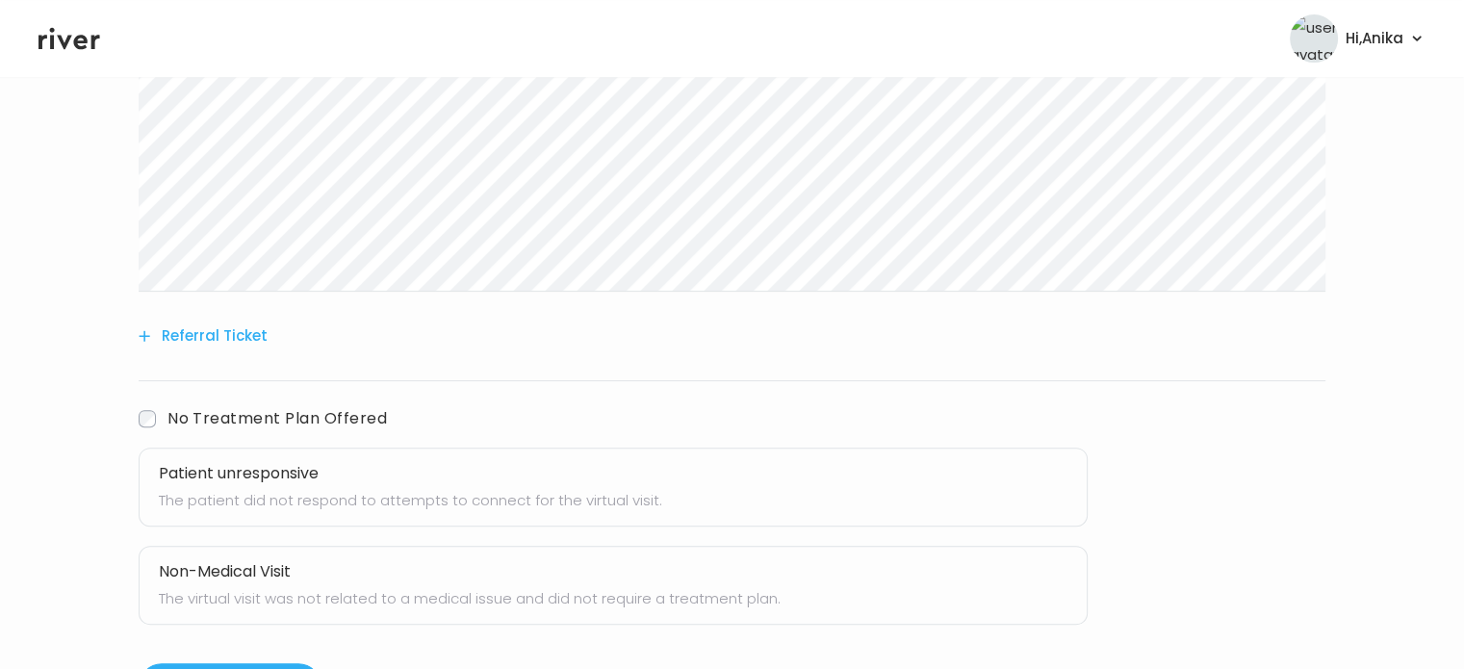
click at [575, 514] on button "Patient unresponsive The patient did not respond to attempts to connect for the…" at bounding box center [613, 487] width 949 height 79
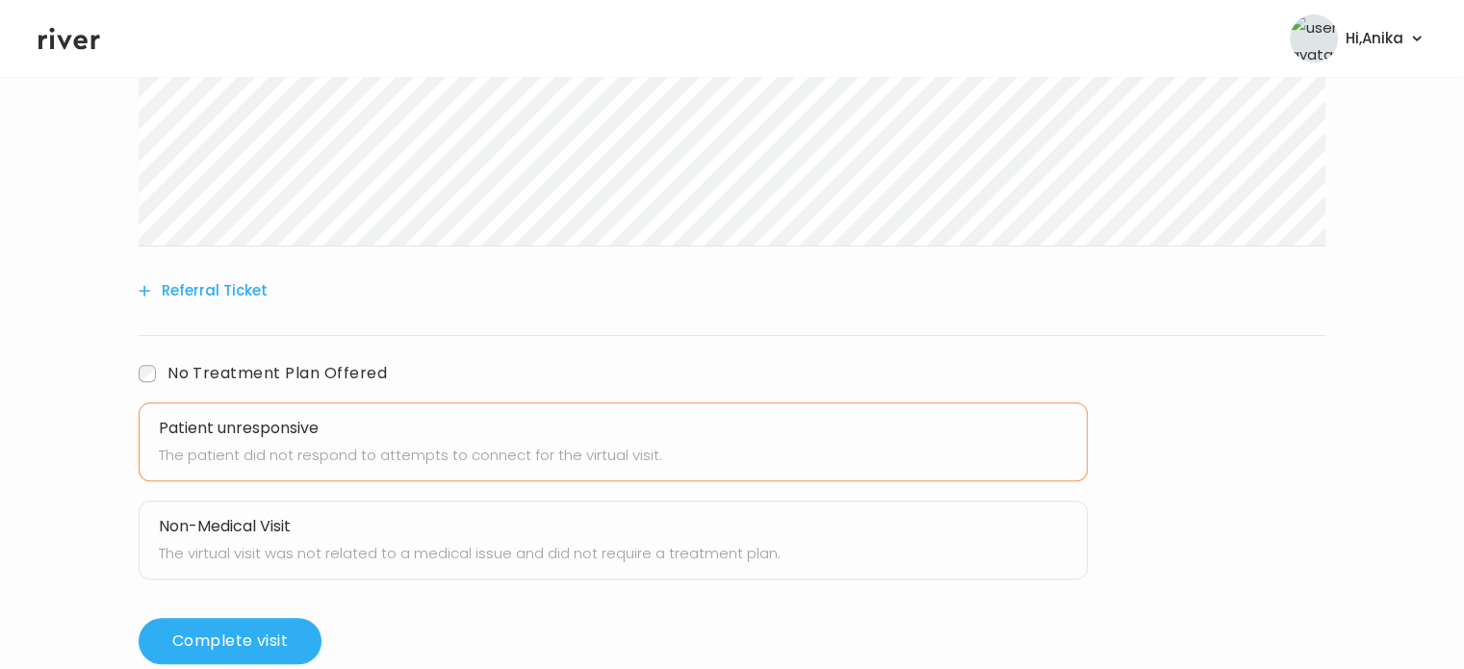
scroll to position [684, 0]
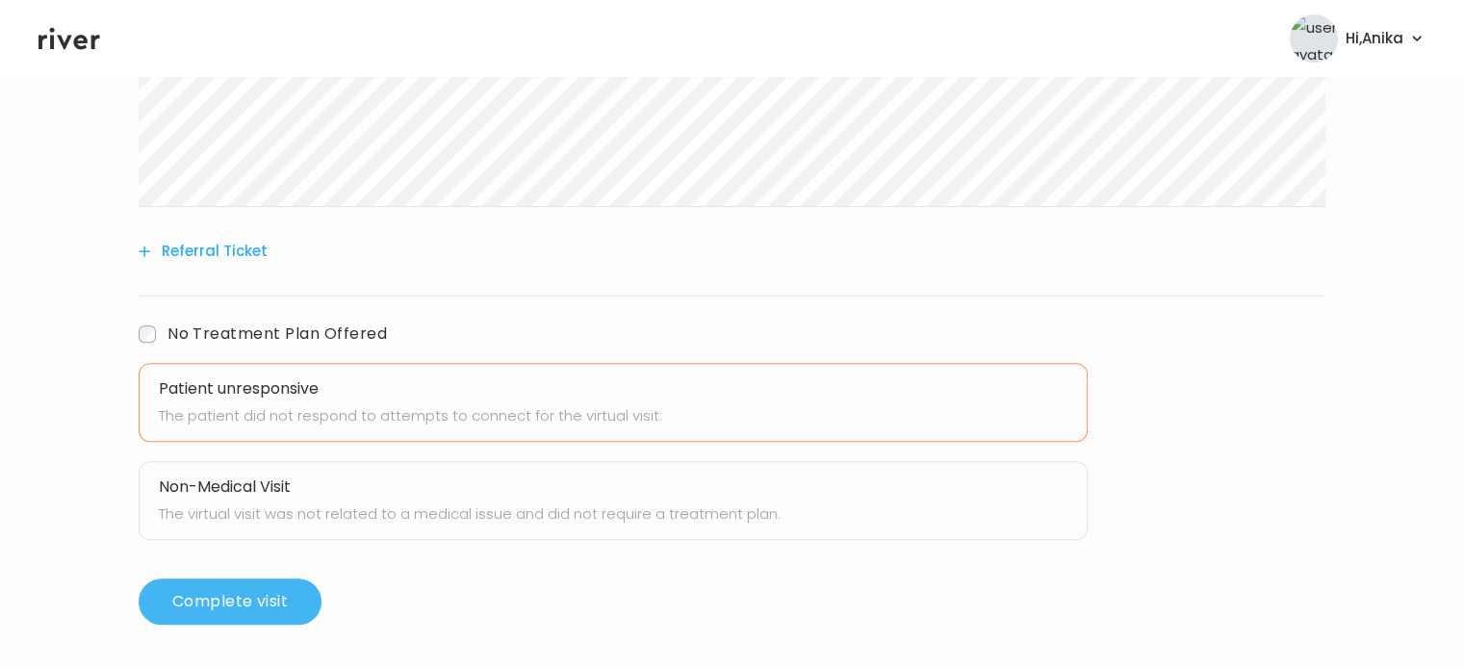
click at [288, 607] on button "Complete visit" at bounding box center [230, 601] width 183 height 46
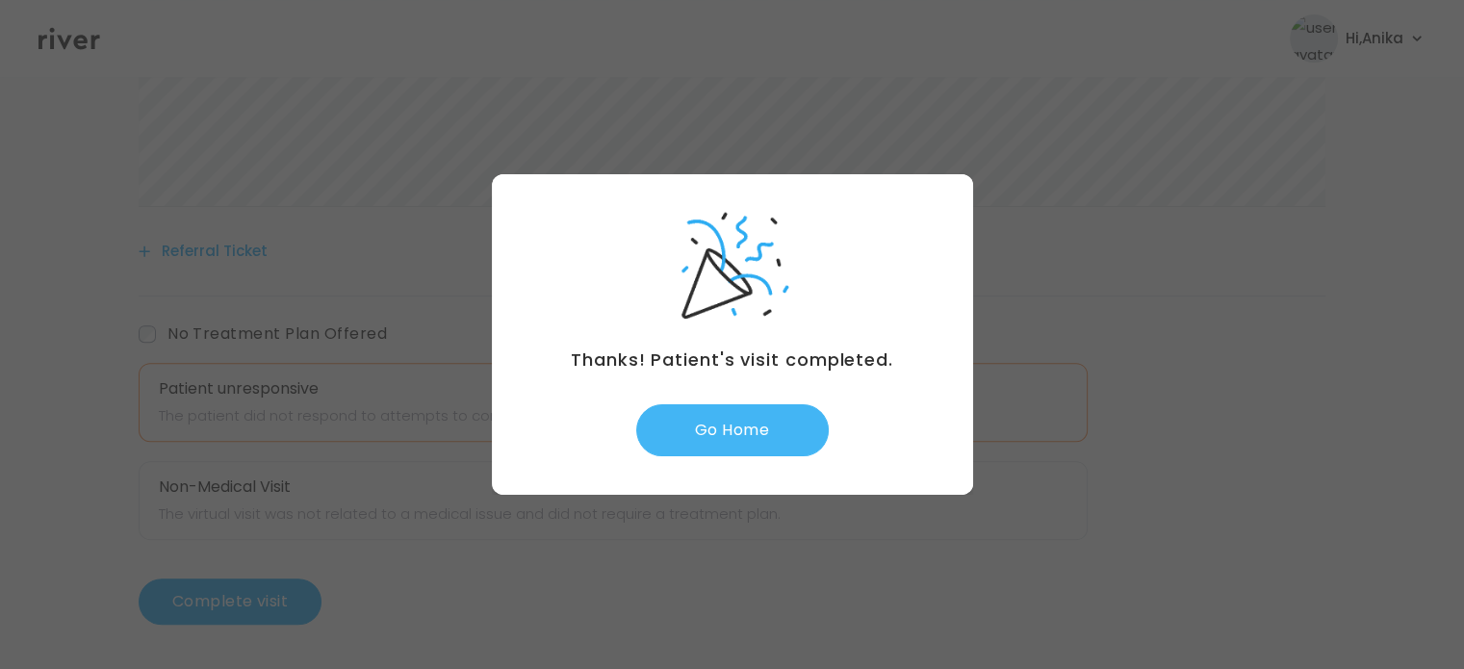
click at [701, 430] on button "Go Home" at bounding box center [732, 430] width 192 height 52
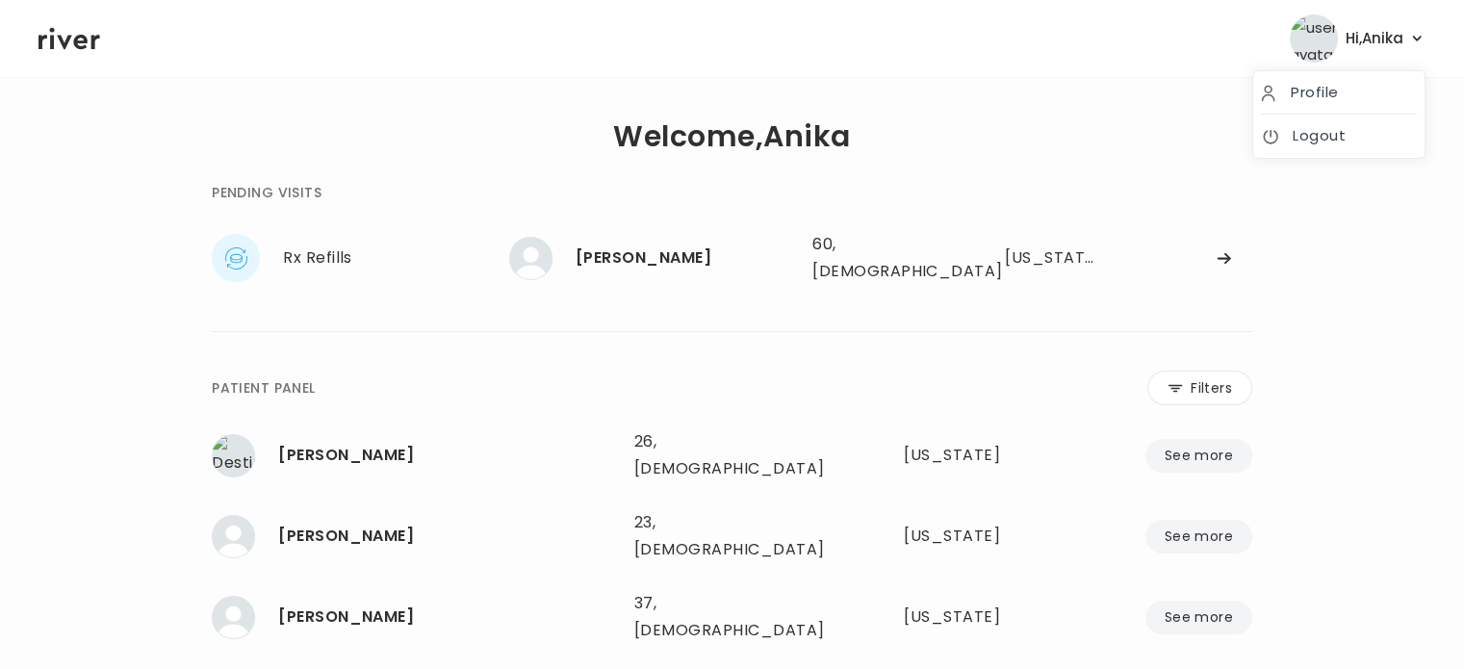
click at [1386, 44] on span "Hi, [PERSON_NAME]" at bounding box center [1374, 38] width 58 height 27
click at [1322, 132] on link "Logout" at bounding box center [1339, 135] width 156 height 27
